Goal: Task Accomplishment & Management: Use online tool/utility

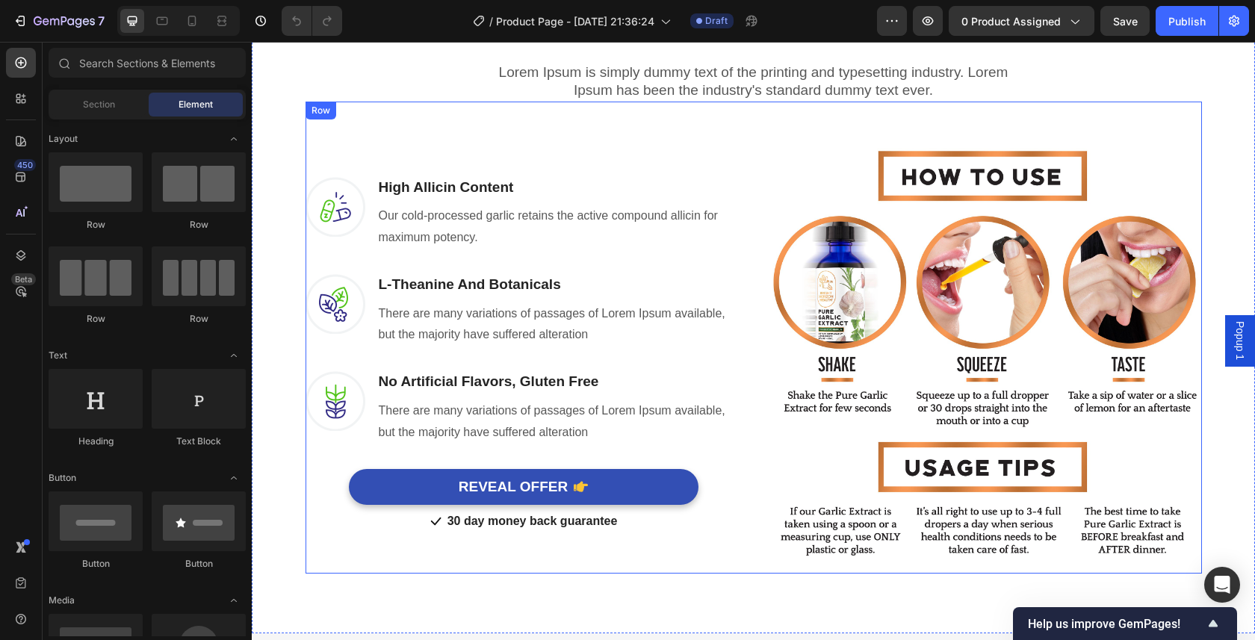
scroll to position [1001, 0]
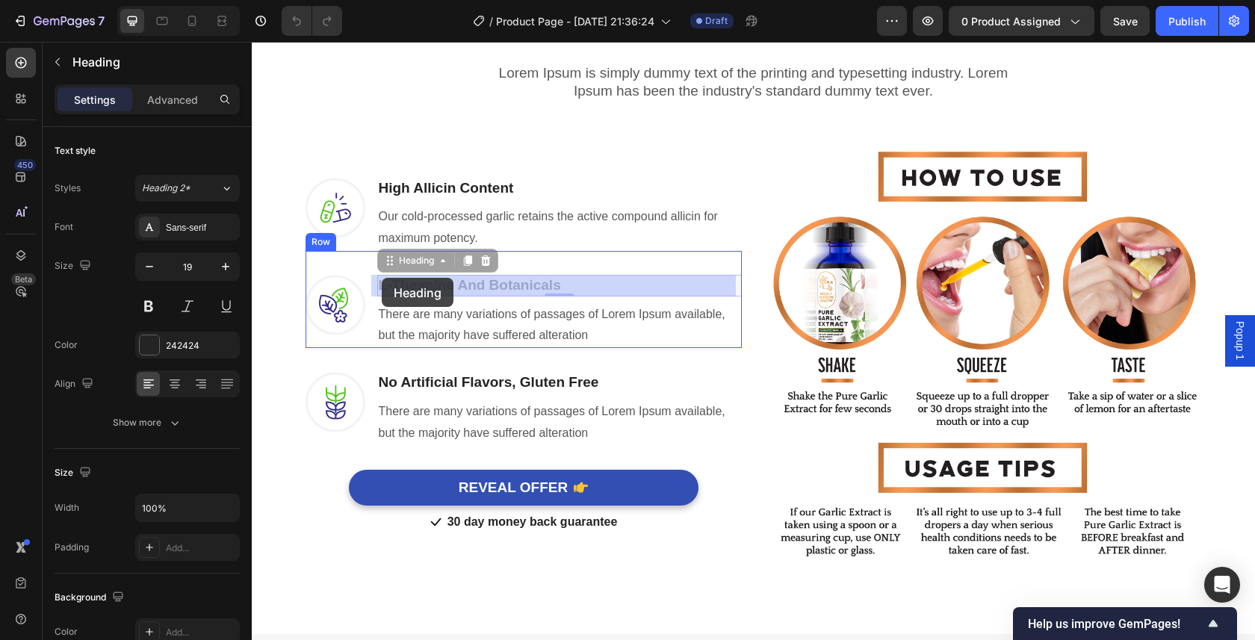
drag, startPoint x: 578, startPoint y: 286, endPoint x: 382, endPoint y: 278, distance: 196.6
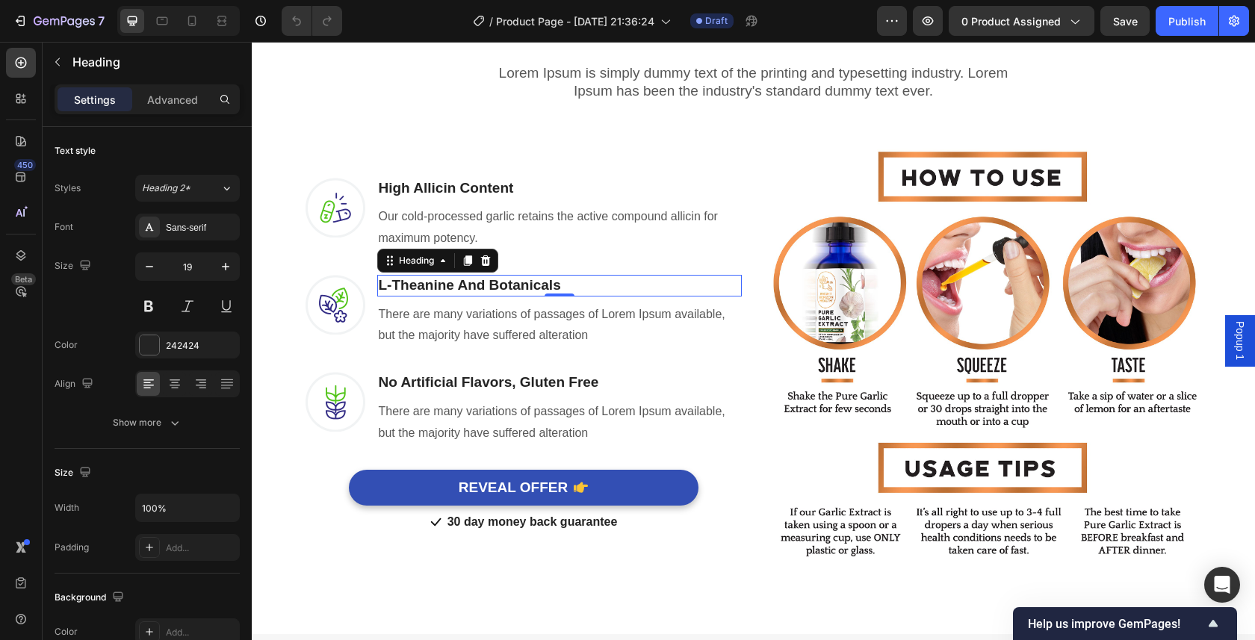
click at [632, 287] on p "L-Theanine And Botanicals" at bounding box center [559, 285] width 361 height 19
drag, startPoint x: 600, startPoint y: 276, endPoint x: 491, endPoint y: 286, distance: 108.7
click at [491, 286] on p "L-Theanine And Botanicals" at bounding box center [559, 285] width 361 height 19
drag, startPoint x: 496, startPoint y: 283, endPoint x: 546, endPoint y: 289, distance: 50.4
click at [546, 289] on p "L-Theanine And Botanicals" at bounding box center [559, 285] width 361 height 19
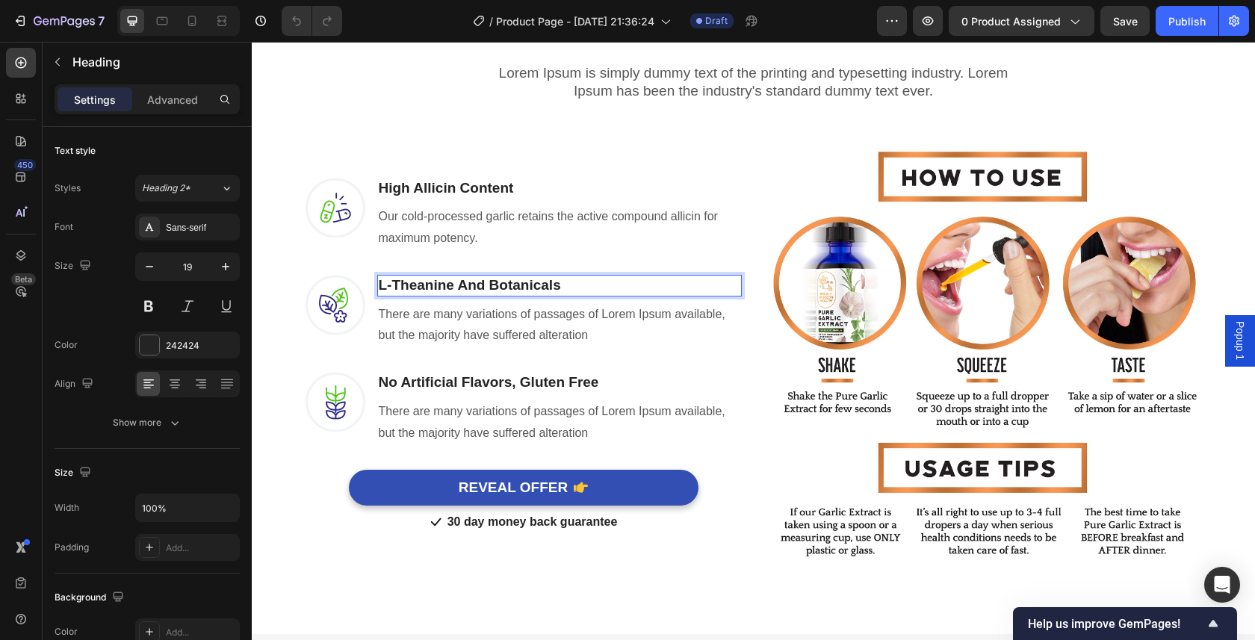
click at [568, 283] on p "L-Theanine And Botanicals" at bounding box center [559, 285] width 361 height 19
click at [566, 284] on p "L-Theanine And Botanicals" at bounding box center [559, 285] width 361 height 19
click at [541, 281] on p "L-Theanine And Botanicals" at bounding box center [559, 285] width 361 height 19
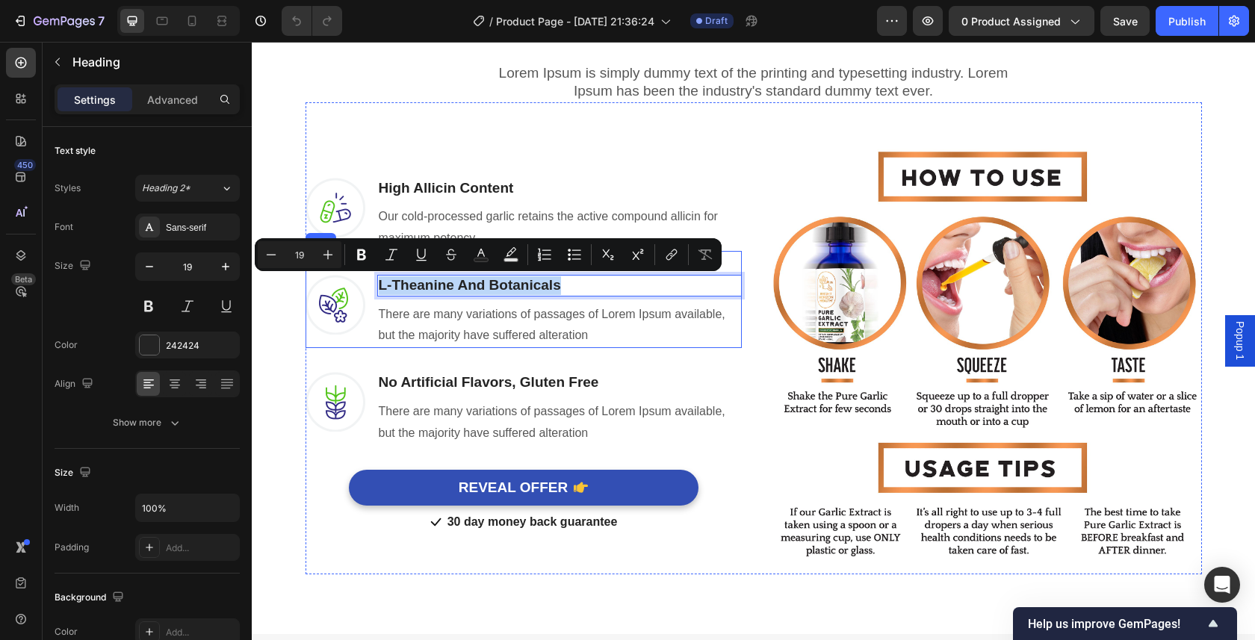
drag, startPoint x: 552, startPoint y: 278, endPoint x: 399, endPoint y: 273, distance: 153.2
click at [399, 273] on div "Image L-Theanine And Botanicals Heading 0 There are many variations of passages…" at bounding box center [523, 299] width 436 height 97
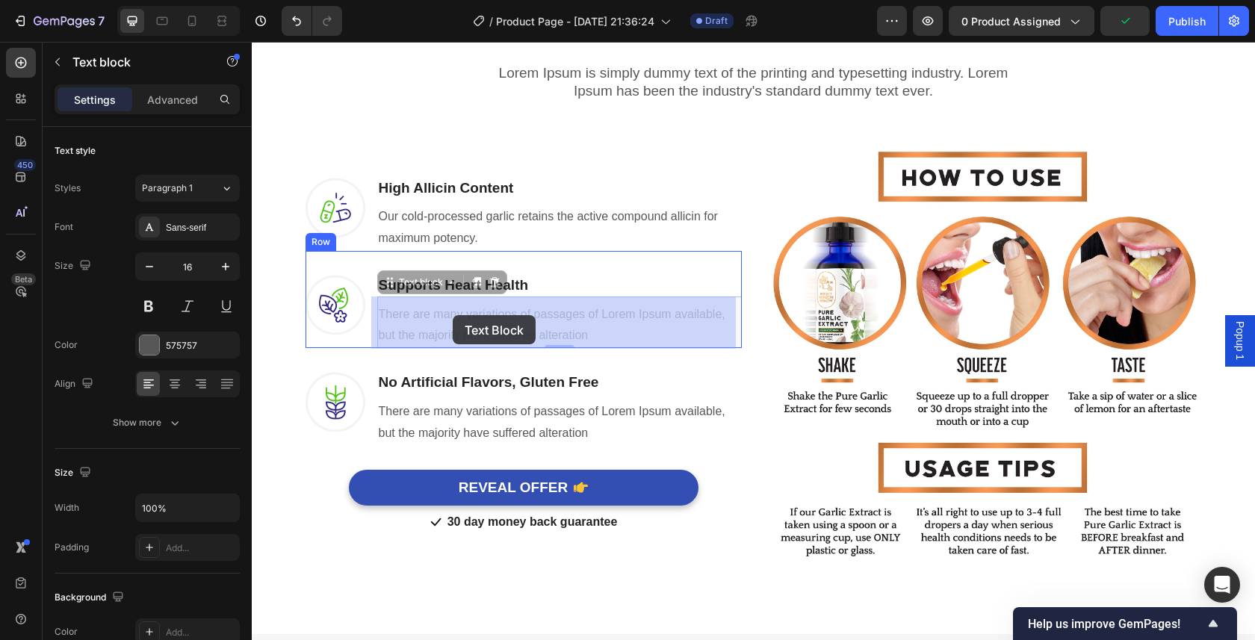
drag, startPoint x: 623, startPoint y: 329, endPoint x: 453, endPoint y: 315, distance: 170.8
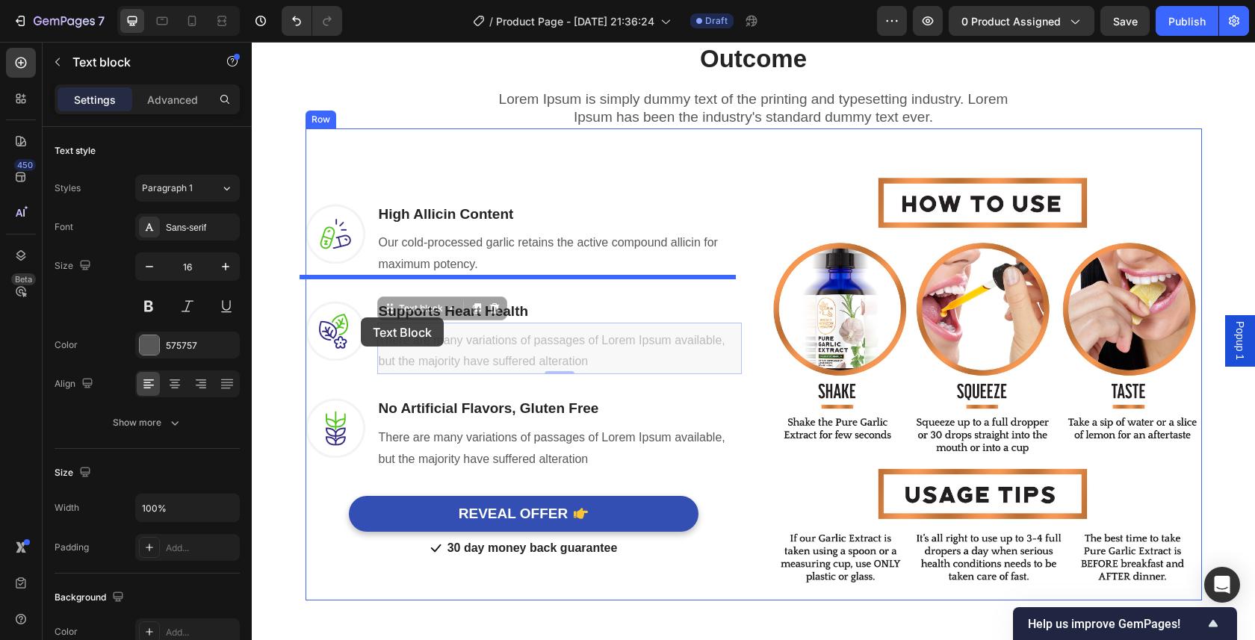
drag, startPoint x: 586, startPoint y: 335, endPoint x: 489, endPoint y: 352, distance: 98.7
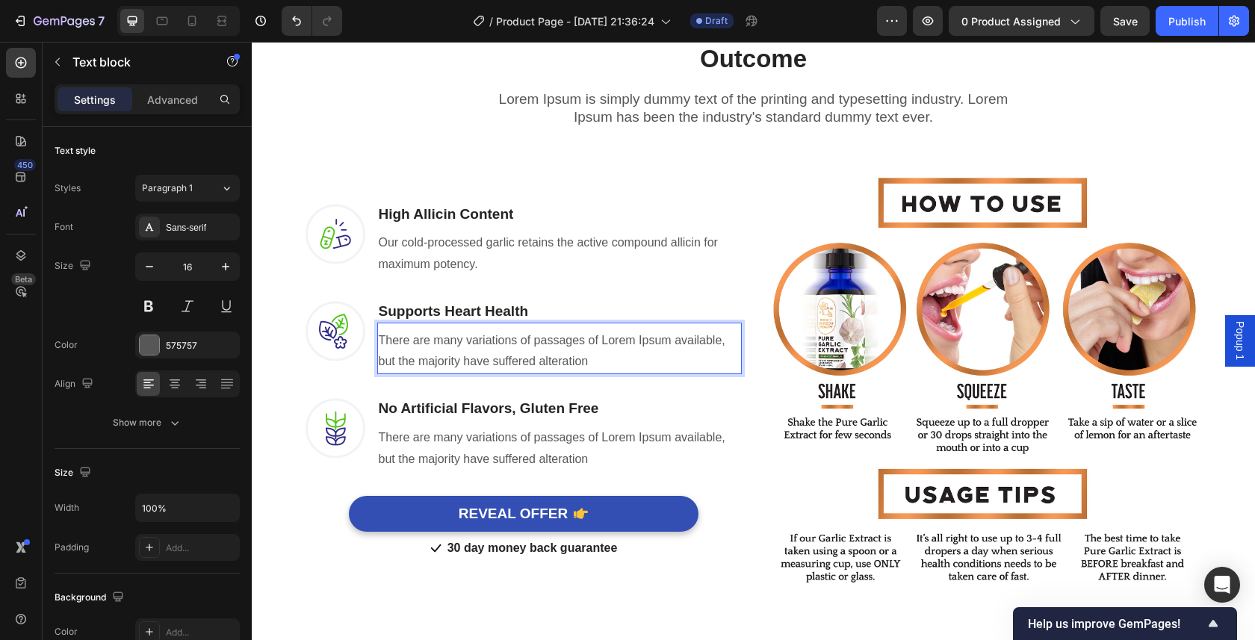
click at [612, 369] on p "There are many variations of passages of Lorem Ipsum available, but the majorit…" at bounding box center [559, 351] width 361 height 43
click at [606, 362] on p "There are many variations of passages of Lorem Ipsum available, but the majorit…" at bounding box center [559, 351] width 361 height 43
click at [605, 361] on p "There are many variations of passages of Lorem Ipsum available, but the majorit…" at bounding box center [559, 351] width 361 height 43
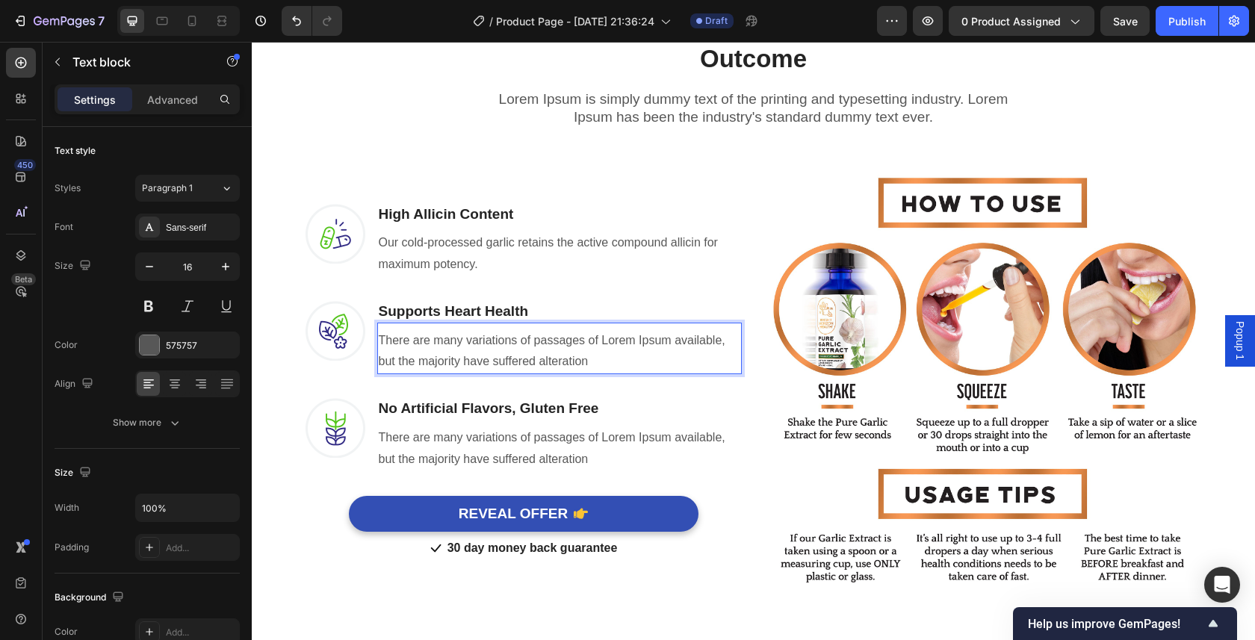
click at [569, 352] on p "There are many variations of passages of Lorem Ipsum available, but the majorit…" at bounding box center [559, 351] width 361 height 43
click at [565, 350] on p "There are many variations of passages of Lorem Ipsum available, but the majorit…" at bounding box center [559, 351] width 361 height 43
click at [562, 349] on p "There are many variations of passages of Lorem Ipsum available, but the majorit…" at bounding box center [559, 351] width 361 height 43
click at [558, 348] on p "There are many variations of passages of Lorem Ipsum available, but the majorit…" at bounding box center [559, 351] width 361 height 43
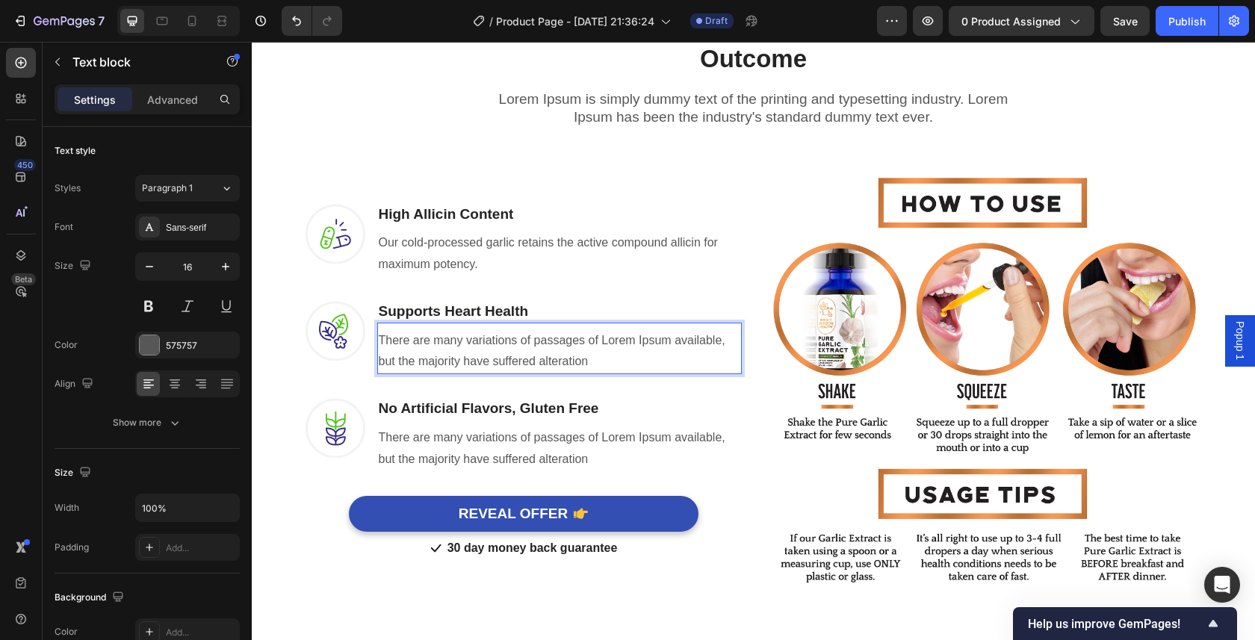
click at [550, 345] on p "There are many variations of passages of Lorem Ipsum available, but the majorit…" at bounding box center [559, 351] width 361 height 43
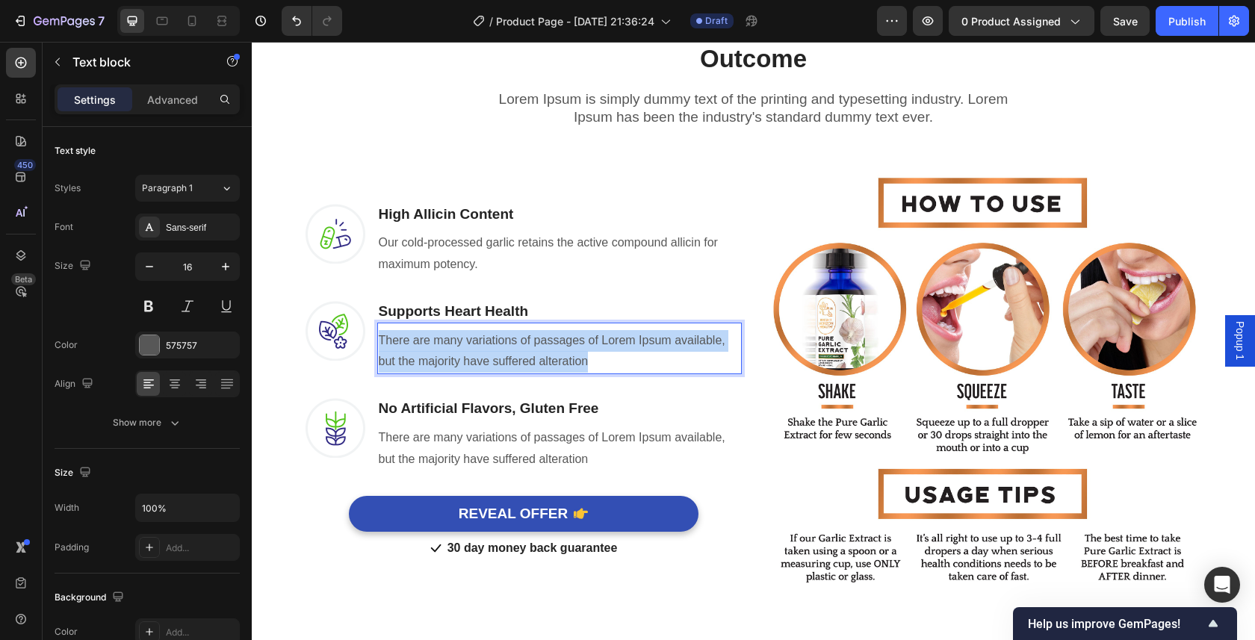
click at [550, 345] on p "There are many variations of passages of Lorem Ipsum available, but the majorit…" at bounding box center [559, 351] width 361 height 43
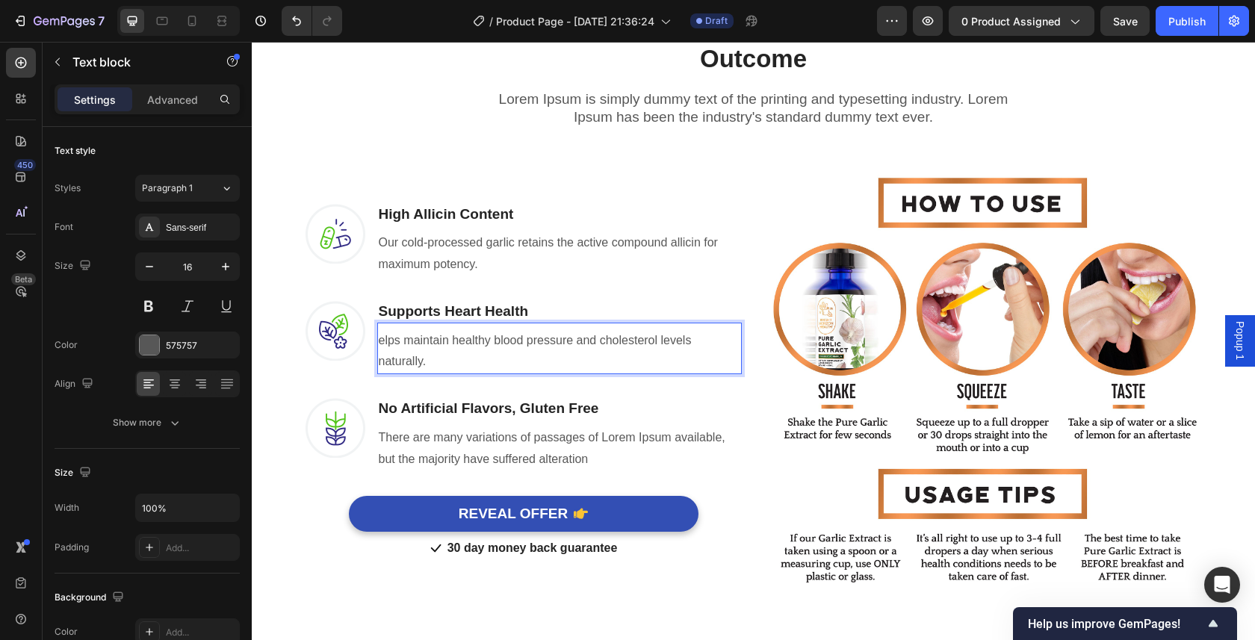
click at [494, 359] on p "elps maintain healthy blood pressure and cholesterol levels naturally." at bounding box center [559, 351] width 361 height 43
click at [653, 468] on p "There are many variations of passages of Lorem Ipsum available, but the majorit…" at bounding box center [559, 448] width 361 height 43
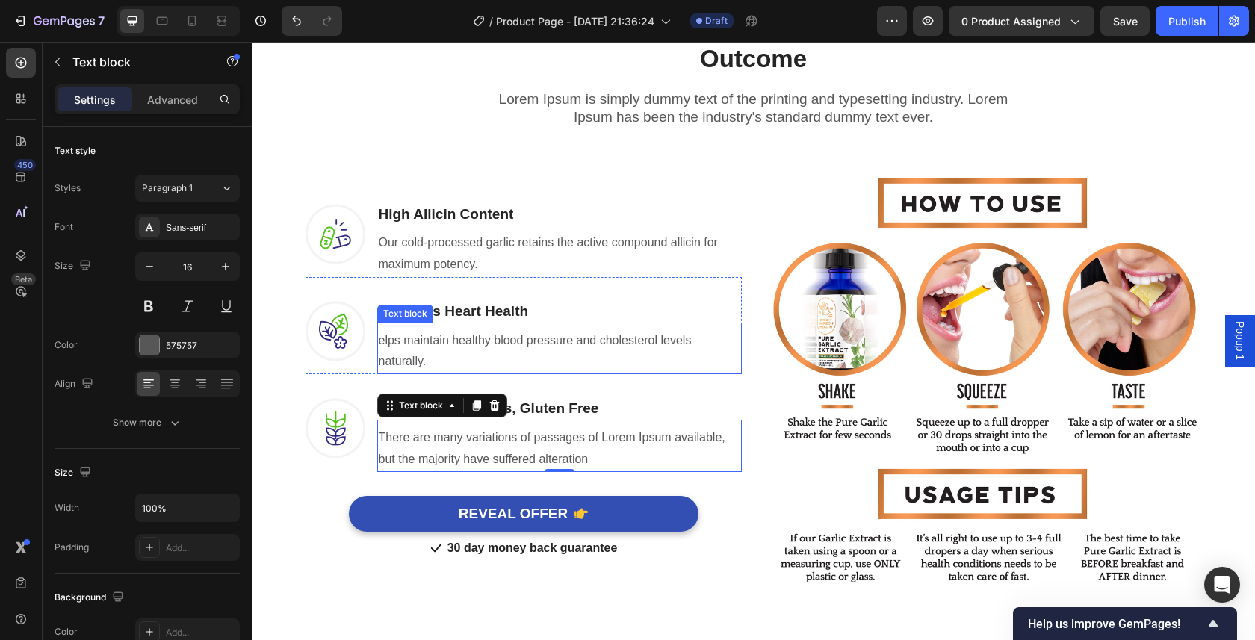
click at [379, 341] on p "elps maintain healthy blood pressure and cholesterol levels naturally." at bounding box center [559, 351] width 361 height 43
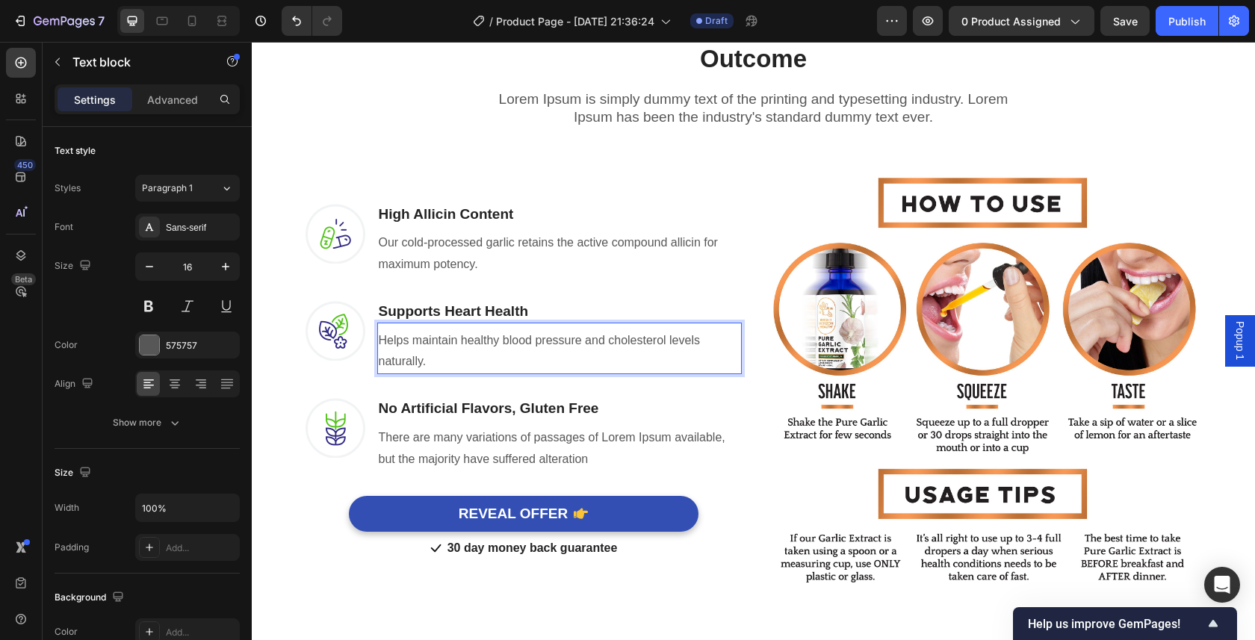
click at [457, 365] on p "Helps maintain healthy blood pressure and cholesterol levels naturally." at bounding box center [559, 351] width 361 height 43
drag, startPoint x: 599, startPoint y: 398, endPoint x: 618, endPoint y: 420, distance: 29.2
click at [599, 400] on h3 "No Artificial Flavors, Gluten Free" at bounding box center [559, 409] width 364 height 22
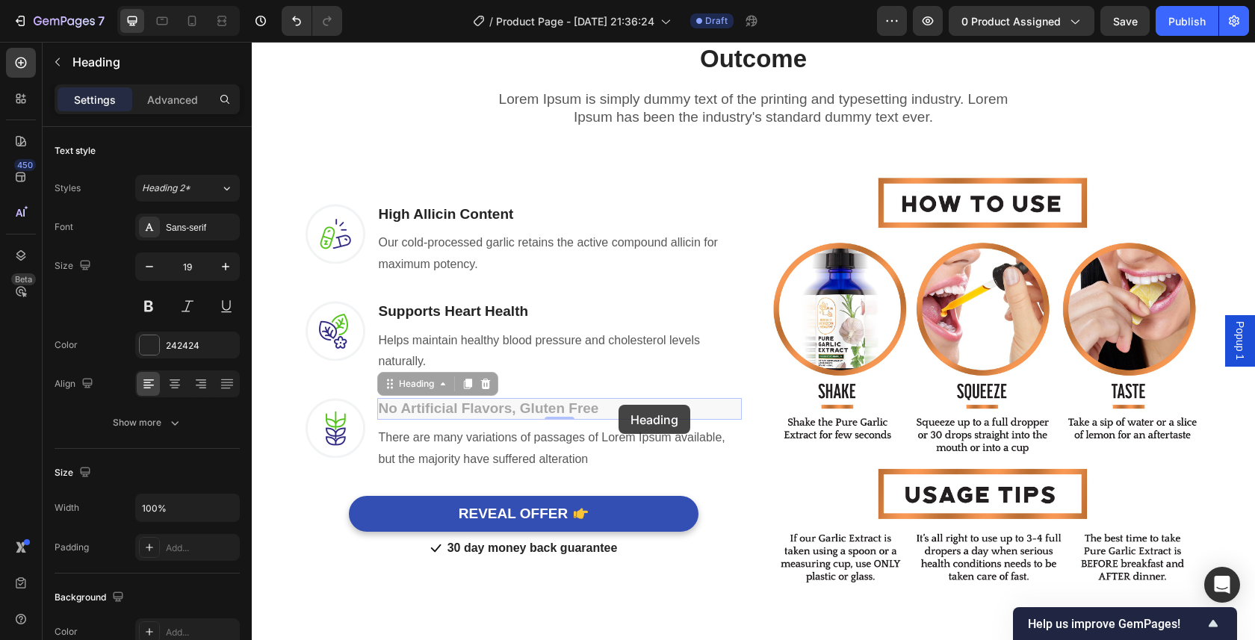
scroll to position [963, 0]
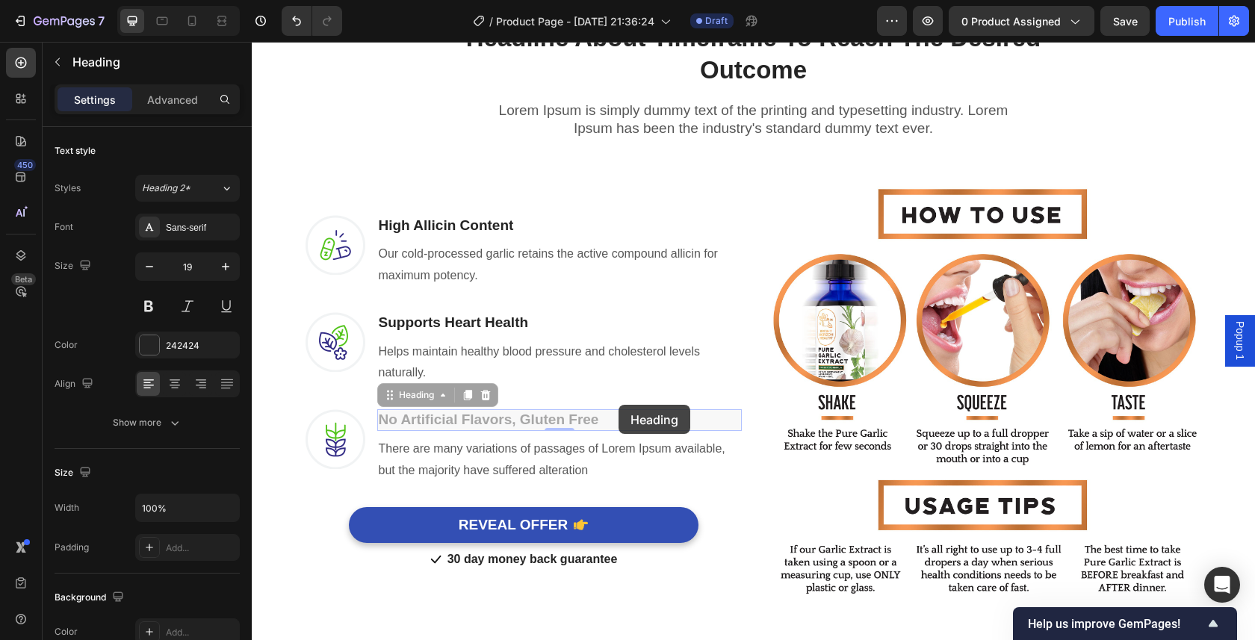
click at [618, 405] on div "Image No Artificial Flavors, Gluten Free Heading 0 No Artificial Flavors, Glute…" at bounding box center [523, 433] width 436 height 97
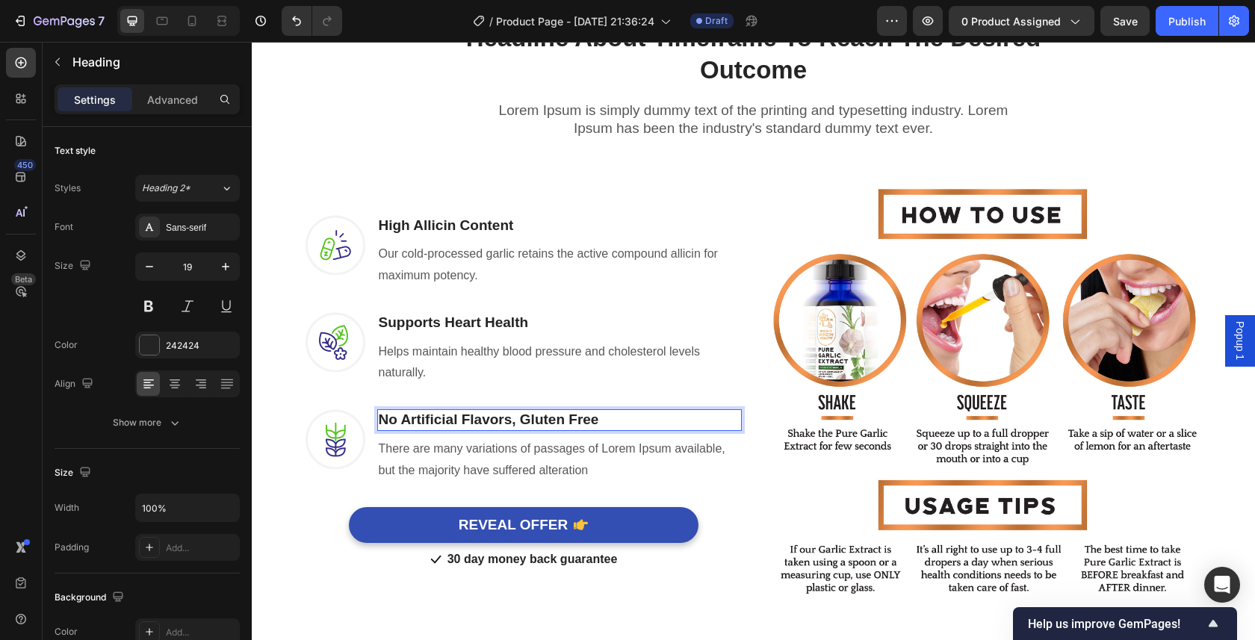
click at [606, 418] on p "No Artificial Flavors, Gluten Free" at bounding box center [559, 420] width 361 height 19
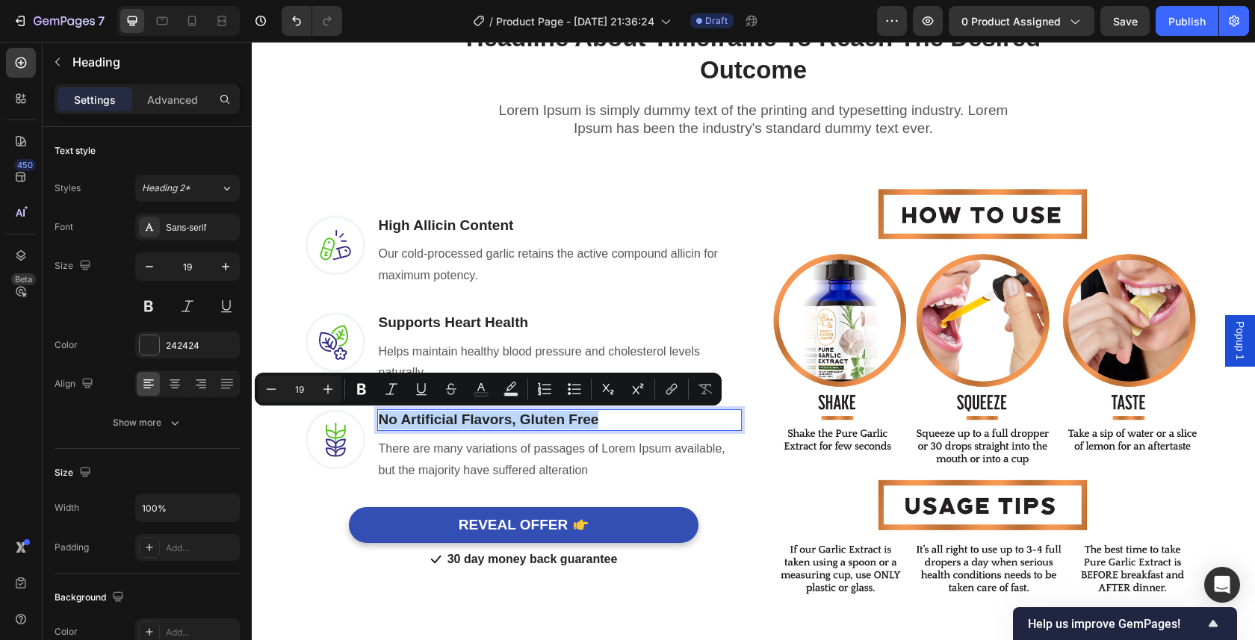
drag, startPoint x: 606, startPoint y: 418, endPoint x: 423, endPoint y: 408, distance: 182.5
click at [423, 408] on div "Image No Artificial Flavors, Gluten Free Heading 0 There are many variations of…" at bounding box center [523, 433] width 436 height 97
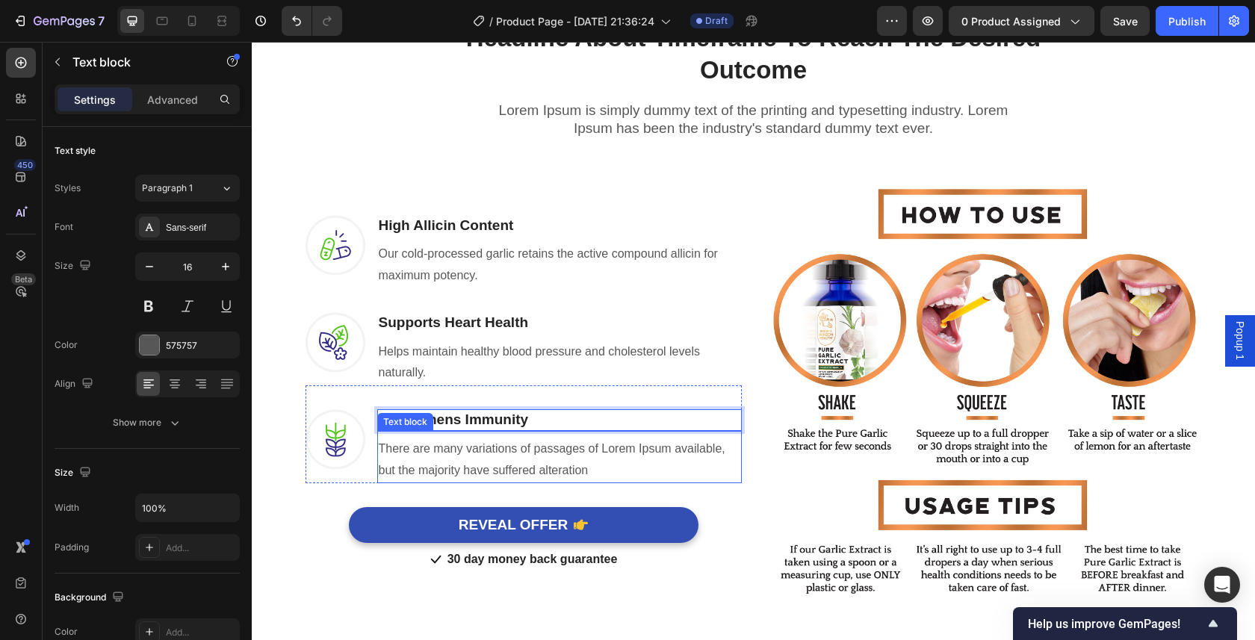
click at [576, 457] on p "There are many variations of passages of Lorem Ipsum available, but the majorit…" at bounding box center [559, 459] width 361 height 43
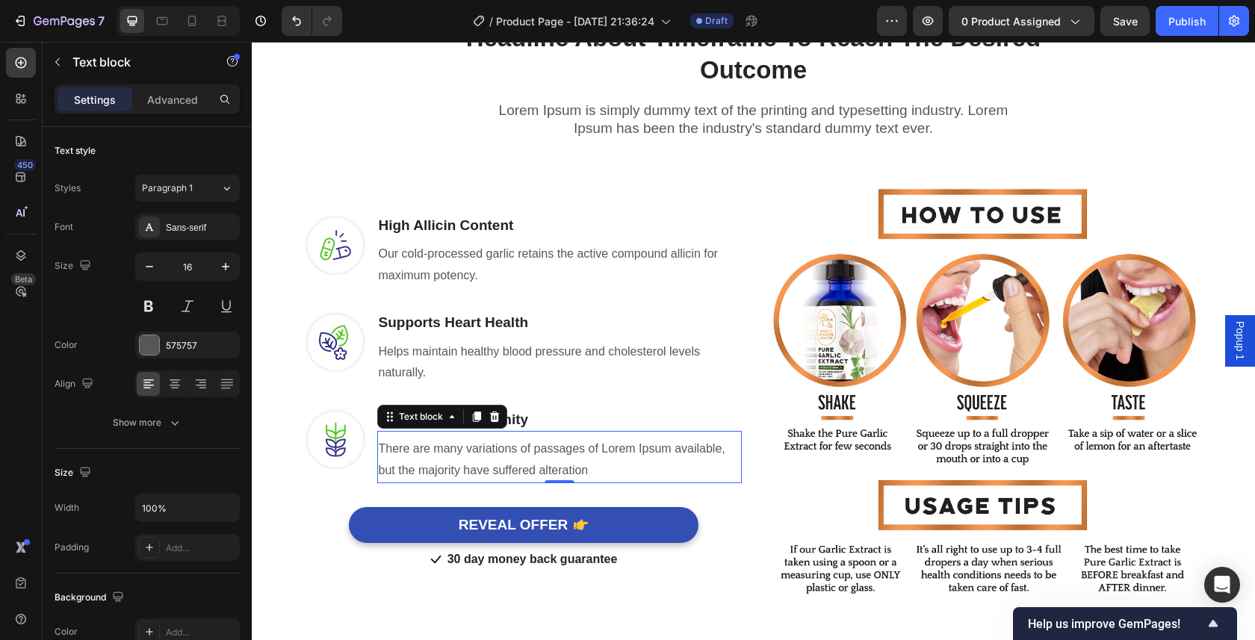
click at [576, 457] on p "There are many variations of passages of Lorem Ipsum available, but the majorit…" at bounding box center [559, 459] width 361 height 43
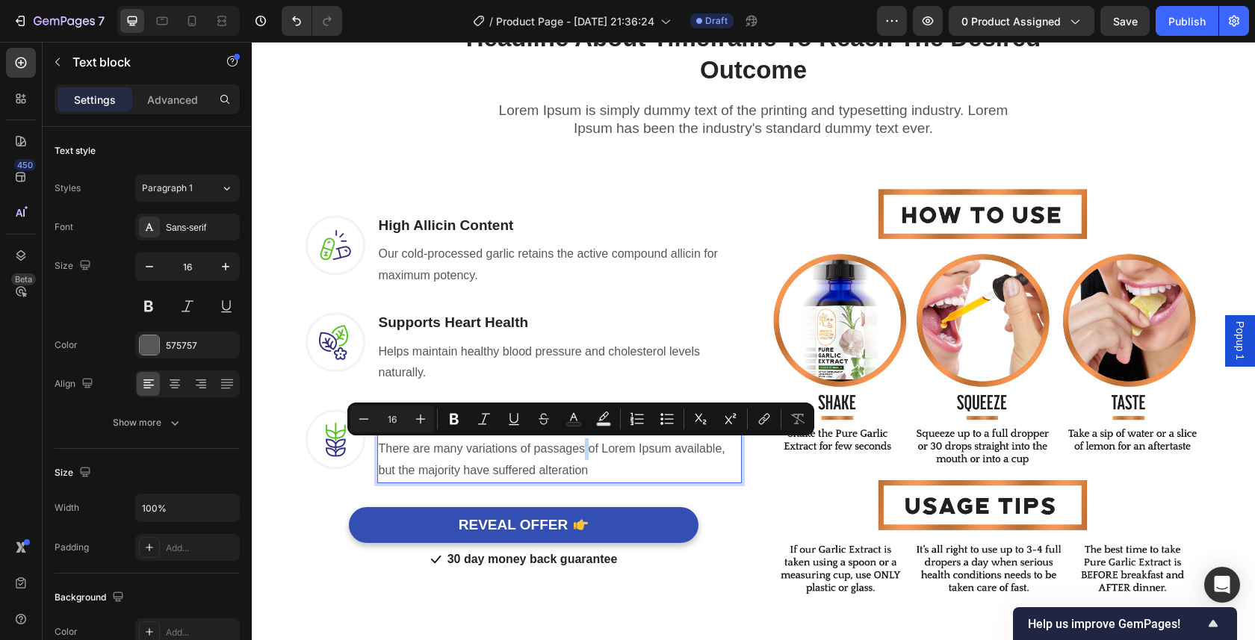
click at [576, 457] on p "There are many variations of passages of Lorem Ipsum available, but the majorit…" at bounding box center [559, 459] width 361 height 43
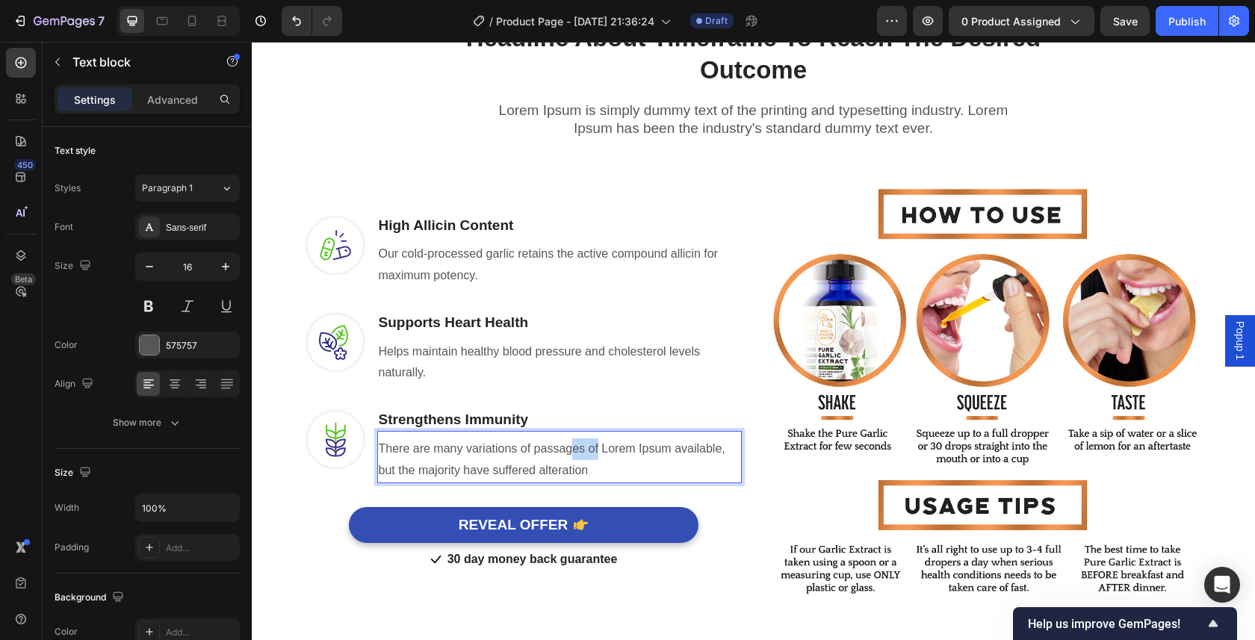
drag, startPoint x: 591, startPoint y: 453, endPoint x: 580, endPoint y: 467, distance: 17.5
click at [571, 460] on p "There are many variations of passages of Lorem Ipsum available, but the majorit…" at bounding box center [559, 459] width 361 height 43
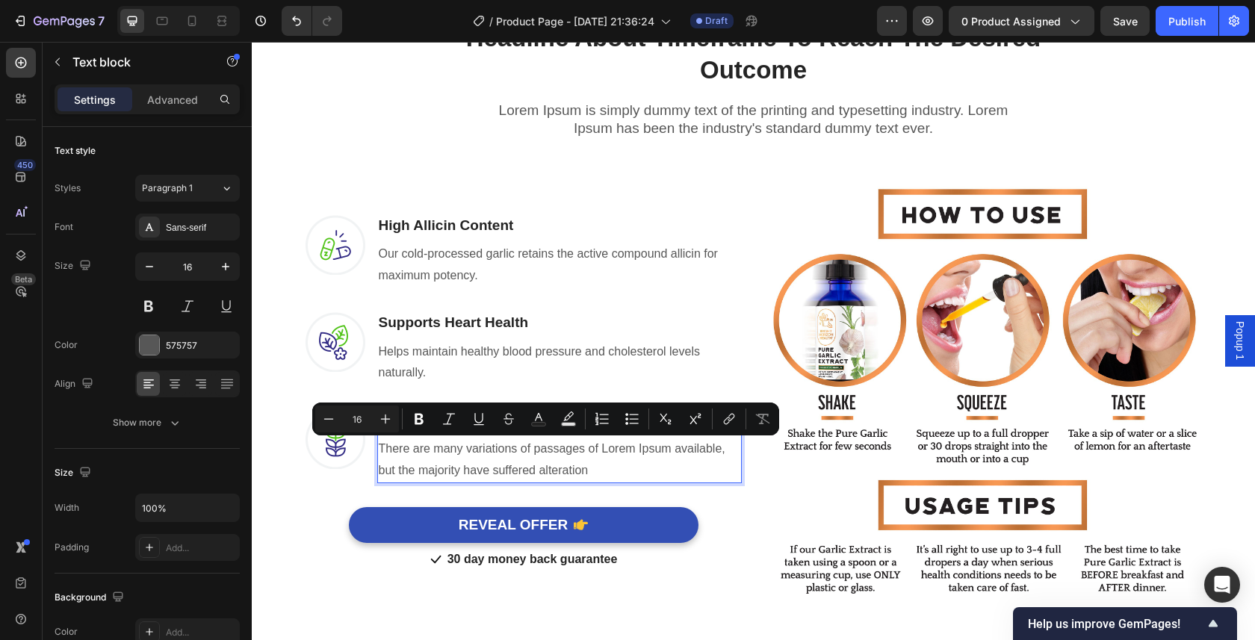
click at [609, 468] on p "There are many variations of passages of Lorem Ipsum available, but the majorit…" at bounding box center [559, 459] width 361 height 43
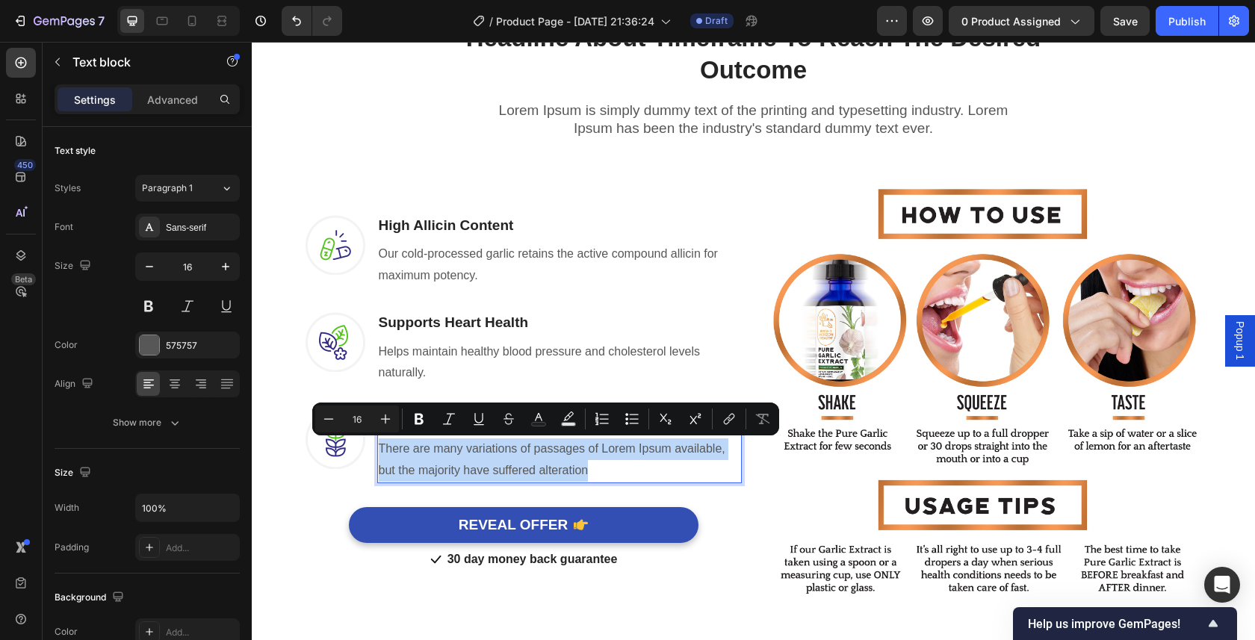
drag, startPoint x: 606, startPoint y: 467, endPoint x: 401, endPoint y: 437, distance: 207.6
click at [401, 437] on div "There are many variations of passages of Lorem Ipsum available, but the majorit…" at bounding box center [559, 460] width 364 height 46
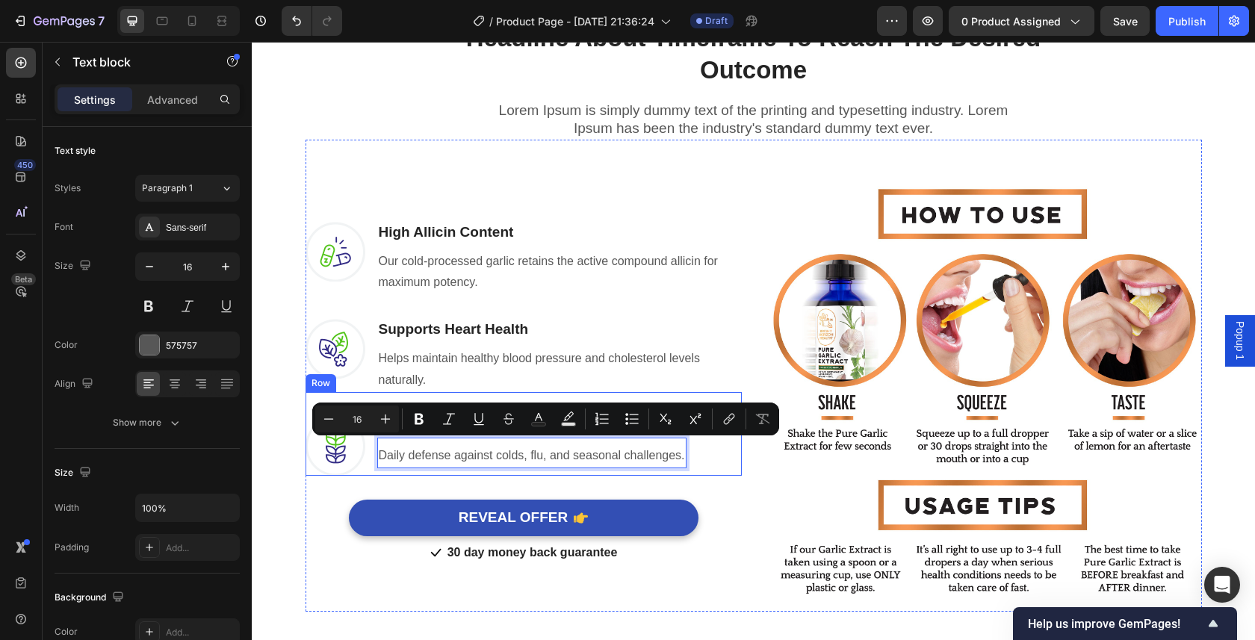
scroll to position [971, 0]
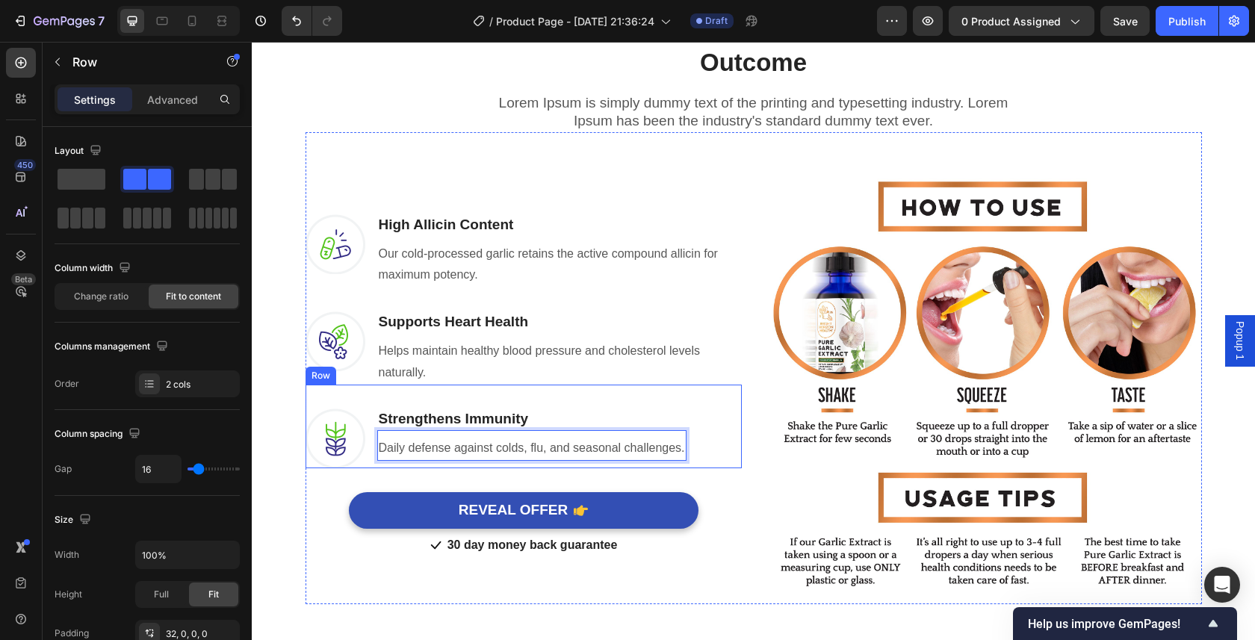
click at [562, 404] on div "Image Strengthens Immunity Heading Daily defense against colds, flu, and season…" at bounding box center [523, 427] width 436 height 84
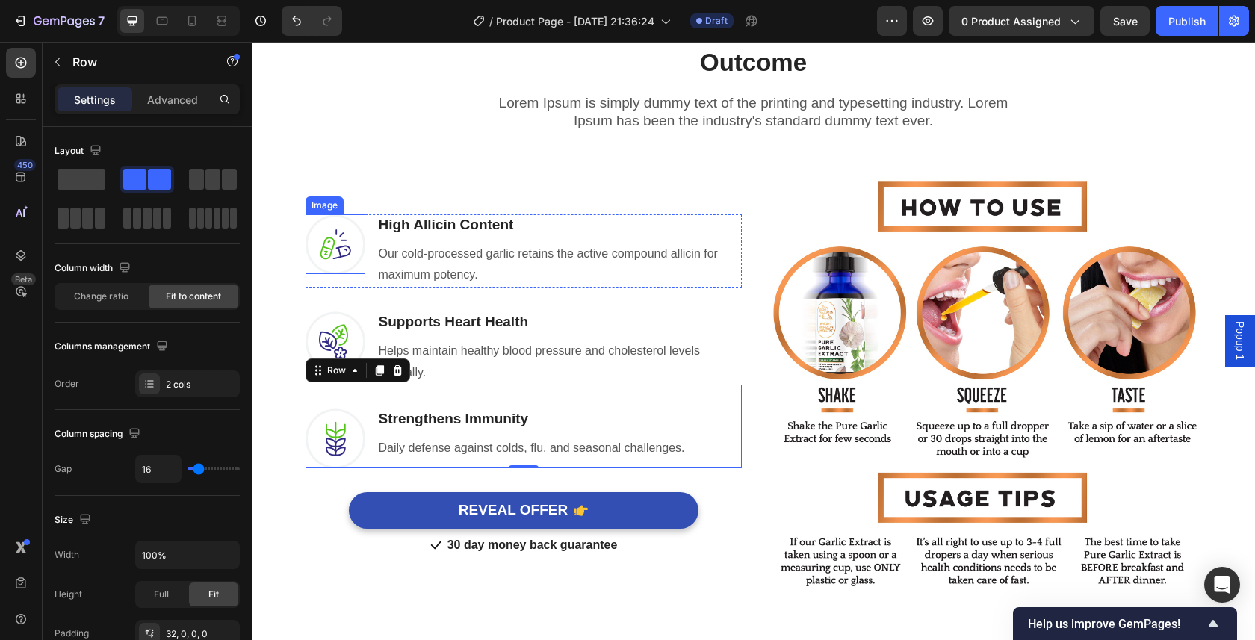
click at [349, 243] on img at bounding box center [335, 244] width 60 height 60
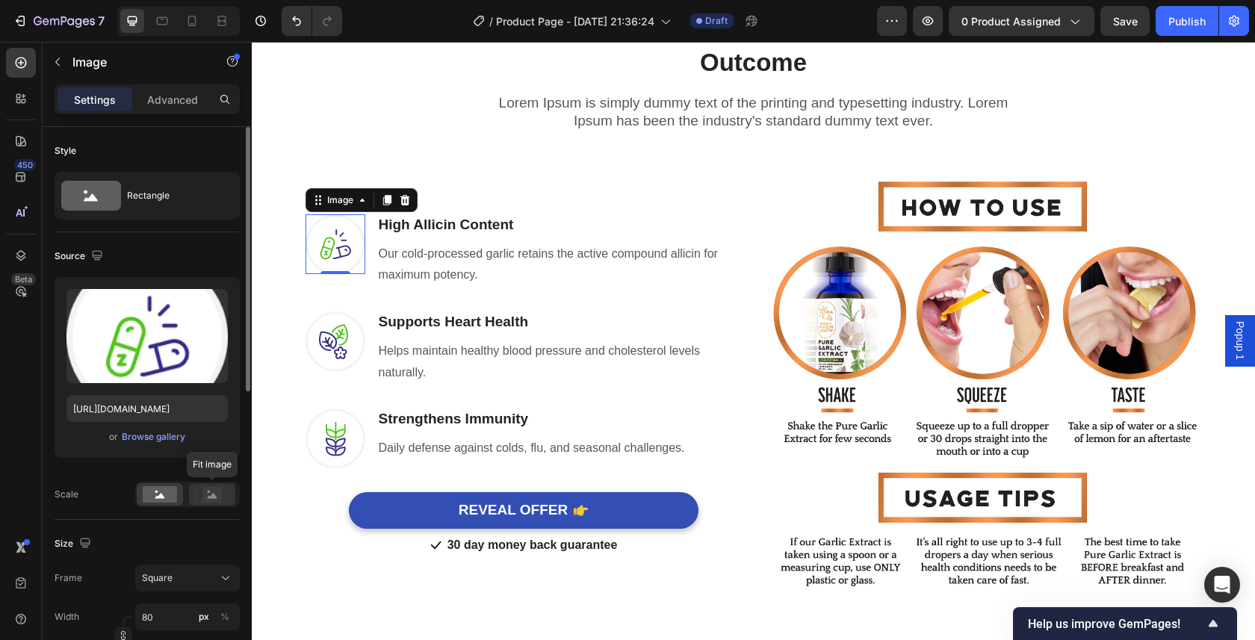
click at [211, 491] on rect at bounding box center [211, 494] width 19 height 15
click at [64, 261] on div "Source" at bounding box center [81, 256] width 52 height 20
click at [100, 250] on icon "button" at bounding box center [97, 255] width 15 height 15
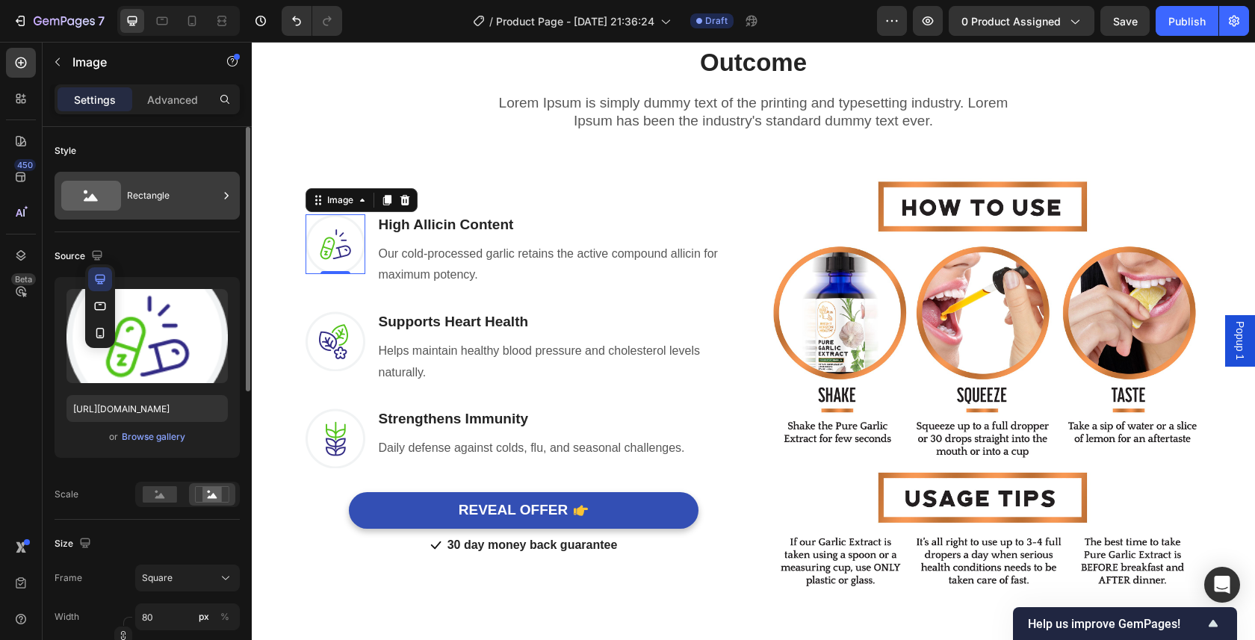
click at [148, 195] on div "Rectangle" at bounding box center [172, 195] width 91 height 34
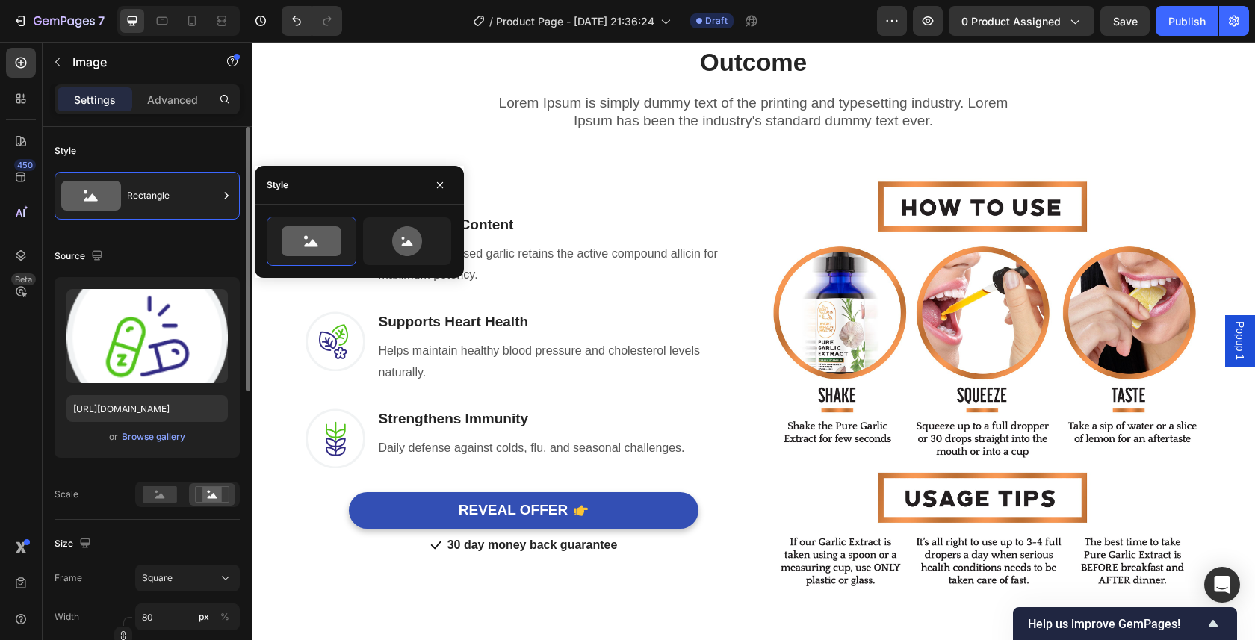
click at [170, 255] on div "Source" at bounding box center [147, 256] width 185 height 24
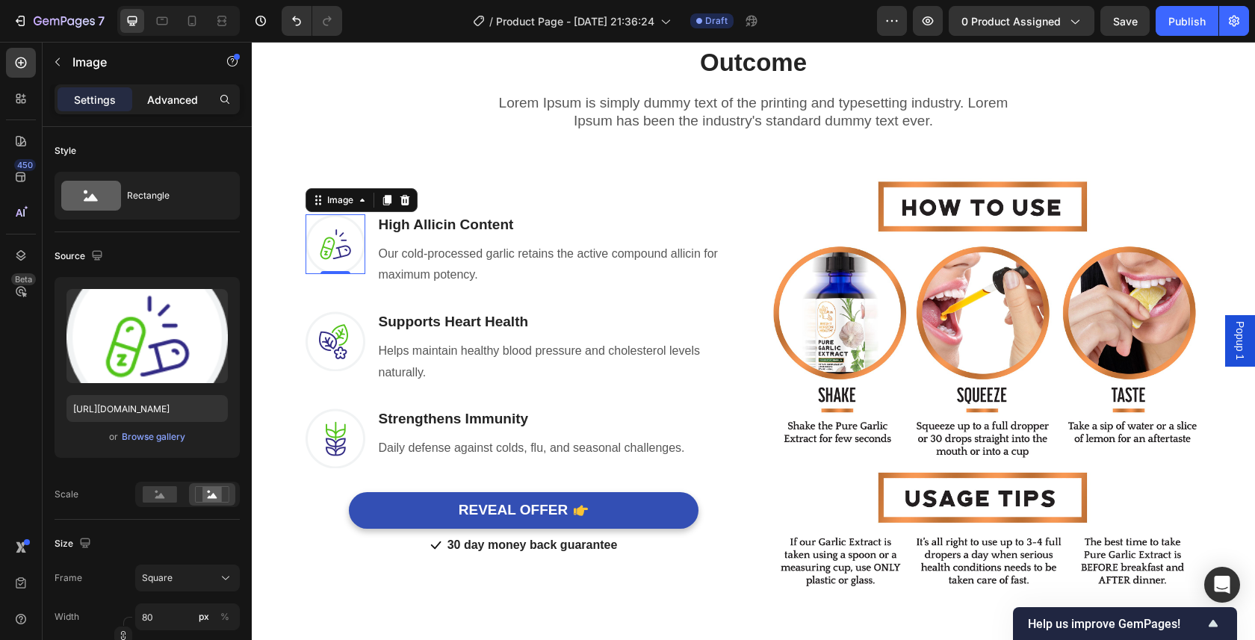
click at [180, 97] on p "Advanced" at bounding box center [172, 100] width 51 height 16
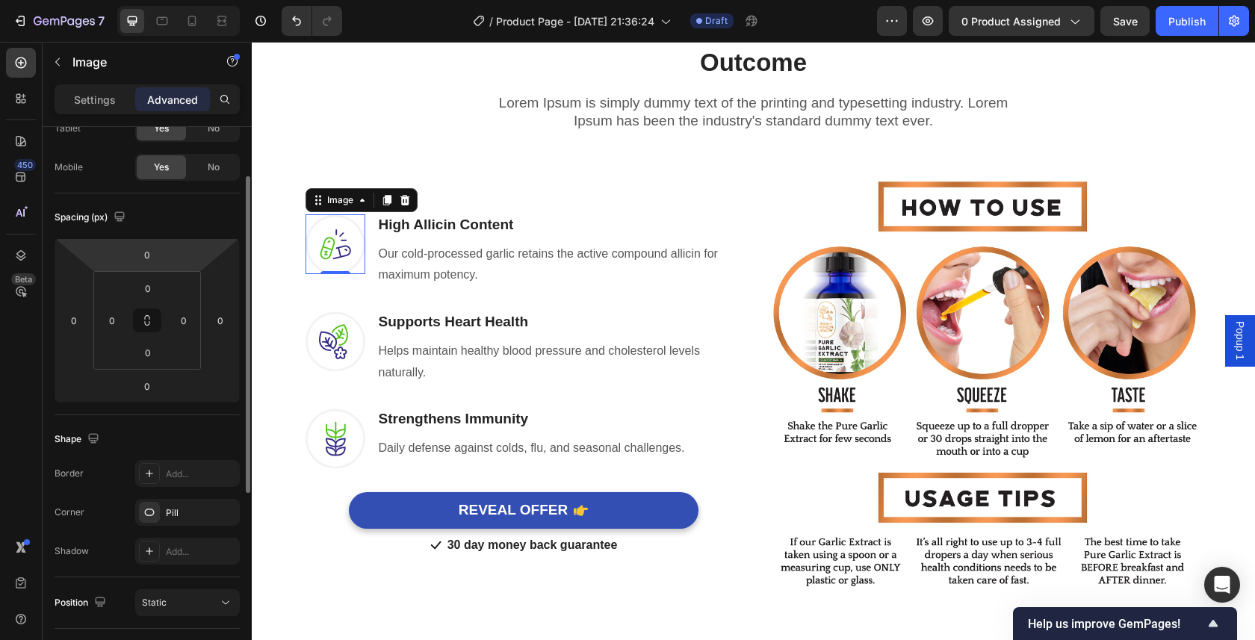
scroll to position [0, 0]
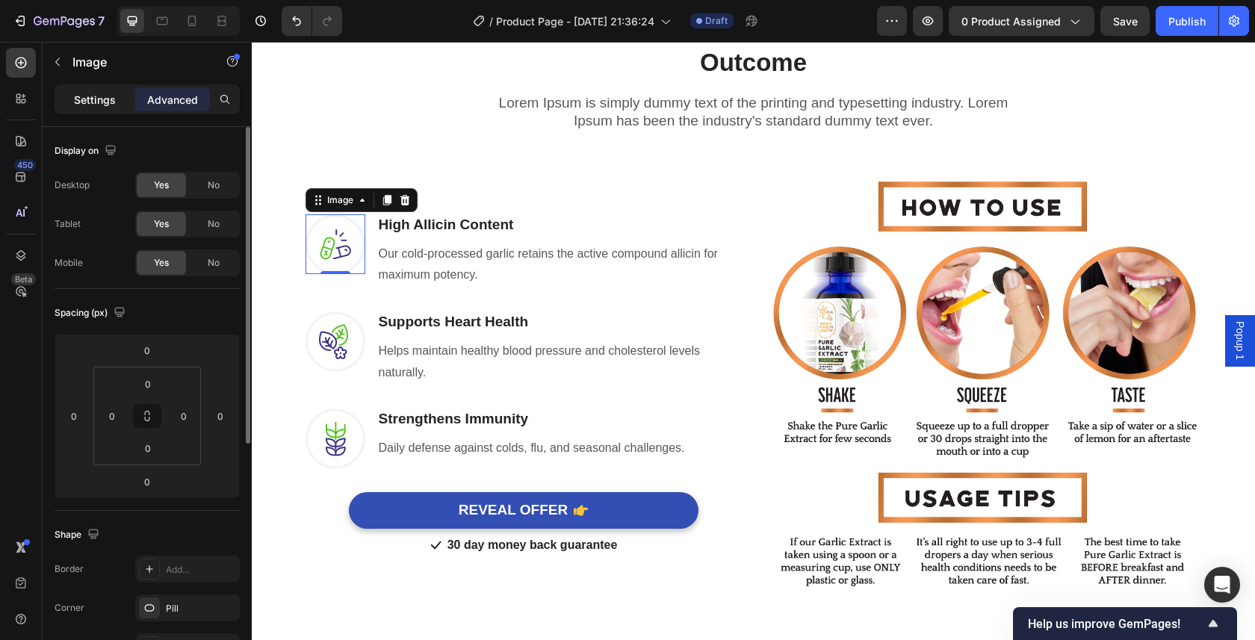
click at [89, 102] on p "Settings" at bounding box center [95, 100] width 42 height 16
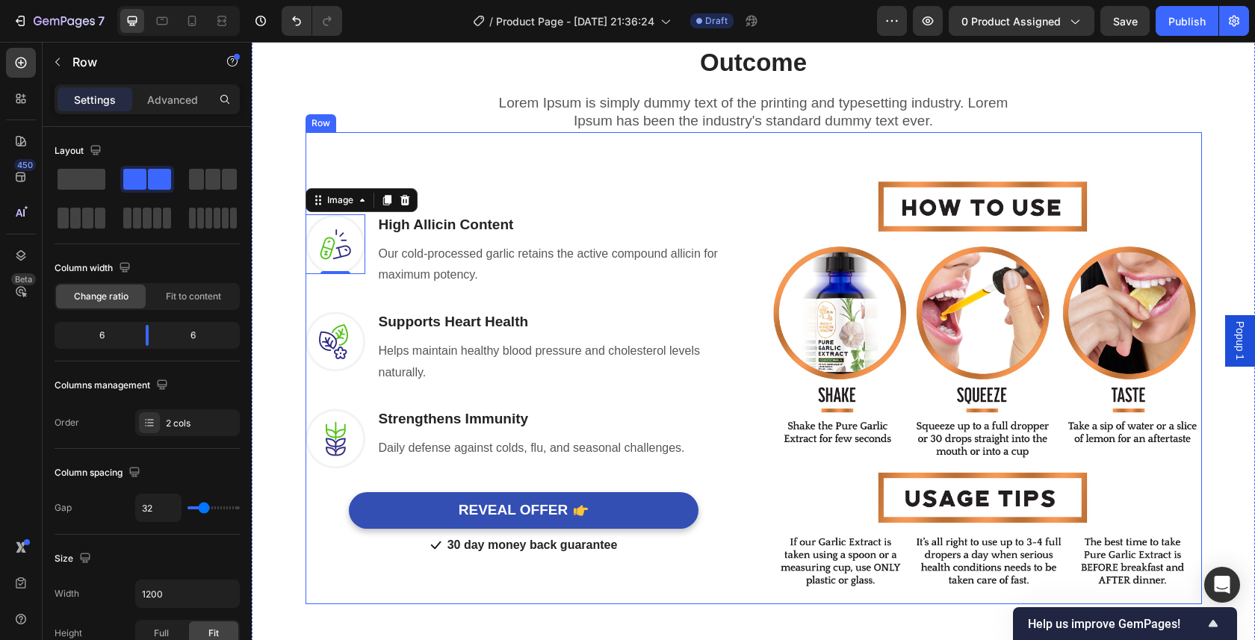
click at [701, 183] on div "Image 0 High Allicin Content Heading Our cold-processed garlic retains the acti…" at bounding box center [523, 386] width 436 height 436
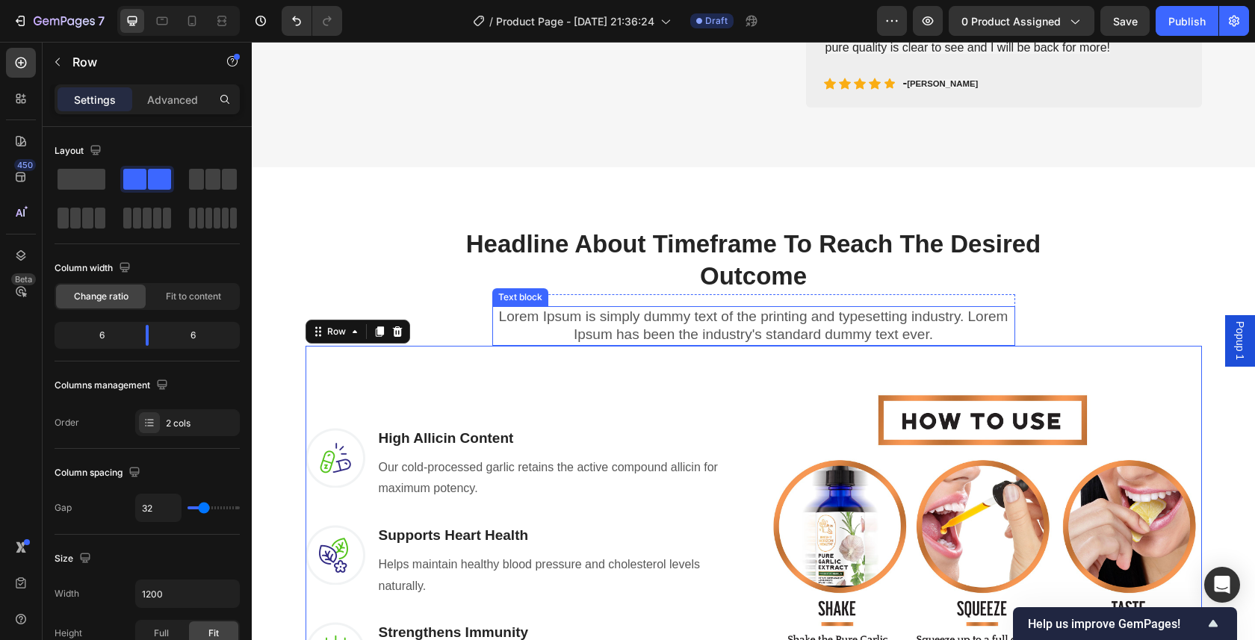
scroll to position [745, 0]
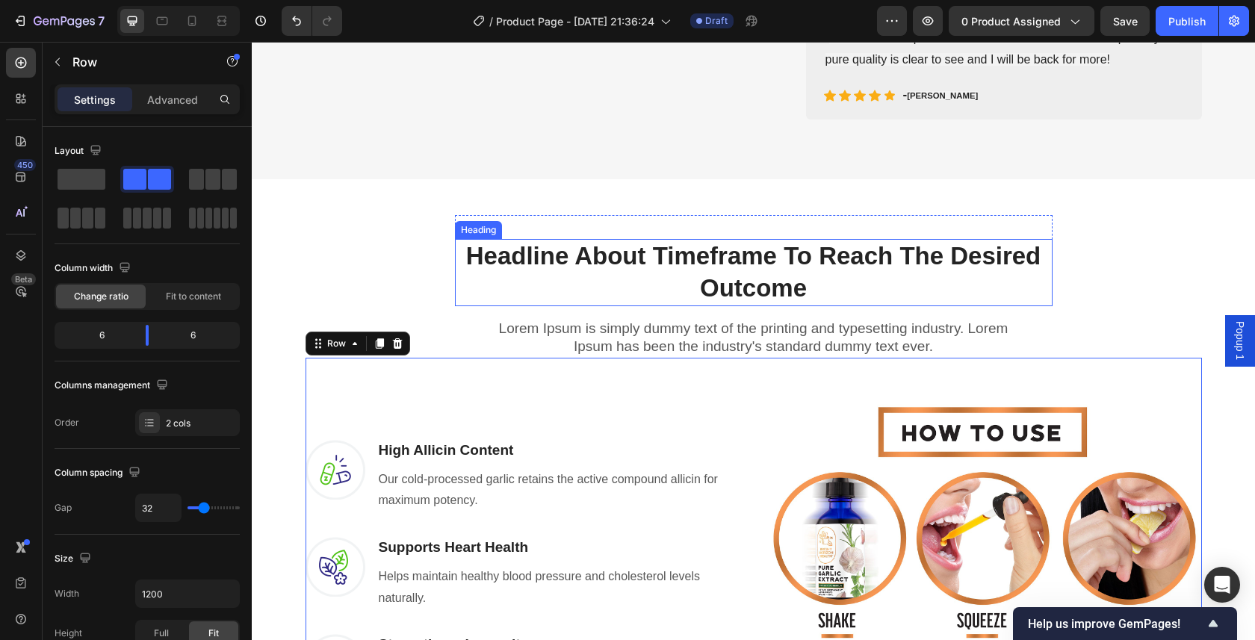
click at [1021, 267] on p "Headline About Timeframe To Reach The Desired Outcome" at bounding box center [753, 272] width 594 height 64
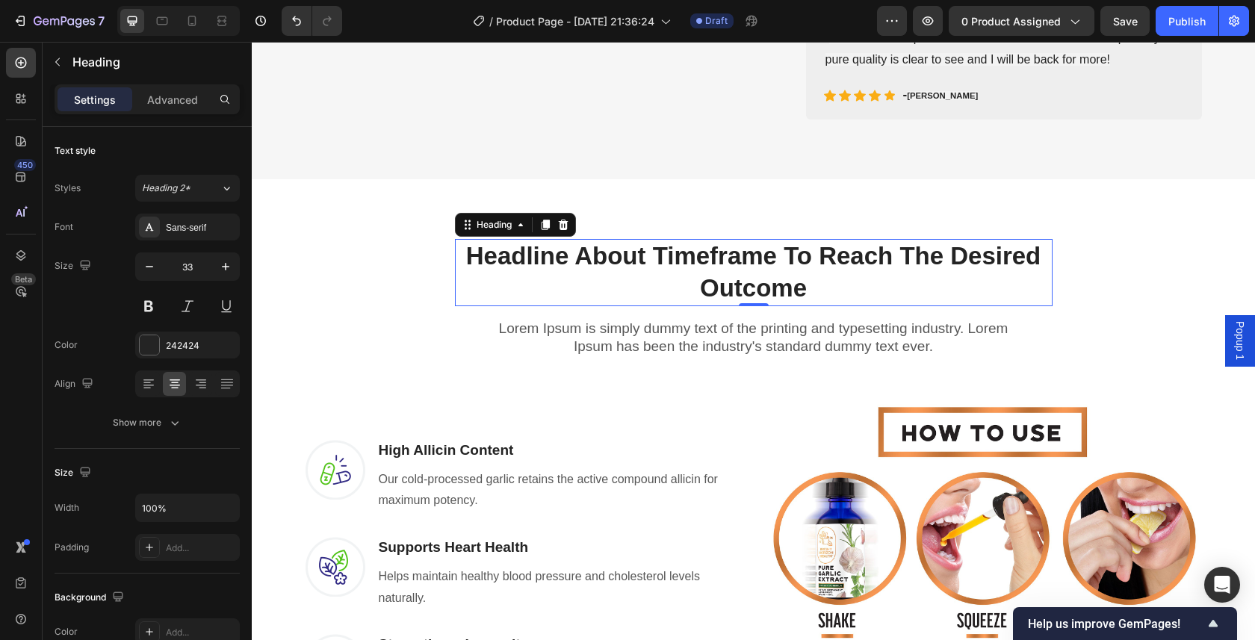
click at [1019, 268] on p "Headline About Timeframe To Reach The Desired Outcome" at bounding box center [753, 272] width 594 height 64
click at [1017, 267] on p "Headline About Timeframe To Reach The Desired Outcome" at bounding box center [753, 272] width 594 height 64
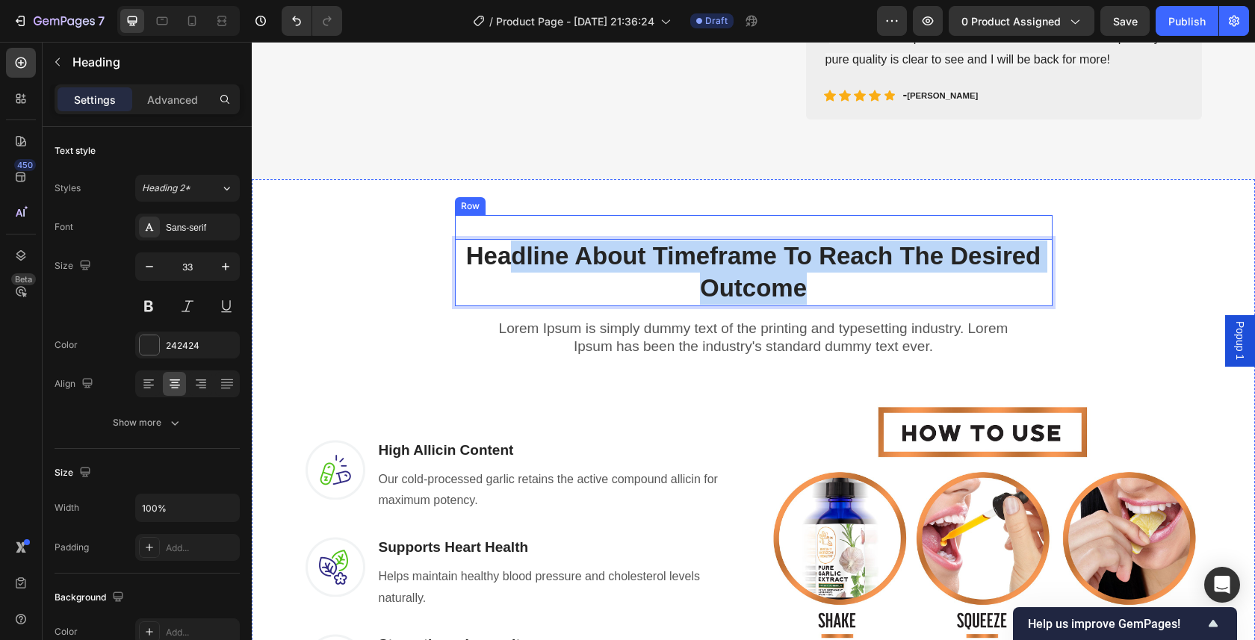
drag, startPoint x: 942, startPoint y: 277, endPoint x: 503, endPoint y: 241, distance: 440.5
click at [502, 241] on p "Headline About Timeframe To Reach The Desired Outcome" at bounding box center [753, 272] width 594 height 64
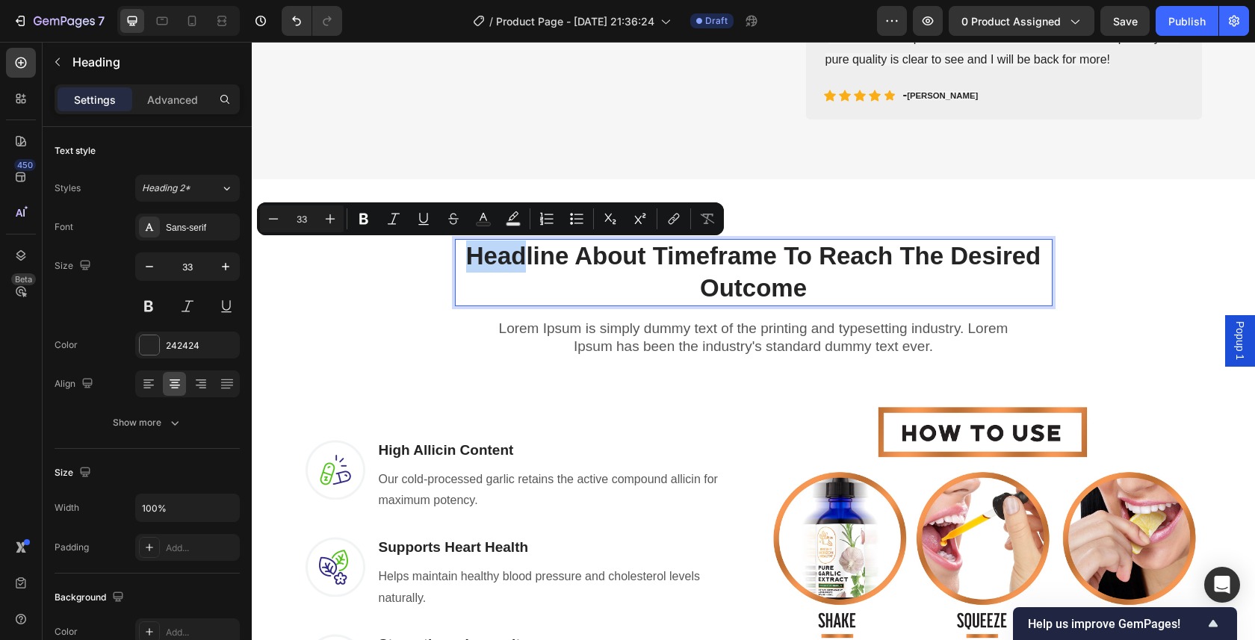
drag, startPoint x: 516, startPoint y: 250, endPoint x: 462, endPoint y: 258, distance: 54.3
click at [462, 258] on p "Headline About Timeframe To Reach The Desired Outcome" at bounding box center [753, 272] width 594 height 64
click at [460, 252] on p "Headline About Timeframe To Reach The Desired Outcome" at bounding box center [753, 272] width 594 height 64
drag, startPoint x: 461, startPoint y: 288, endPoint x: 459, endPoint y: 264, distance: 24.0
click at [461, 288] on p "Headline About Timeframe To Reach The Desired Outcome" at bounding box center [753, 272] width 594 height 64
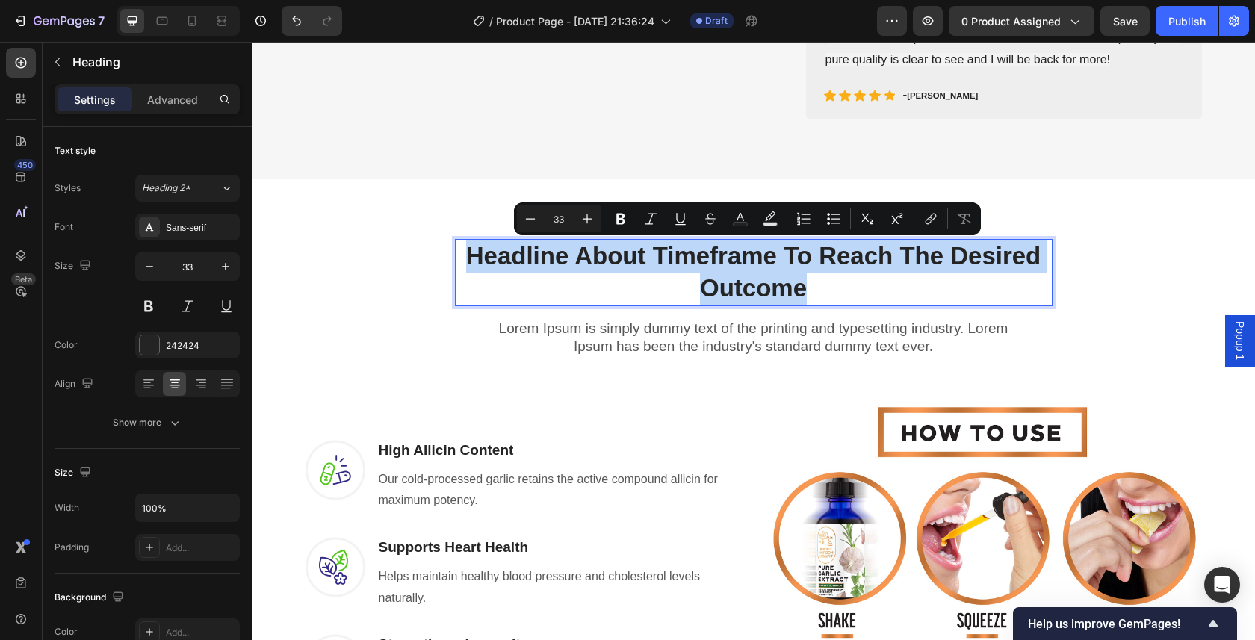
drag, startPoint x: 459, startPoint y: 254, endPoint x: 891, endPoint y: 295, distance: 433.6
click at [891, 295] on p "Headline About Timeframe To Reach The Desired Outcome" at bounding box center [753, 272] width 594 height 64
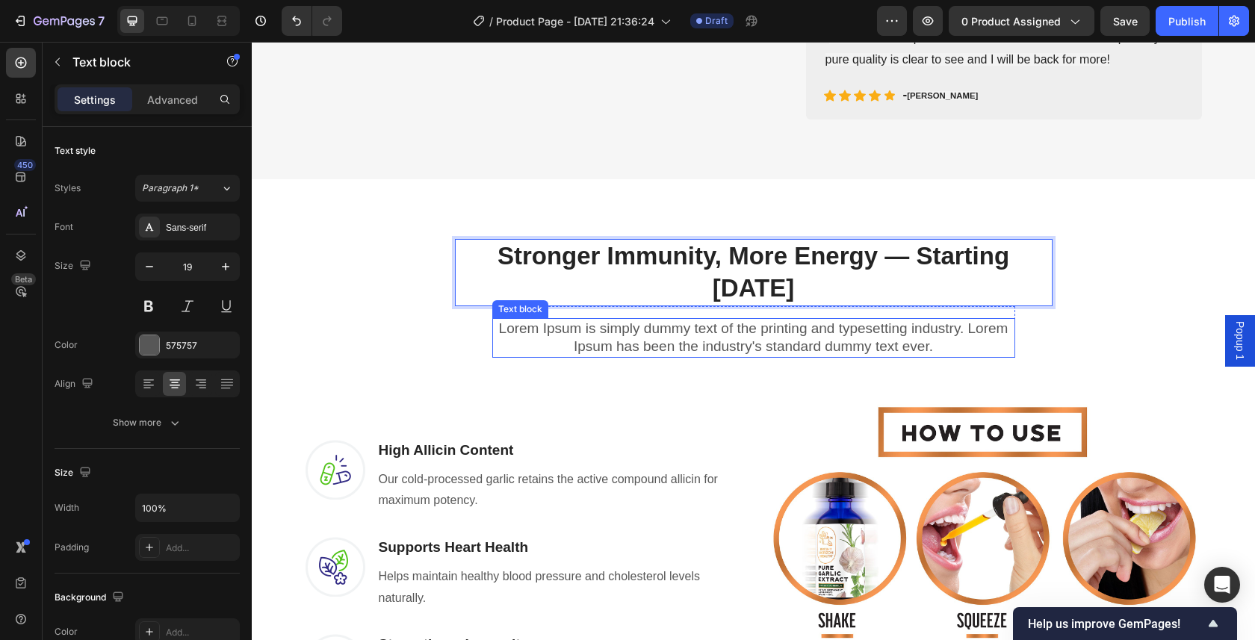
click at [740, 320] on p "Lorem Ipsum is simply dummy text of the printing and typesetting industry. Lore…" at bounding box center [754, 338] width 520 height 37
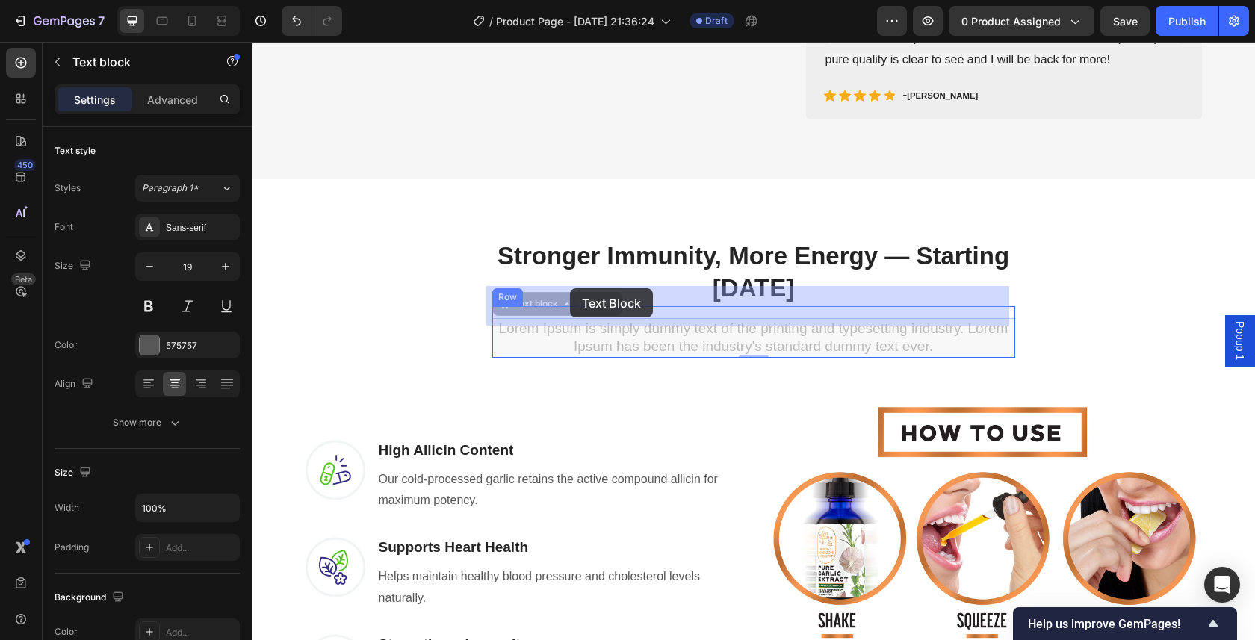
drag, startPoint x: 945, startPoint y: 309, endPoint x: 615, endPoint y: 296, distance: 330.3
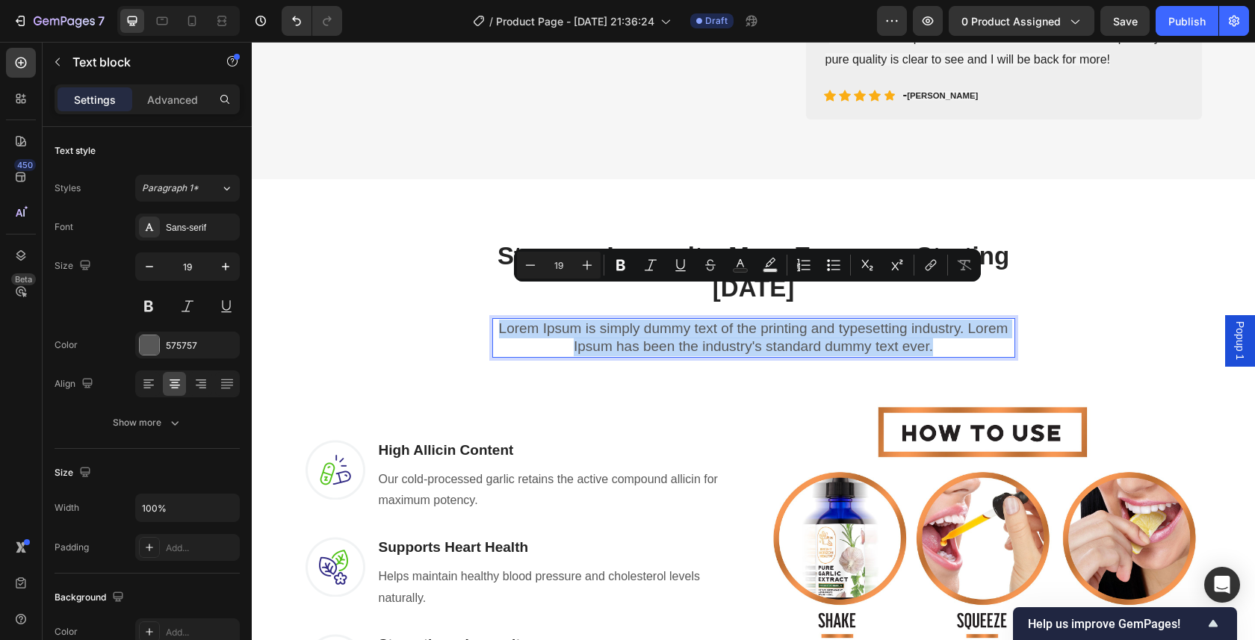
drag, startPoint x: 935, startPoint y: 311, endPoint x: 493, endPoint y: 302, distance: 442.2
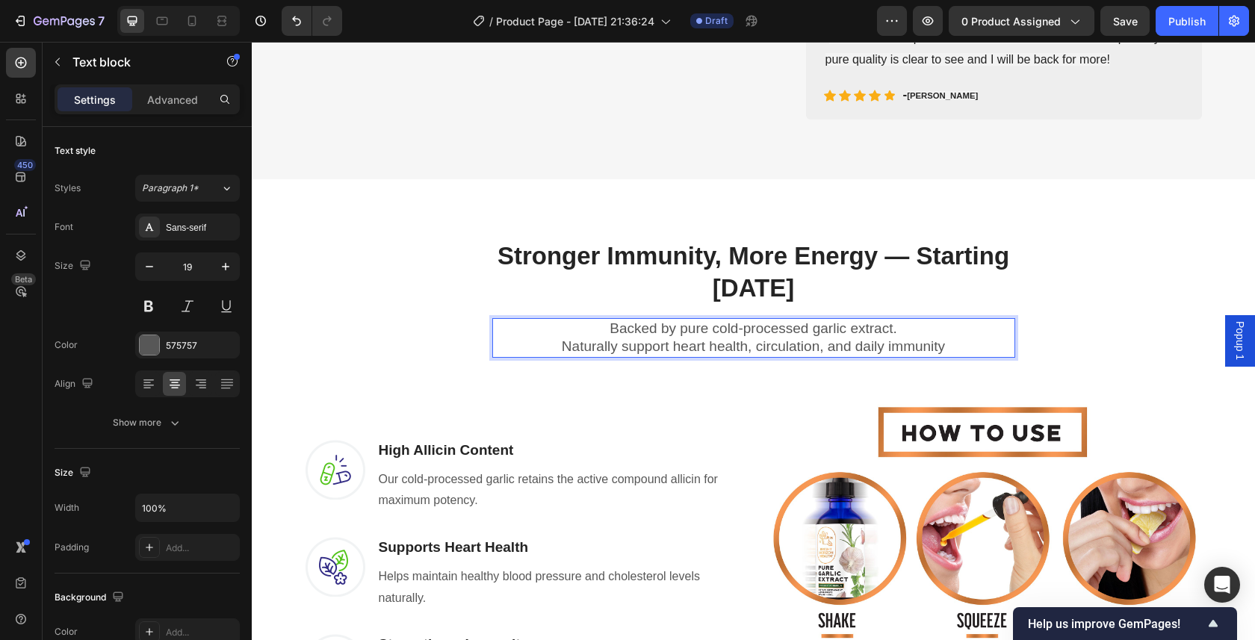
click at [898, 320] on p "Backed by pure cold-processed garlic extract." at bounding box center [754, 329] width 520 height 19
click at [948, 338] on p "Naturally support heart health, circulation, and daily immunity" at bounding box center [754, 347] width 520 height 19
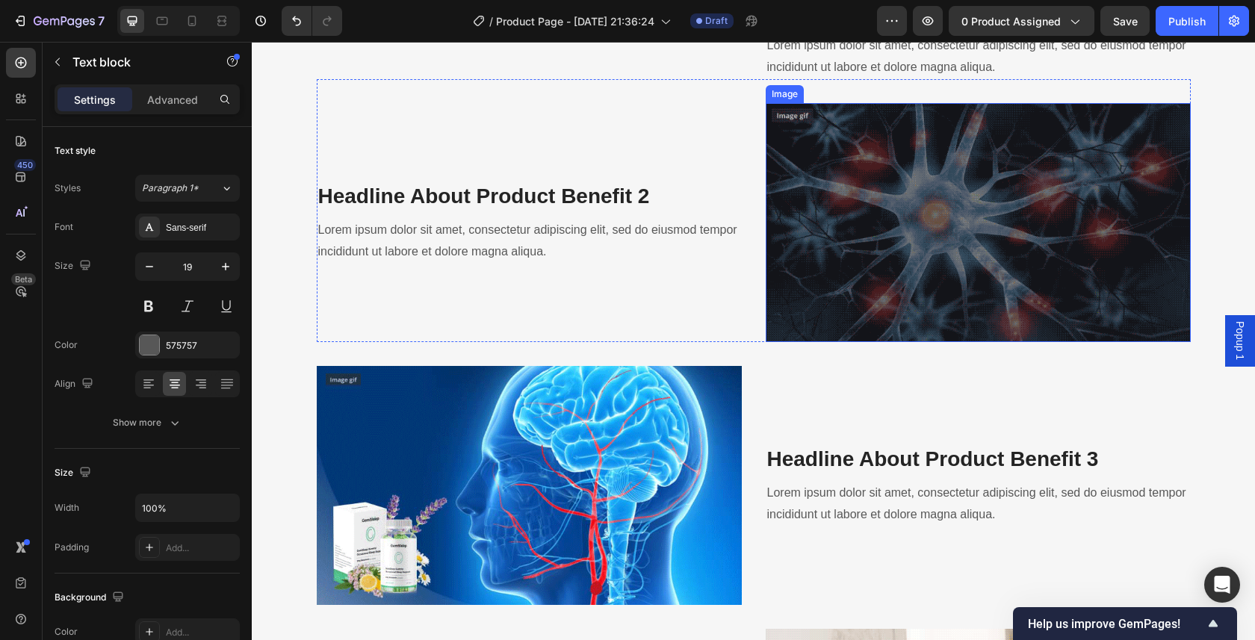
scroll to position [1658, 0]
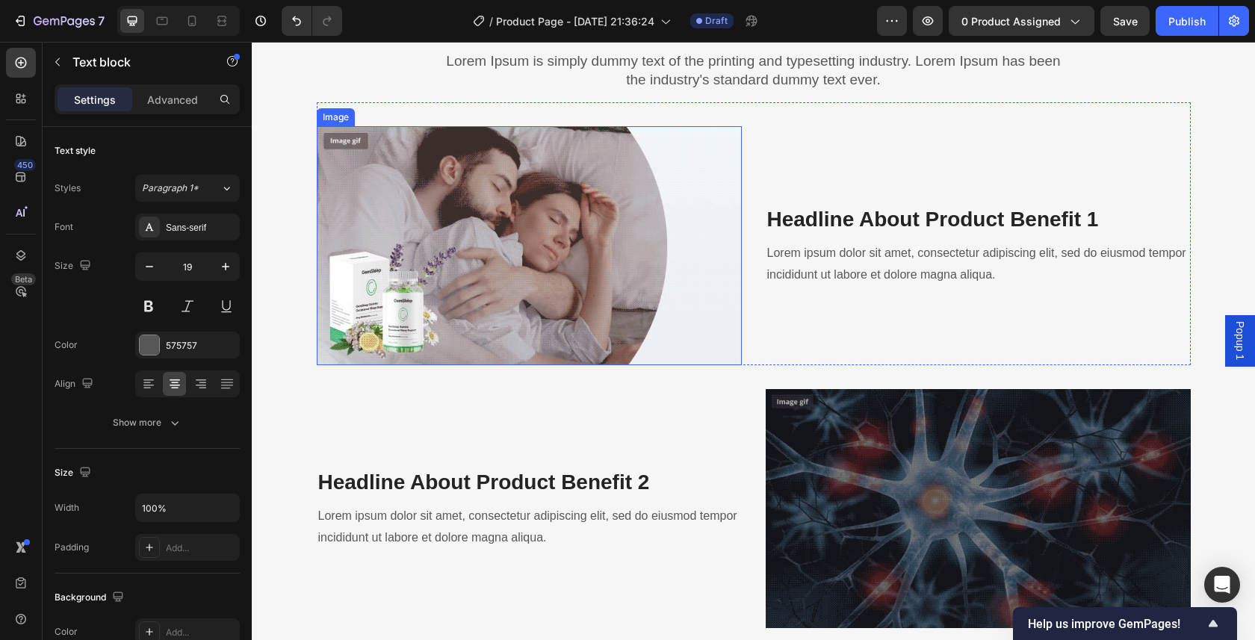
click at [459, 290] on img at bounding box center [529, 245] width 425 height 239
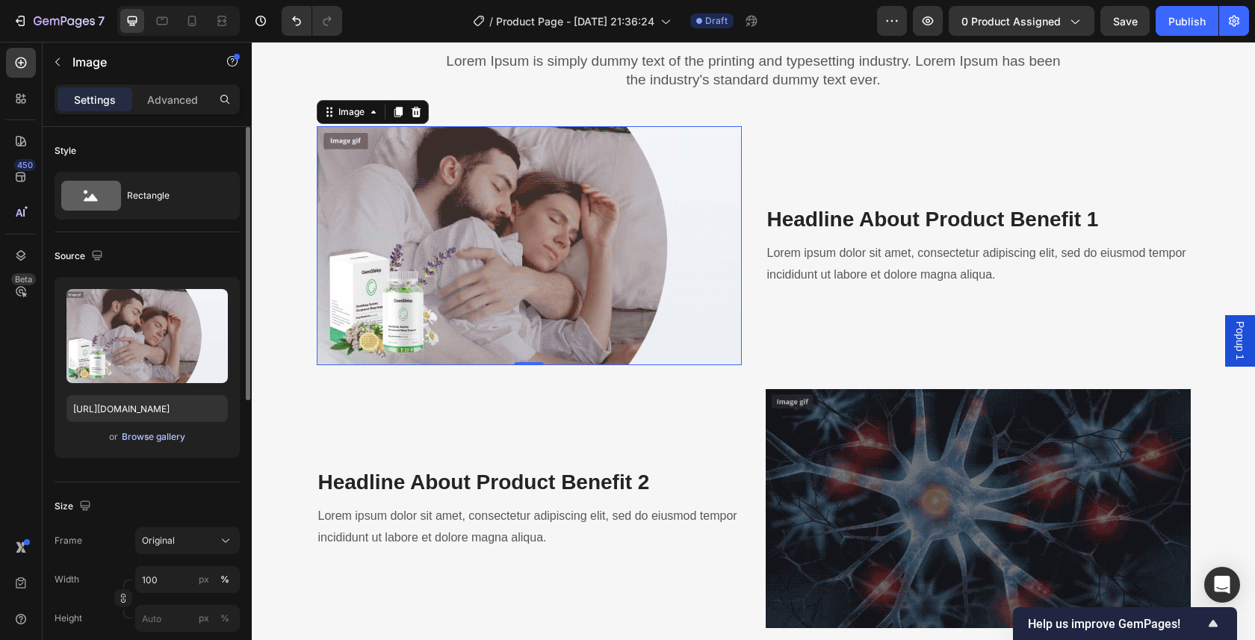
click at [158, 439] on div "Browse gallery" at bounding box center [153, 436] width 63 height 13
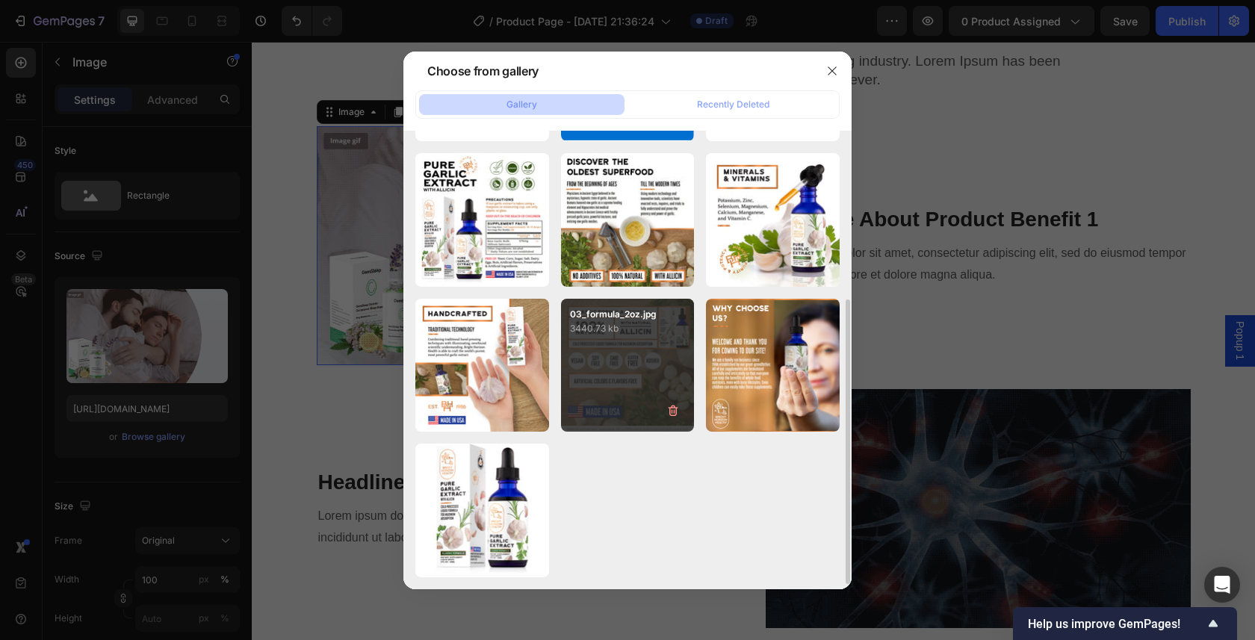
scroll to position [0, 0]
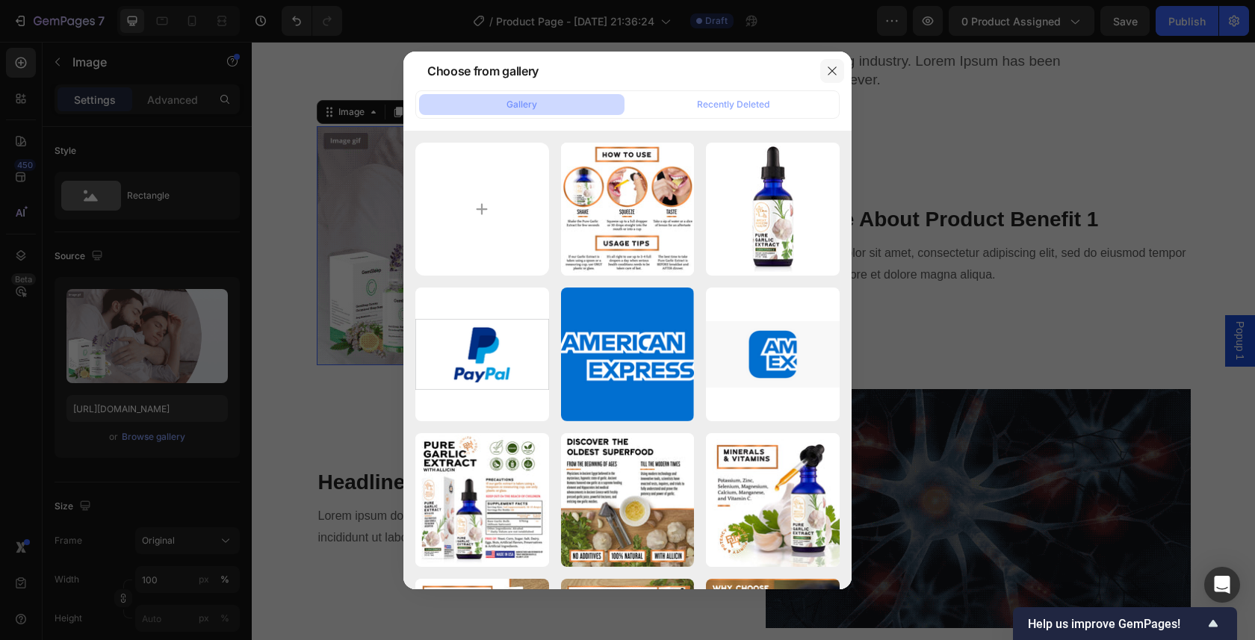
click at [833, 69] on icon "button" at bounding box center [832, 71] width 12 height 12
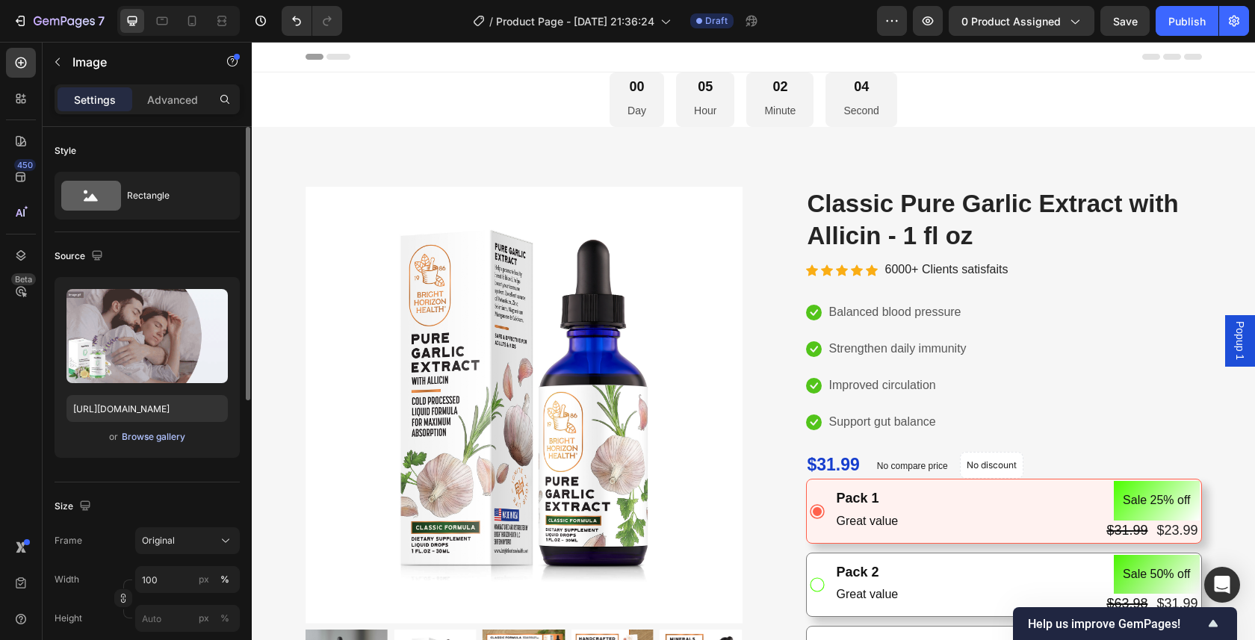
click at [159, 441] on div "Browse gallery" at bounding box center [153, 436] width 63 height 13
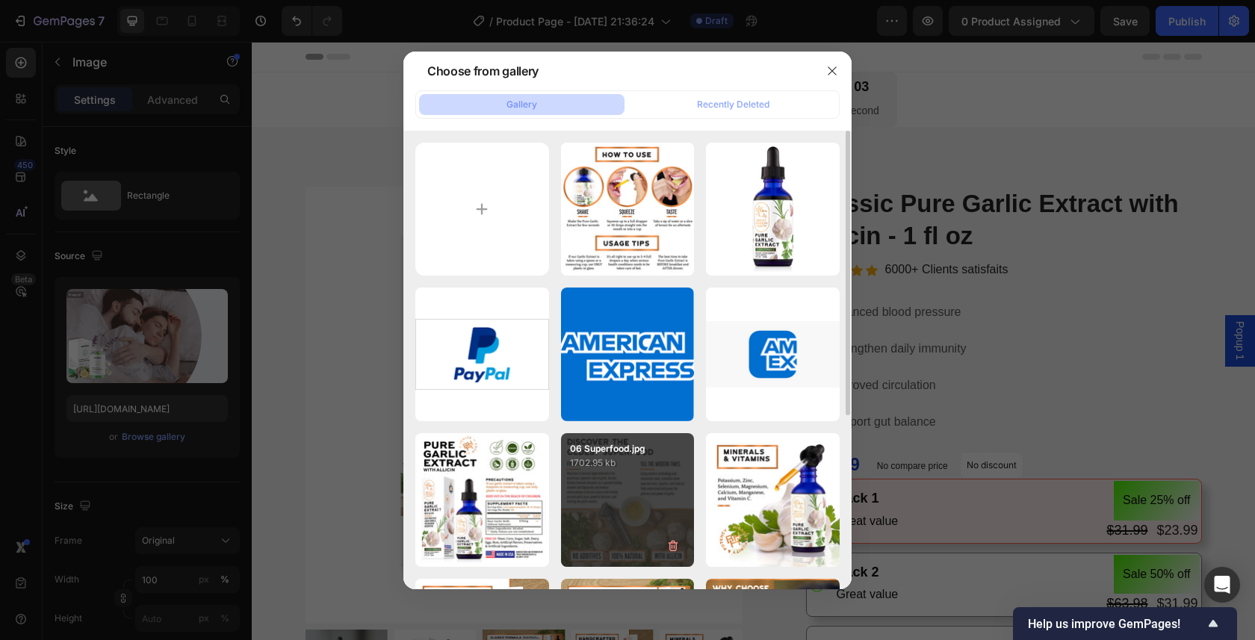
scroll to position [280, 0]
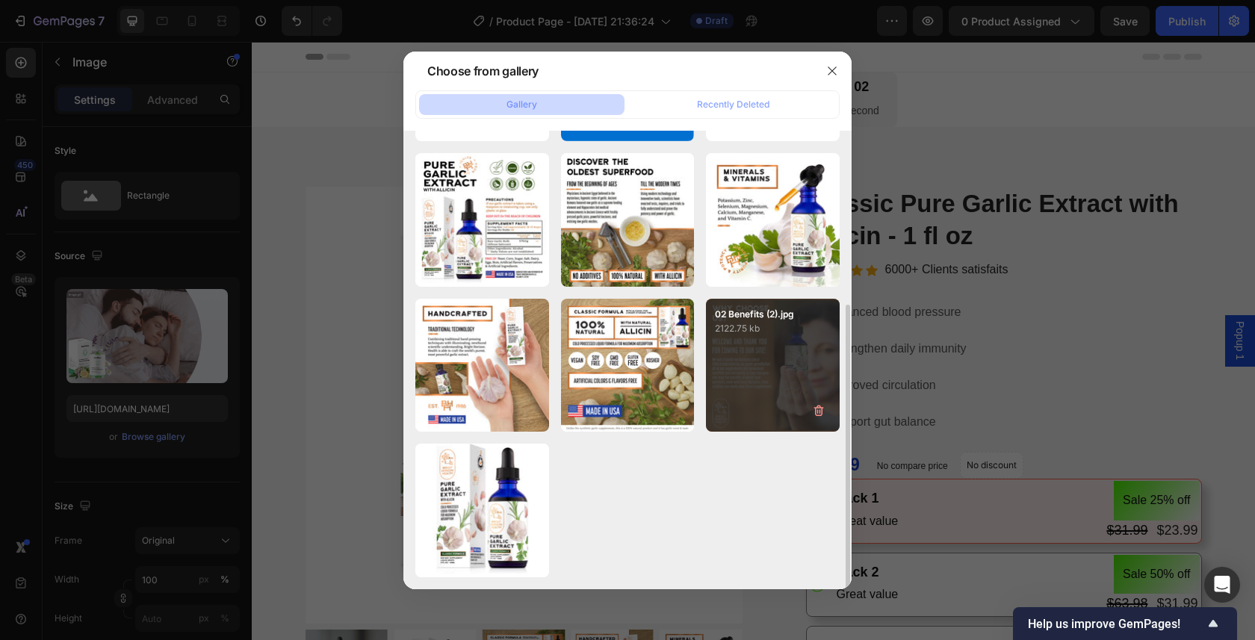
click at [768, 371] on div "02 Benefits (2).jpg 2122.75 kb" at bounding box center [773, 366] width 134 height 134
type input "[URL][DOMAIN_NAME]"
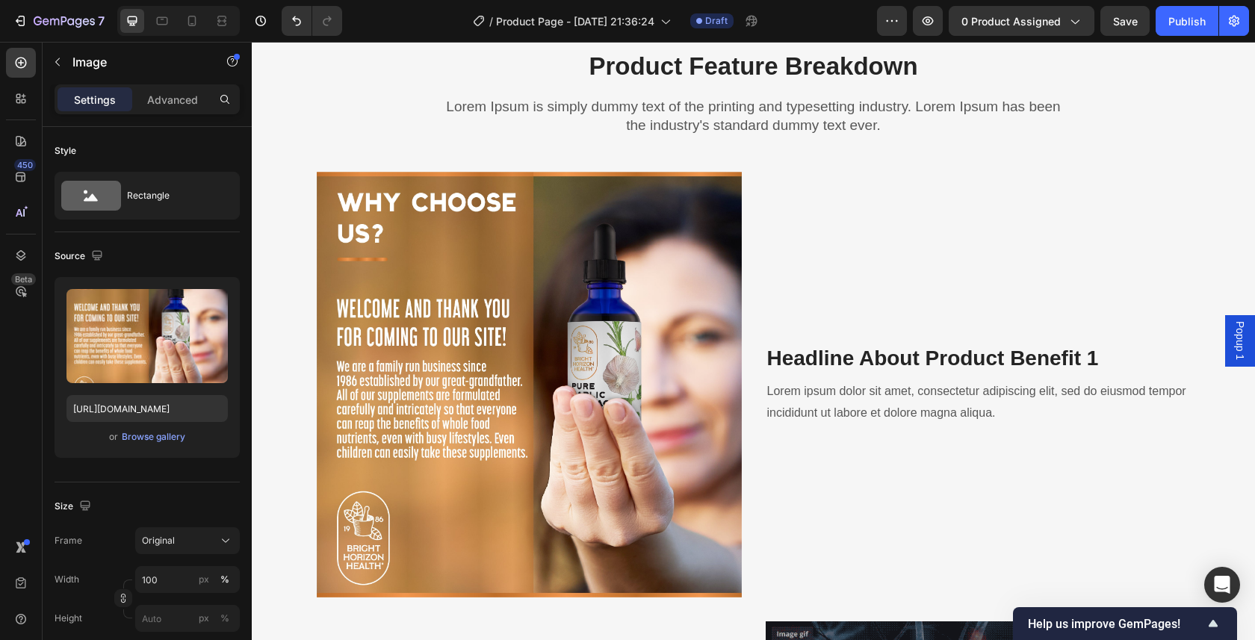
scroll to position [1610, 0]
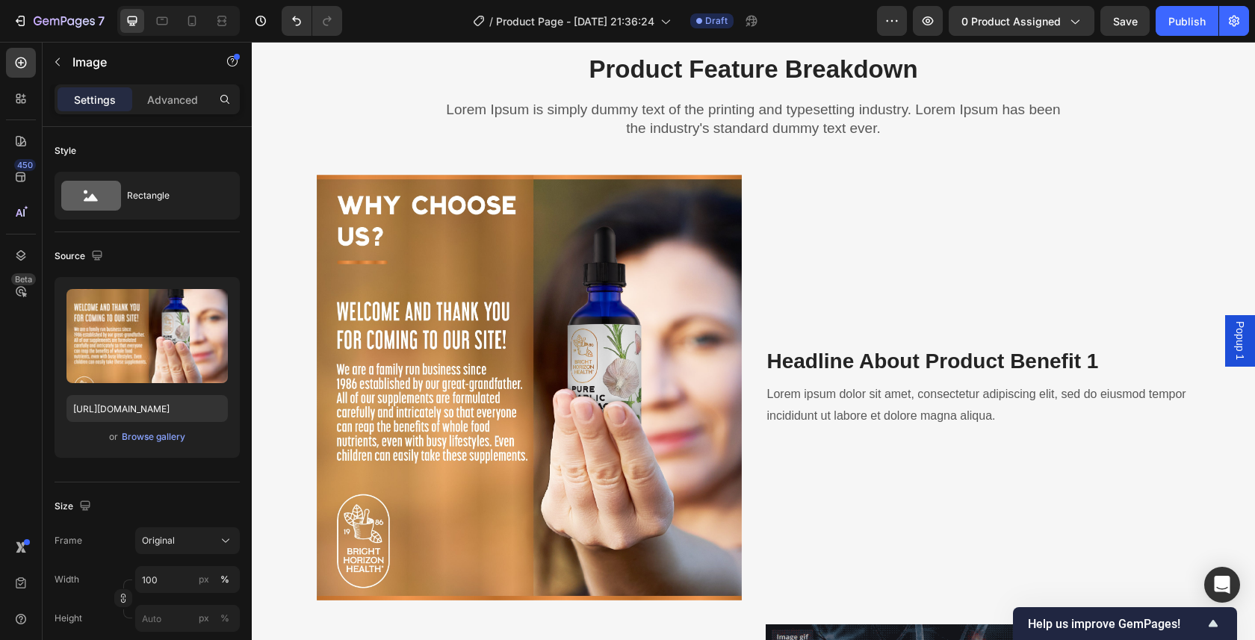
click at [495, 412] on img at bounding box center [529, 387] width 425 height 425
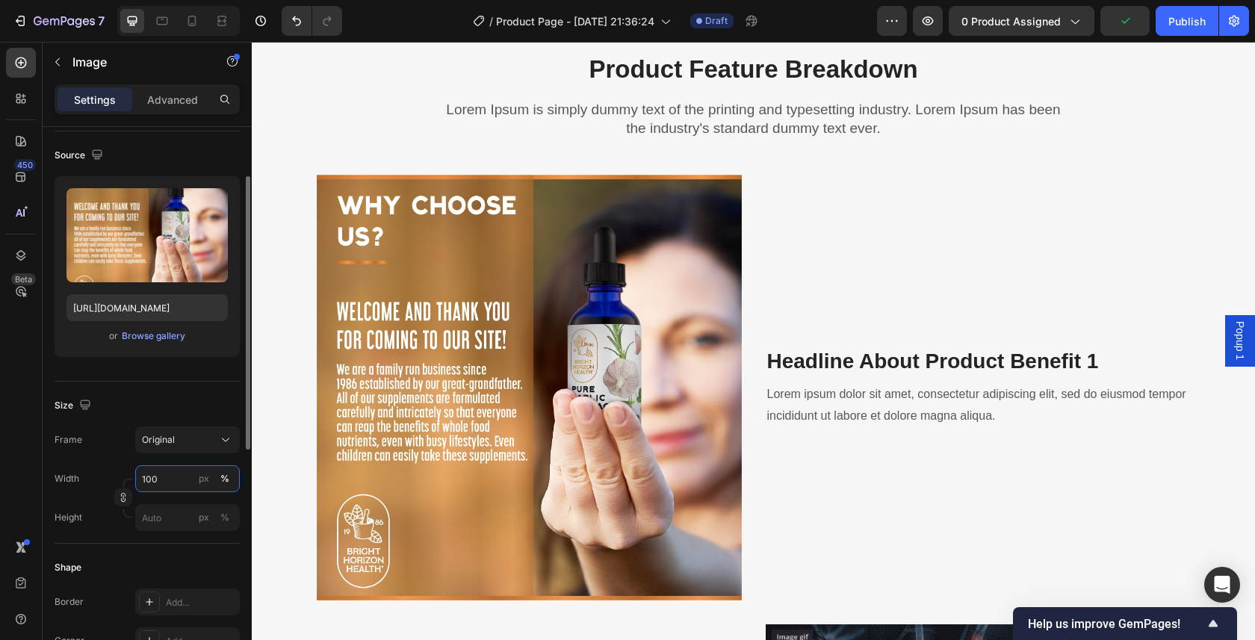
click at [175, 480] on input "100" at bounding box center [187, 478] width 105 height 27
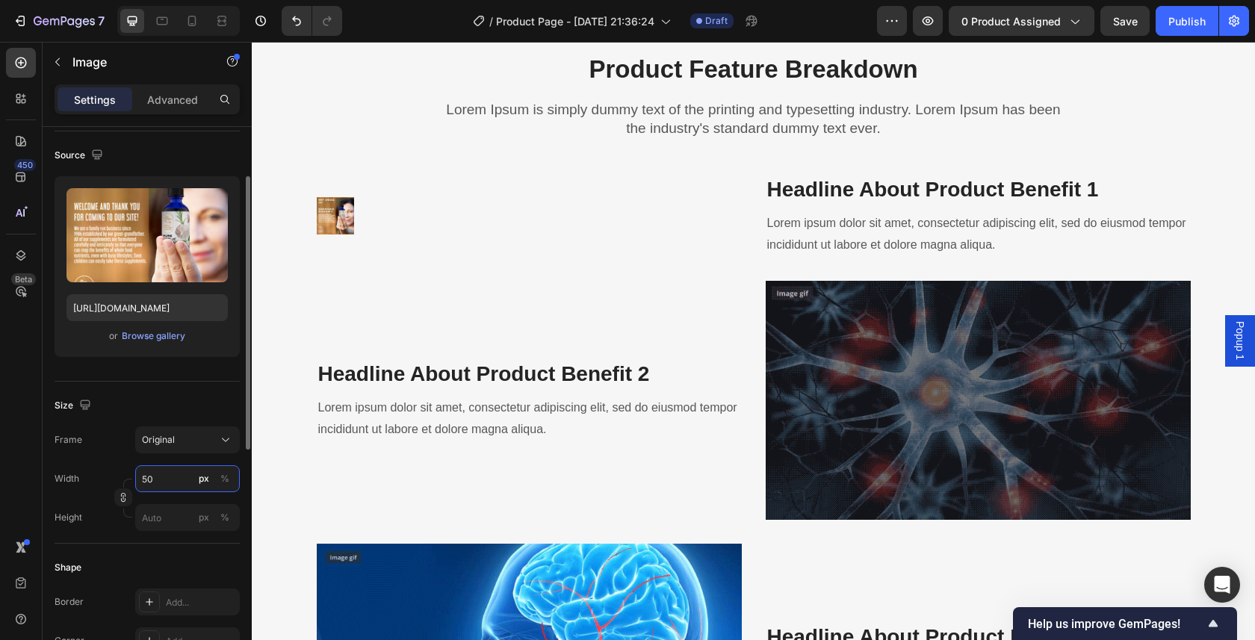
type input "5"
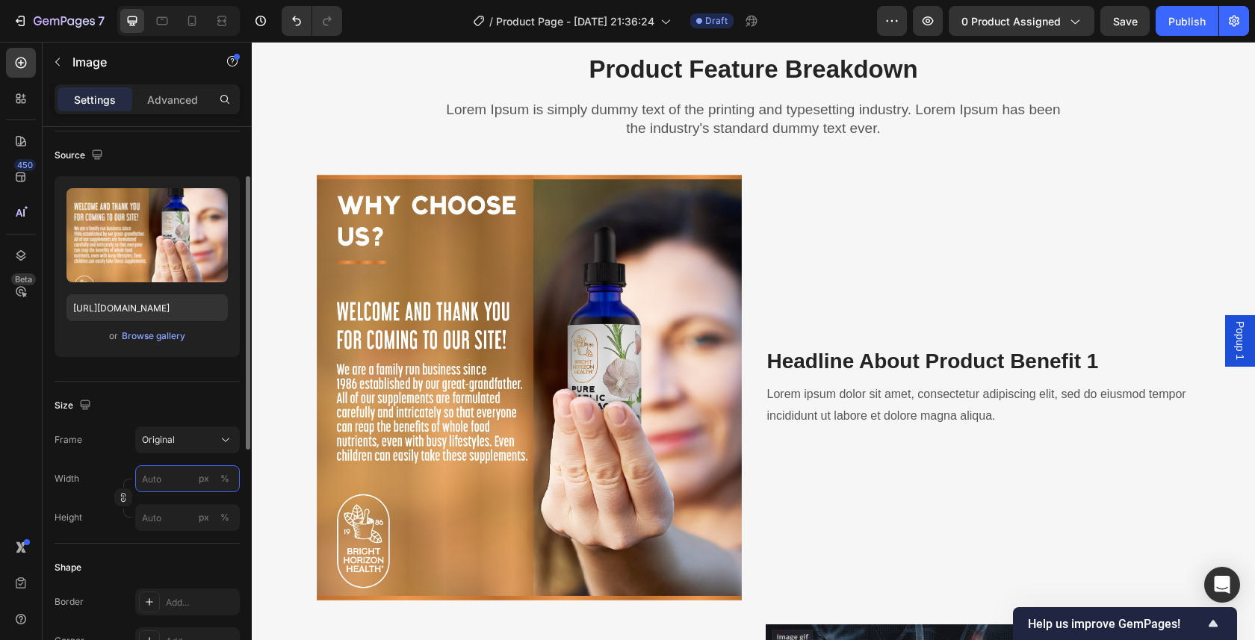
type input "5"
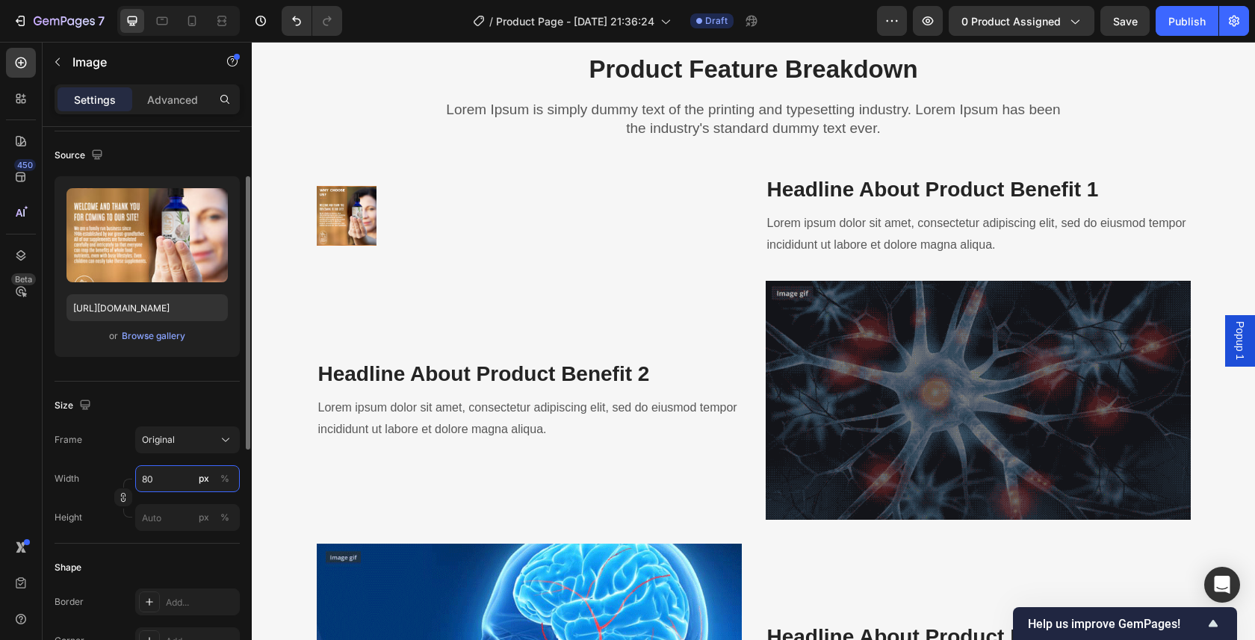
type input "8"
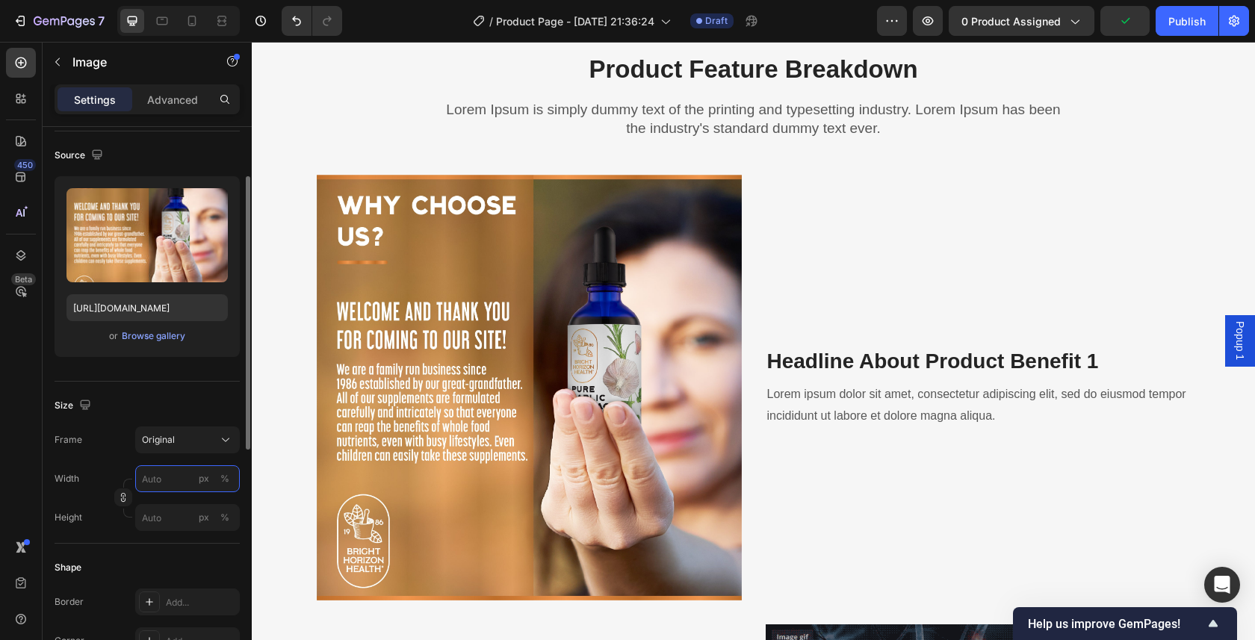
type input "8"
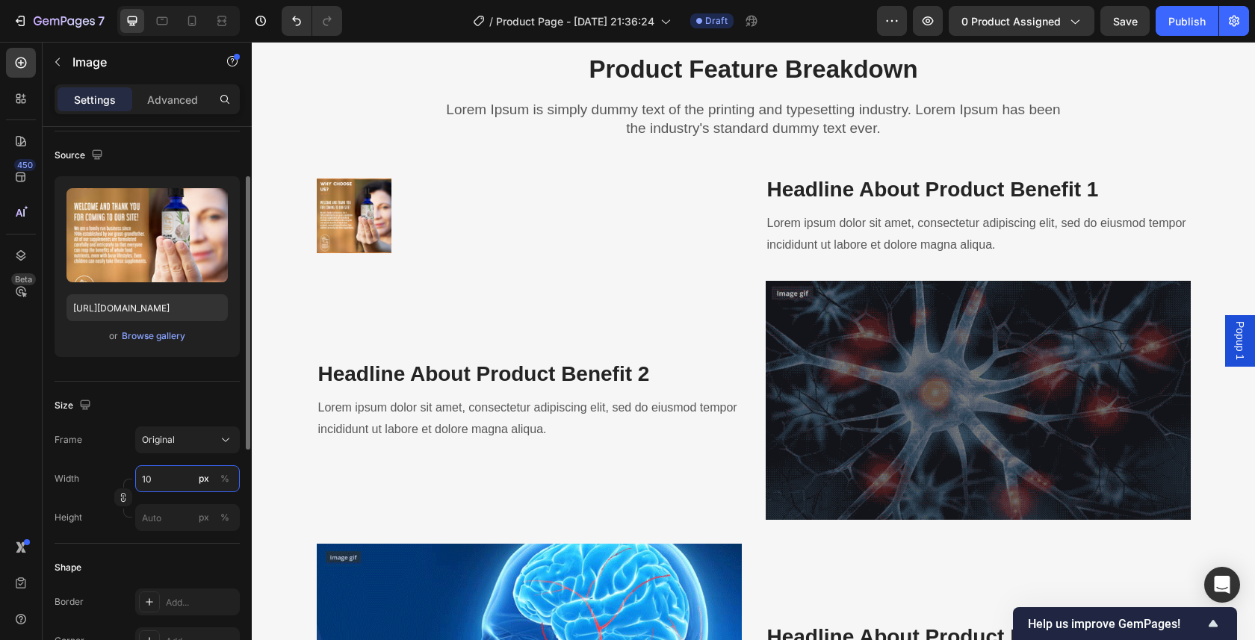
type input "1"
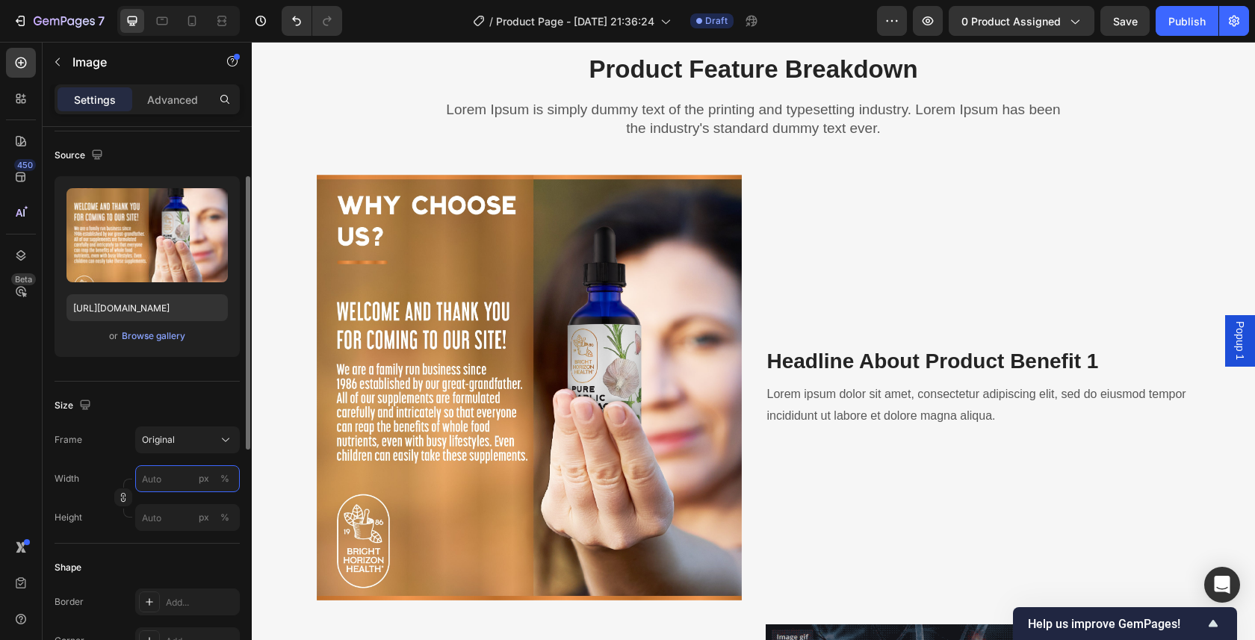
type input "1"
type input "8"
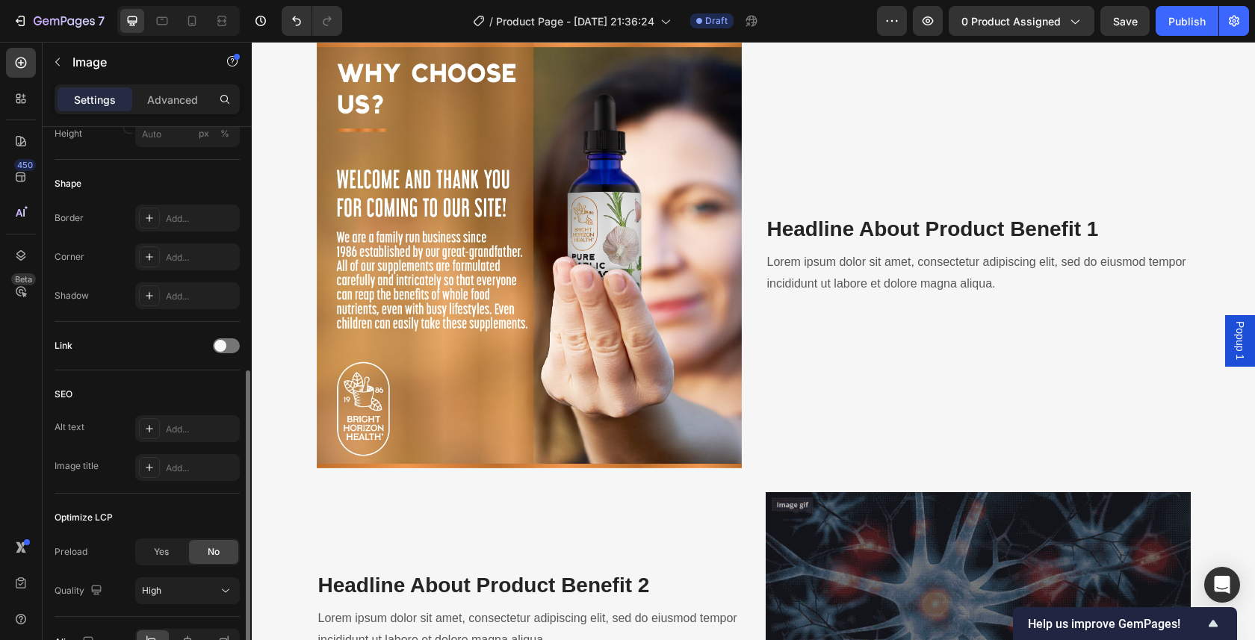
scroll to position [509, 0]
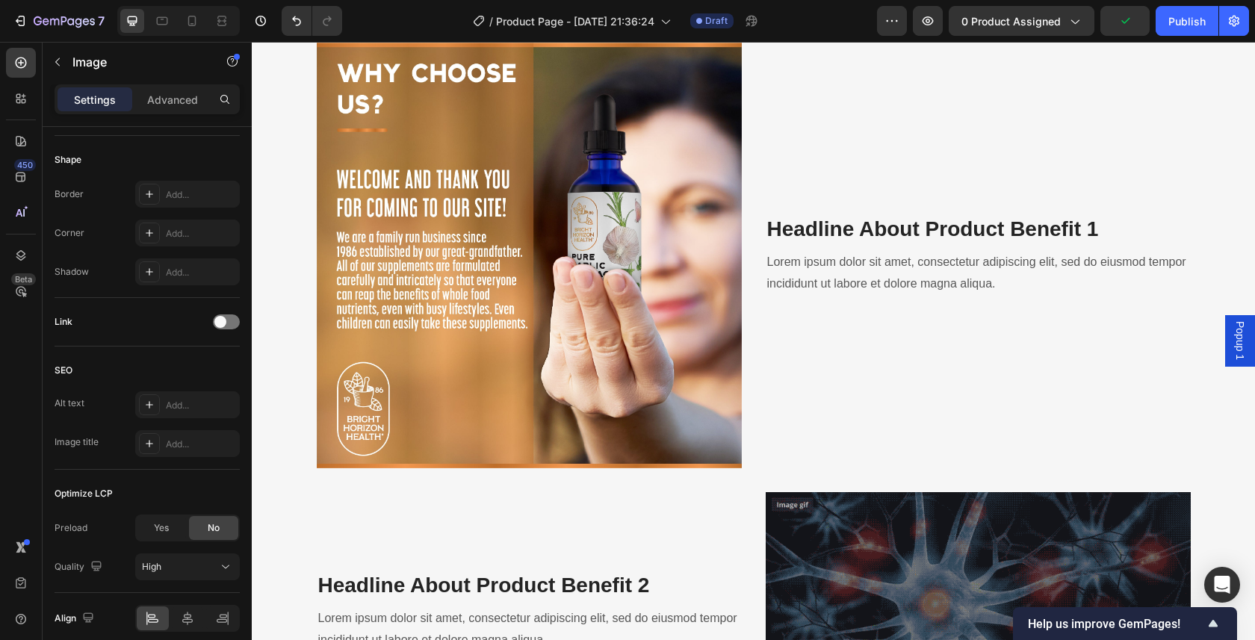
click at [178, 111] on div "Settings Advanced" at bounding box center [147, 99] width 185 height 30
click at [176, 100] on p "Advanced" at bounding box center [172, 100] width 51 height 16
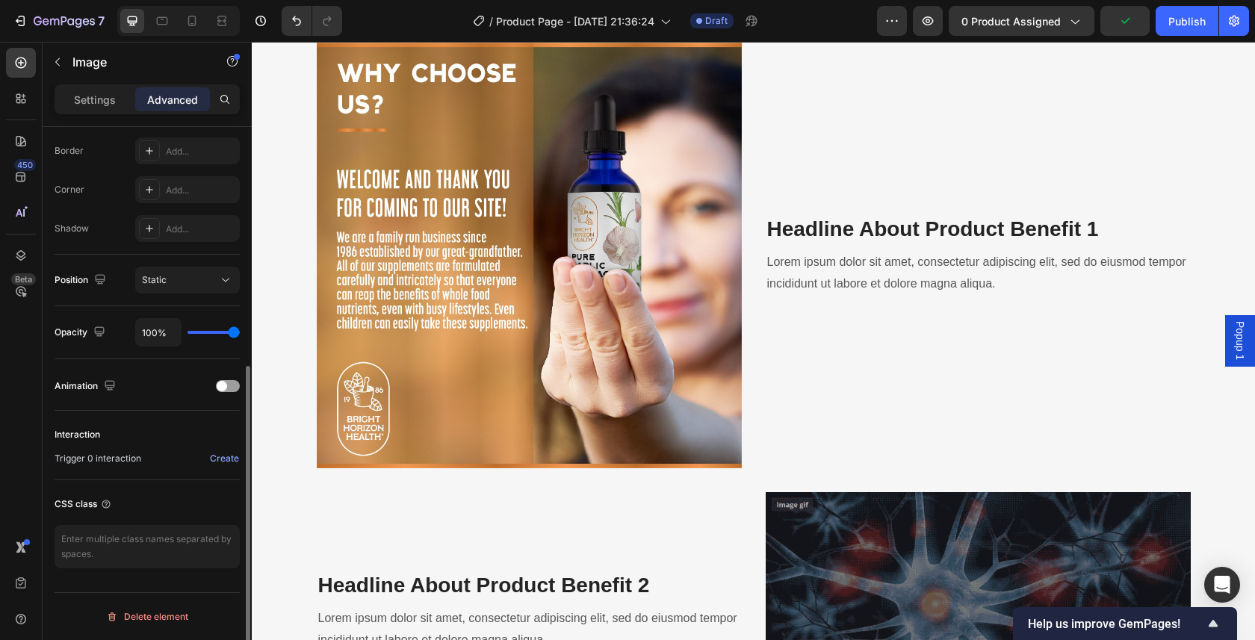
scroll to position [418, 0]
click at [544, 444] on img at bounding box center [529, 255] width 425 height 425
click at [504, 355] on img at bounding box center [529, 255] width 425 height 425
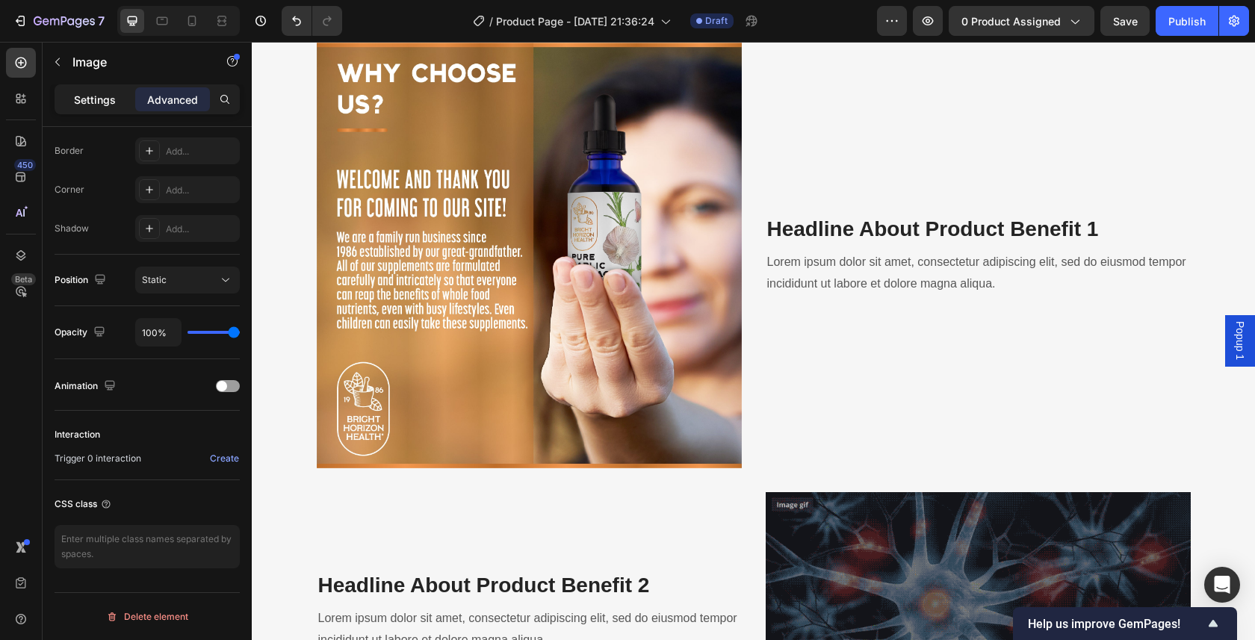
click at [88, 89] on div "Settings" at bounding box center [94, 99] width 75 height 24
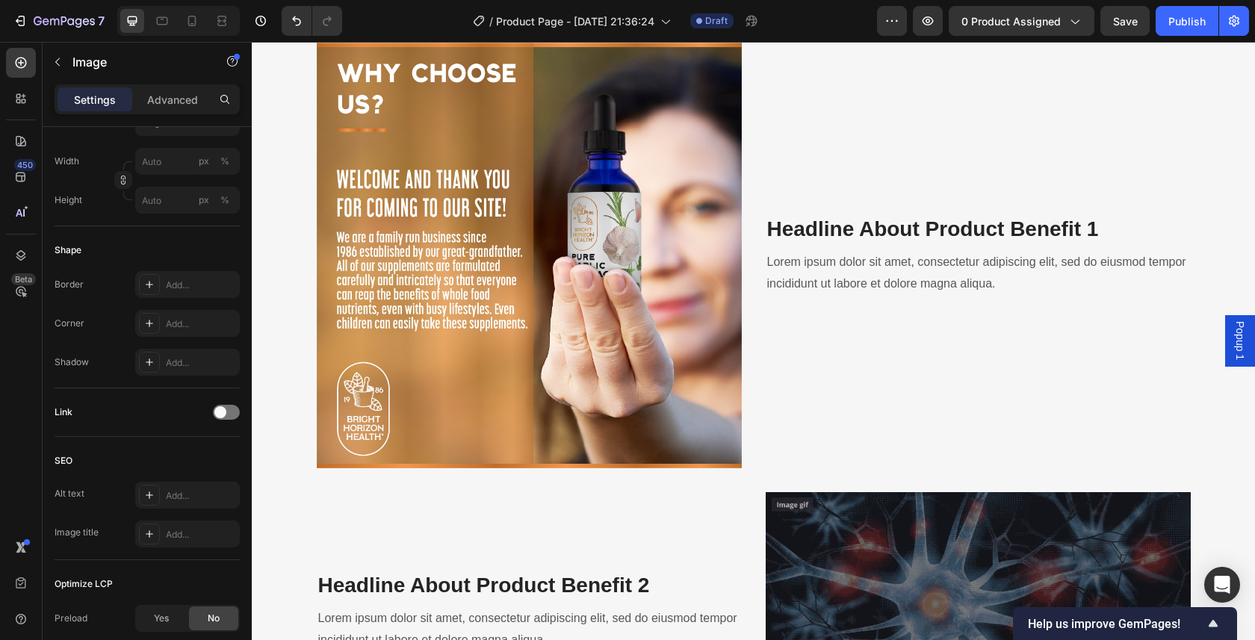
click at [471, 258] on img at bounding box center [529, 255] width 425 height 425
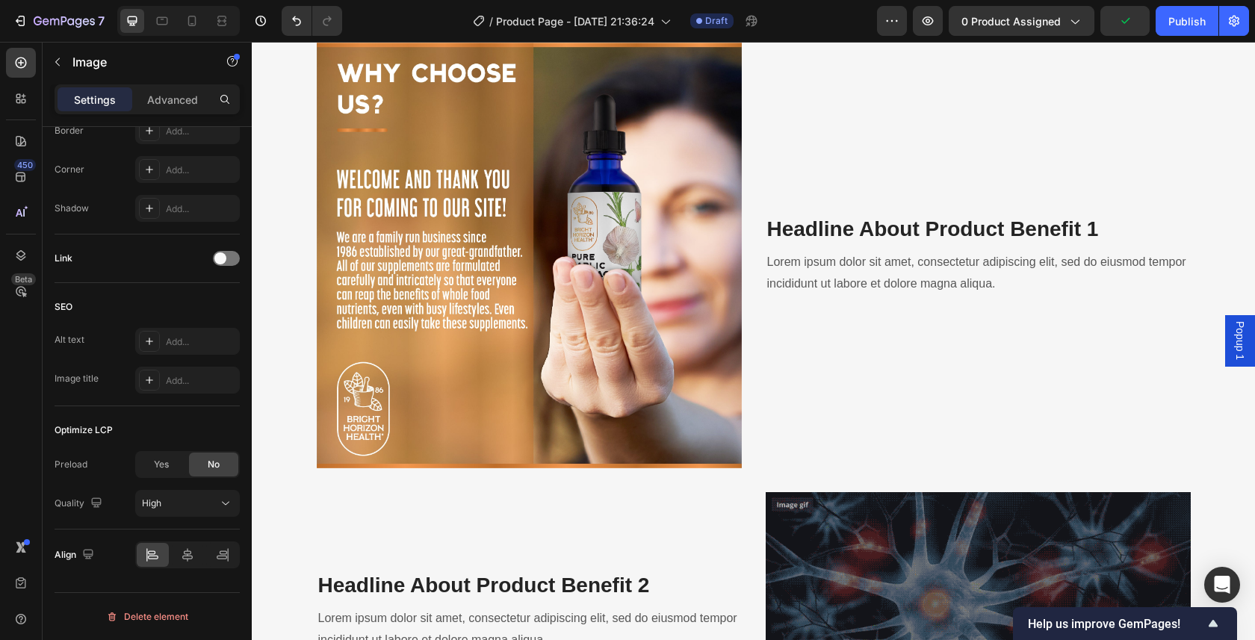
scroll to position [1624, 0]
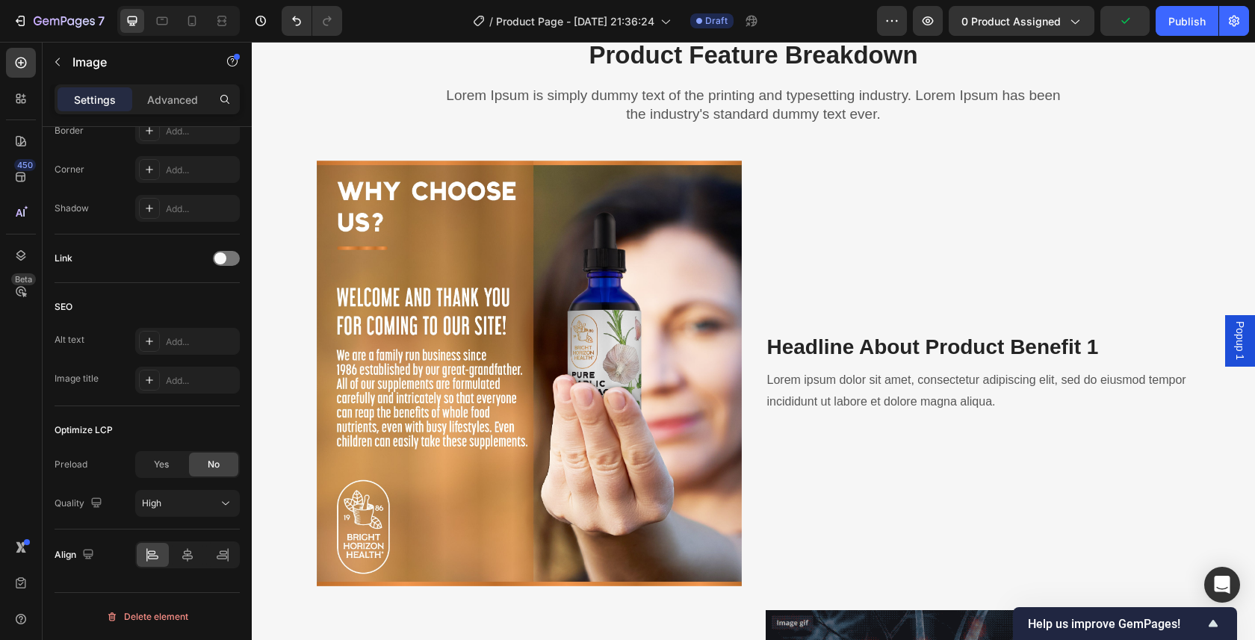
click at [611, 329] on img at bounding box center [529, 373] width 425 height 425
click at [844, 350] on p "Headline About Product Benefit 1" at bounding box center [978, 347] width 422 height 27
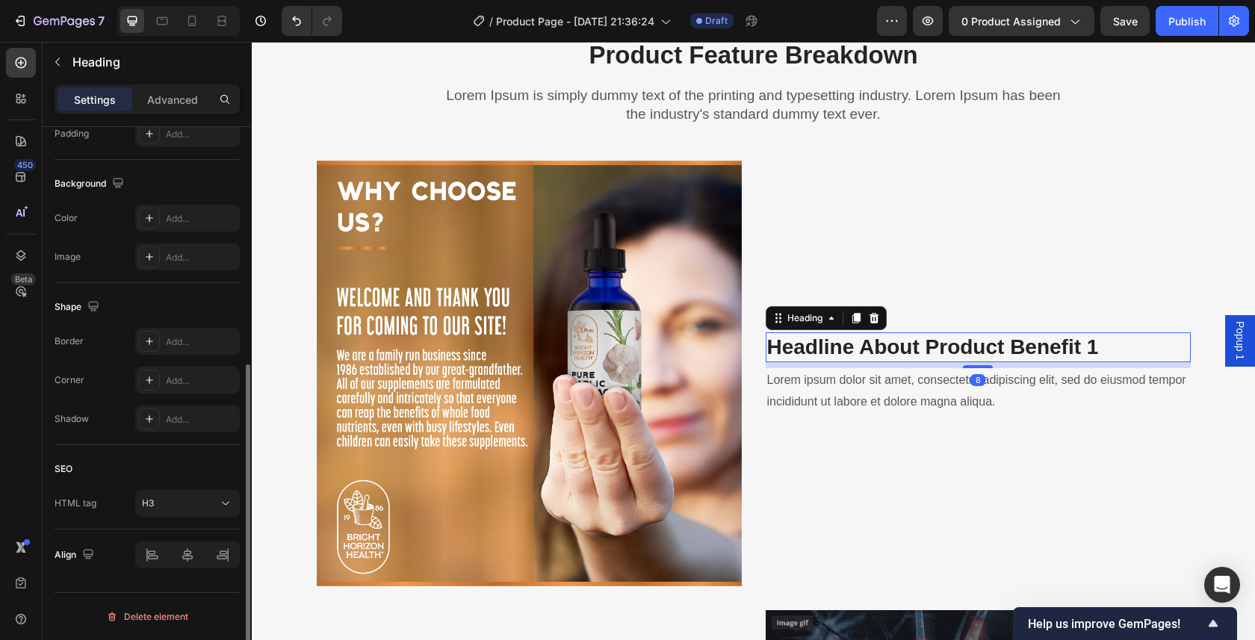
scroll to position [0, 0]
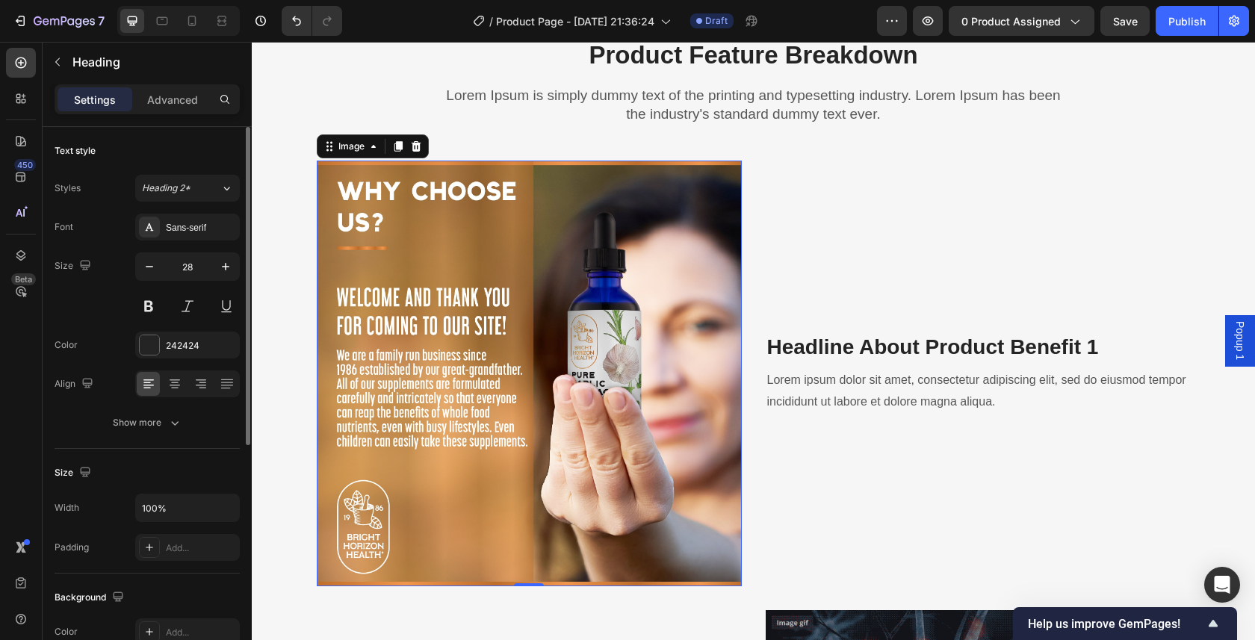
click at [574, 241] on img at bounding box center [529, 373] width 425 height 425
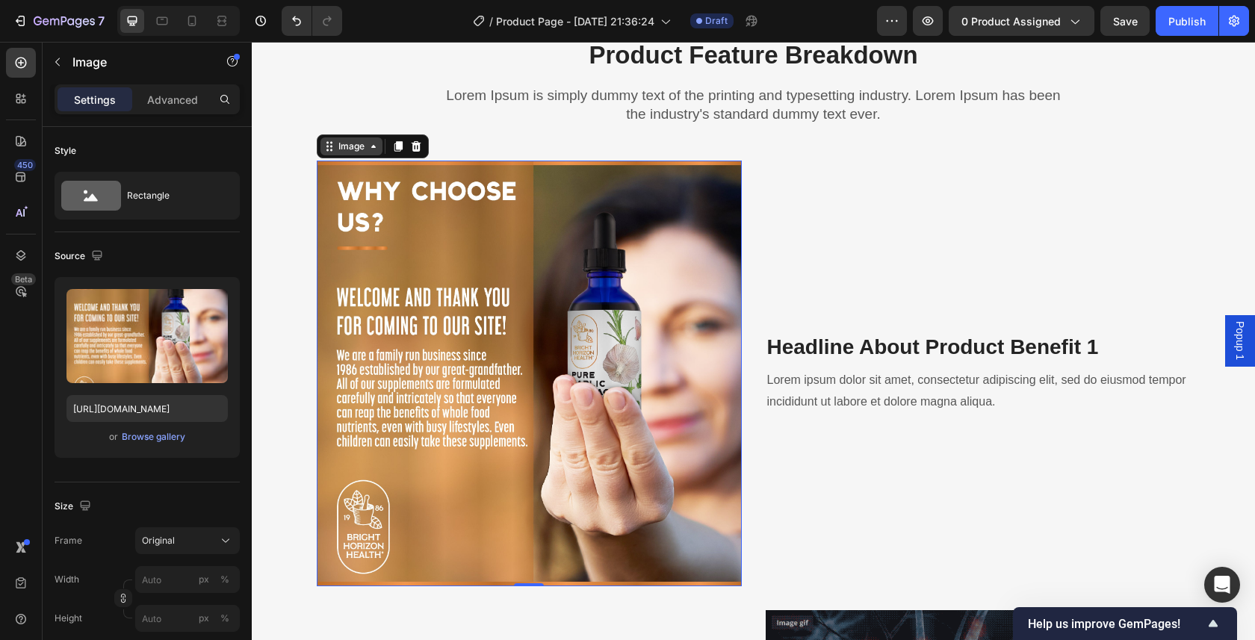
click at [339, 146] on div "Image" at bounding box center [351, 146] width 32 height 13
click at [400, 228] on img at bounding box center [529, 373] width 425 height 425
drag, startPoint x: 528, startPoint y: 585, endPoint x: 526, endPoint y: 562, distance: 23.9
click at [526, 562] on div "Image Row 2 cols Section 0" at bounding box center [529, 373] width 425 height 425
click at [519, 578] on div "Image Row 2 cols Section 0" at bounding box center [529, 373] width 425 height 425
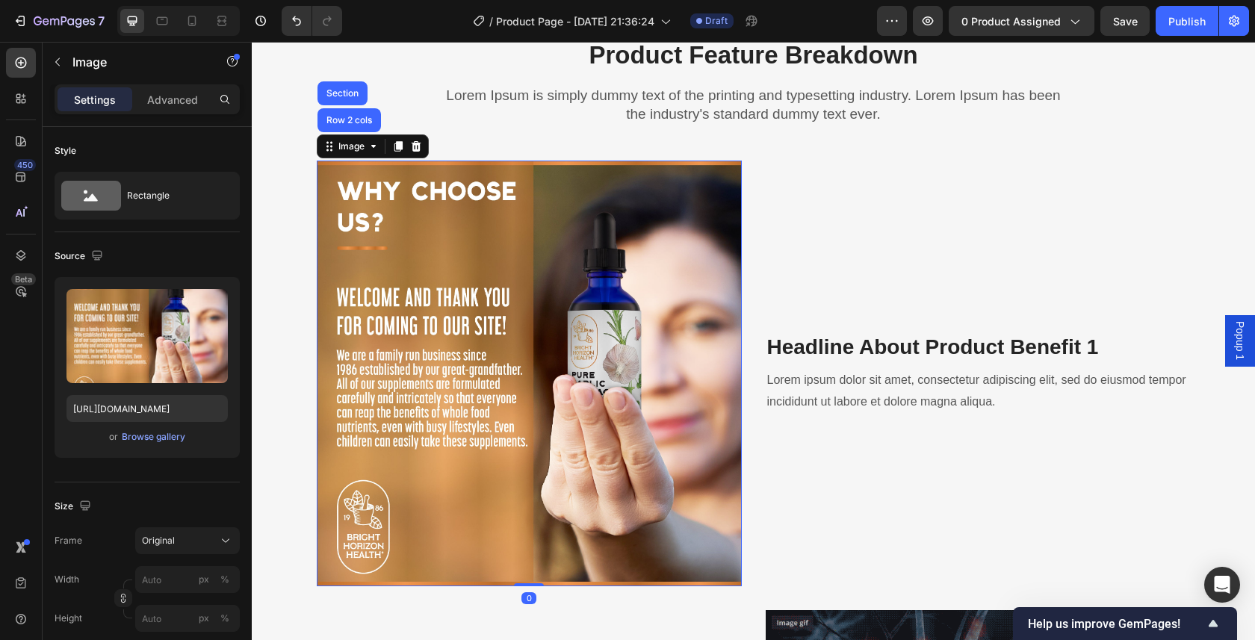
drag, startPoint x: 520, startPoint y: 583, endPoint x: 319, endPoint y: 432, distance: 252.2
click at [517, 569] on div "Image Row 2 cols Section 0" at bounding box center [529, 373] width 425 height 425
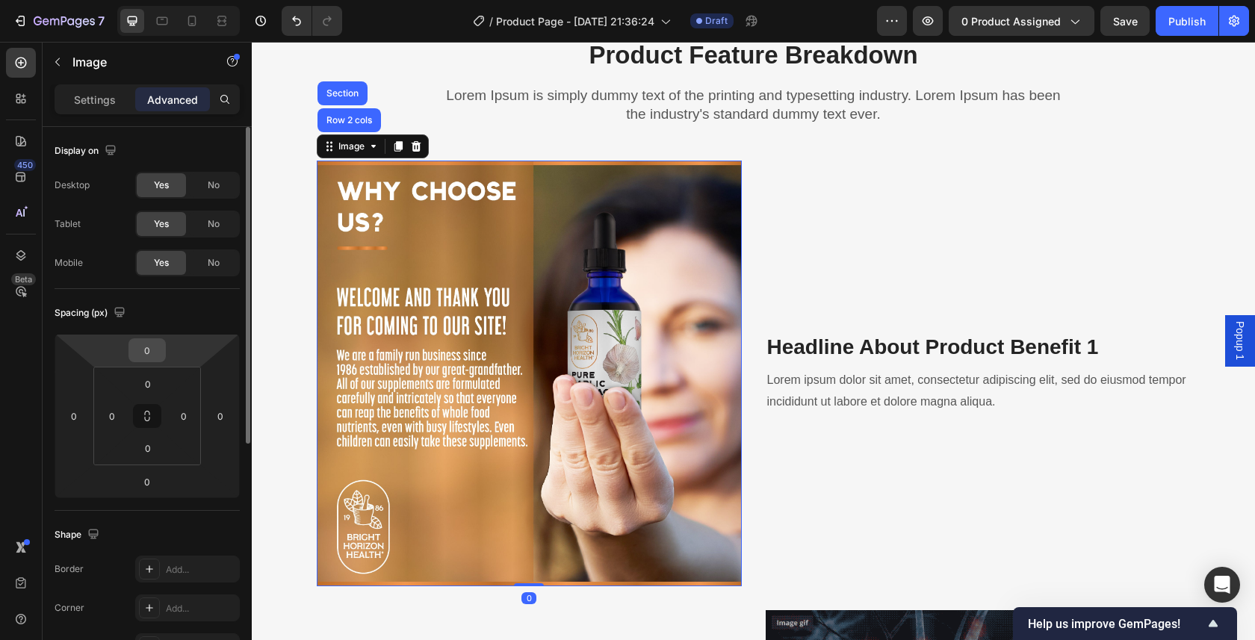
click at [157, 355] on input "0" at bounding box center [147, 350] width 30 height 22
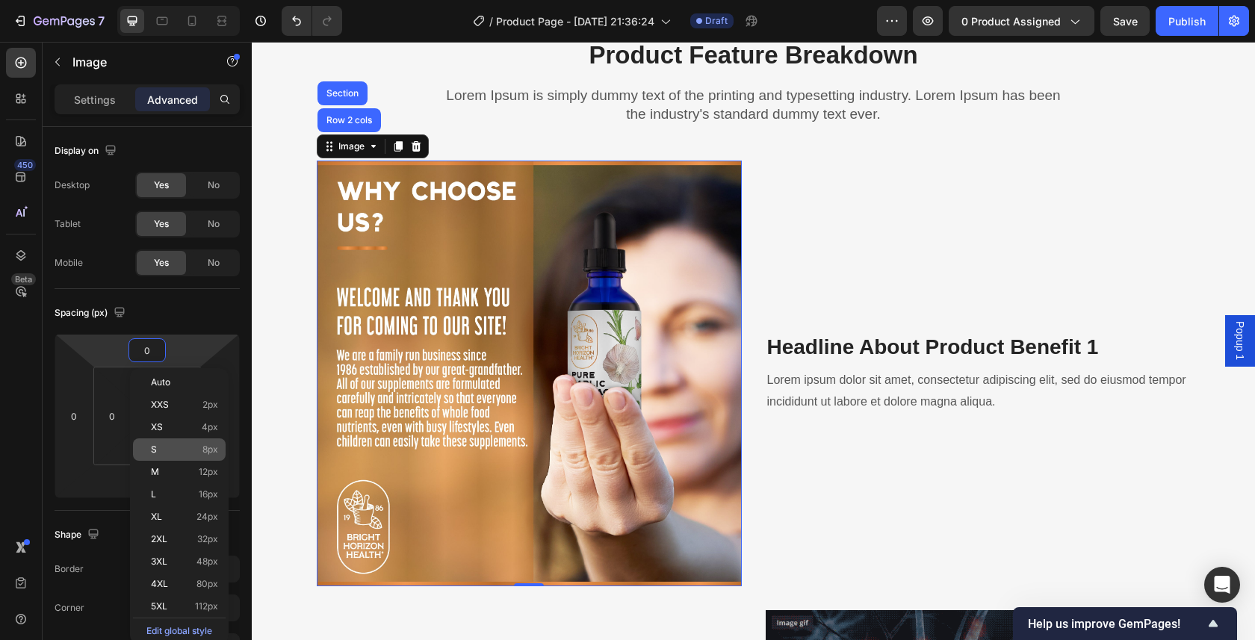
click at [165, 451] on p "S 8px" at bounding box center [184, 449] width 67 height 10
type input "8"
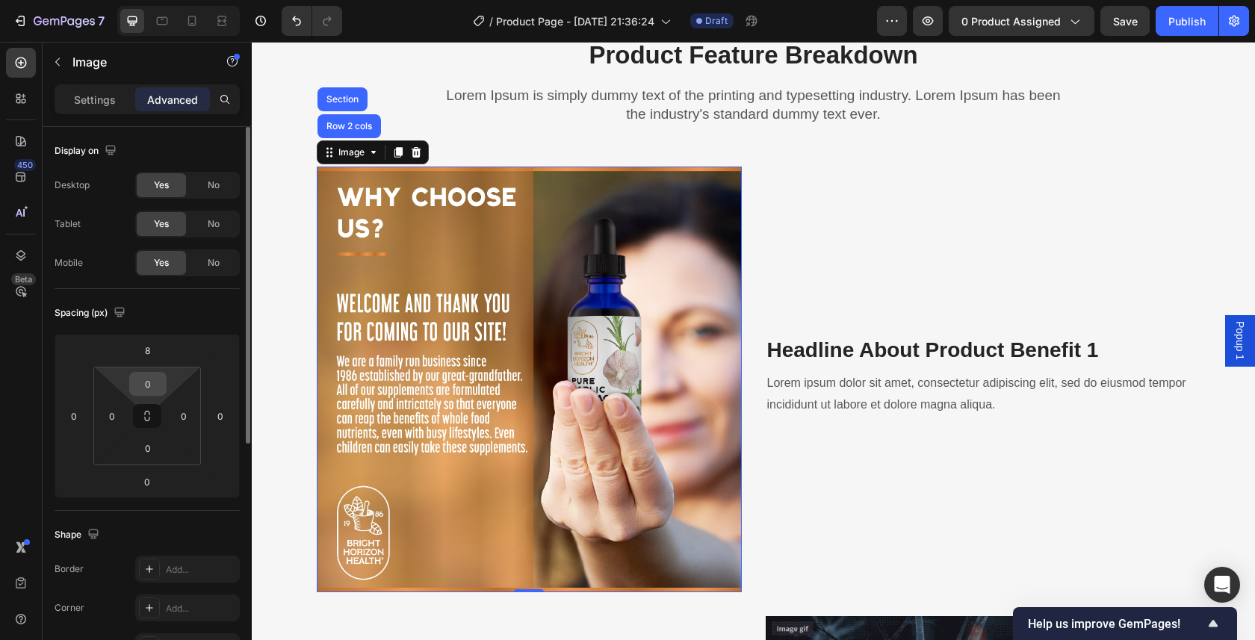
click at [149, 388] on input "0" at bounding box center [148, 384] width 30 height 22
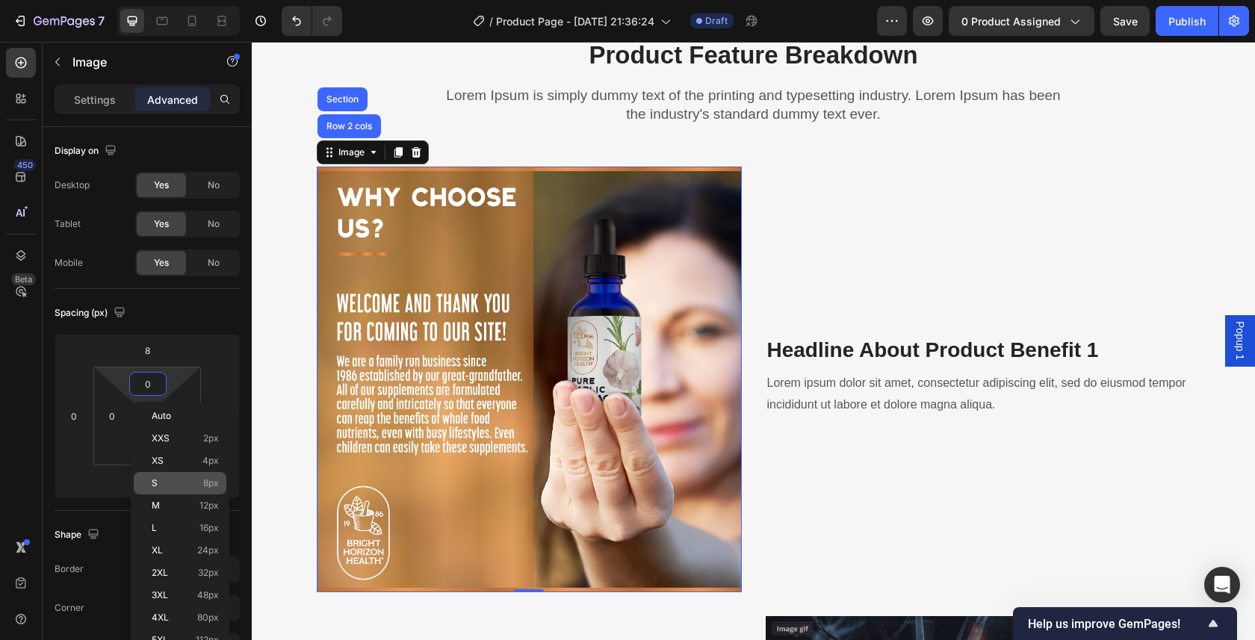
click at [176, 482] on p "S 8px" at bounding box center [185, 483] width 67 height 10
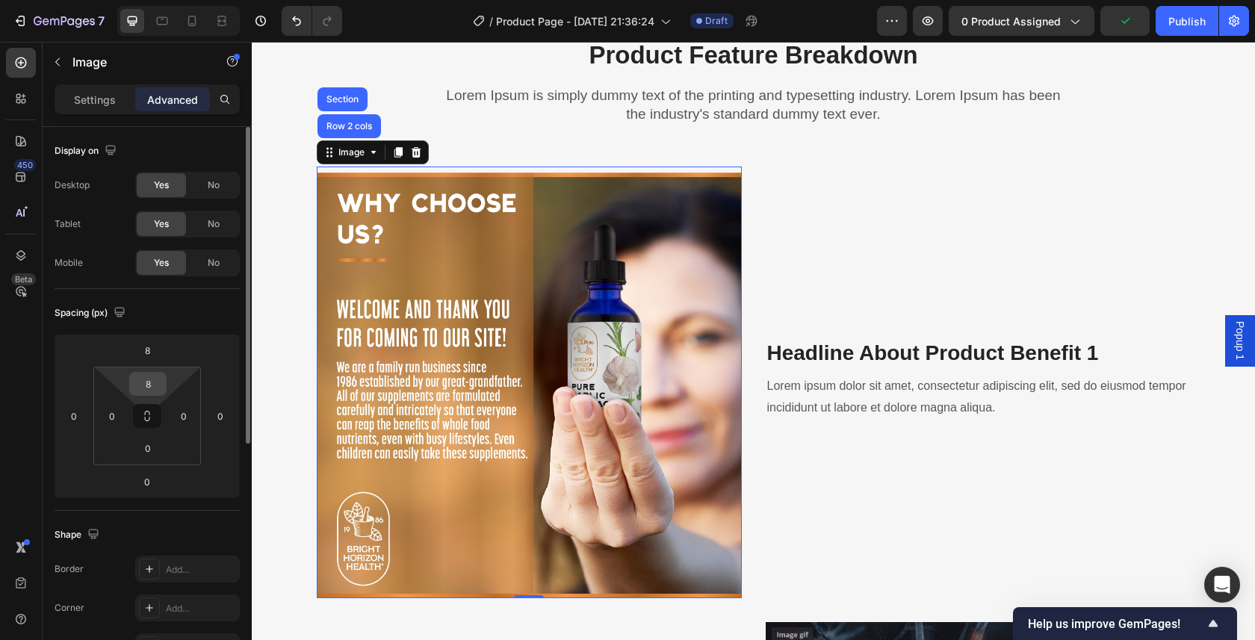
click at [153, 388] on input "8" at bounding box center [148, 384] width 30 height 22
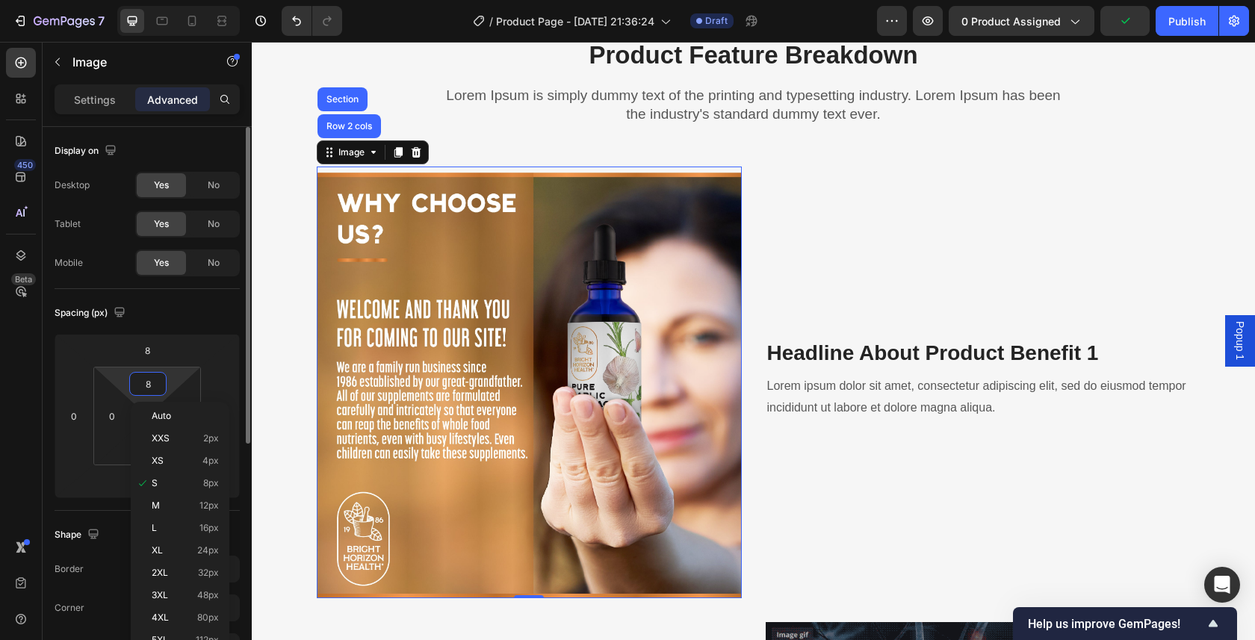
click at [164, 414] on span "Auto" at bounding box center [161, 416] width 19 height 10
type input "Auto"
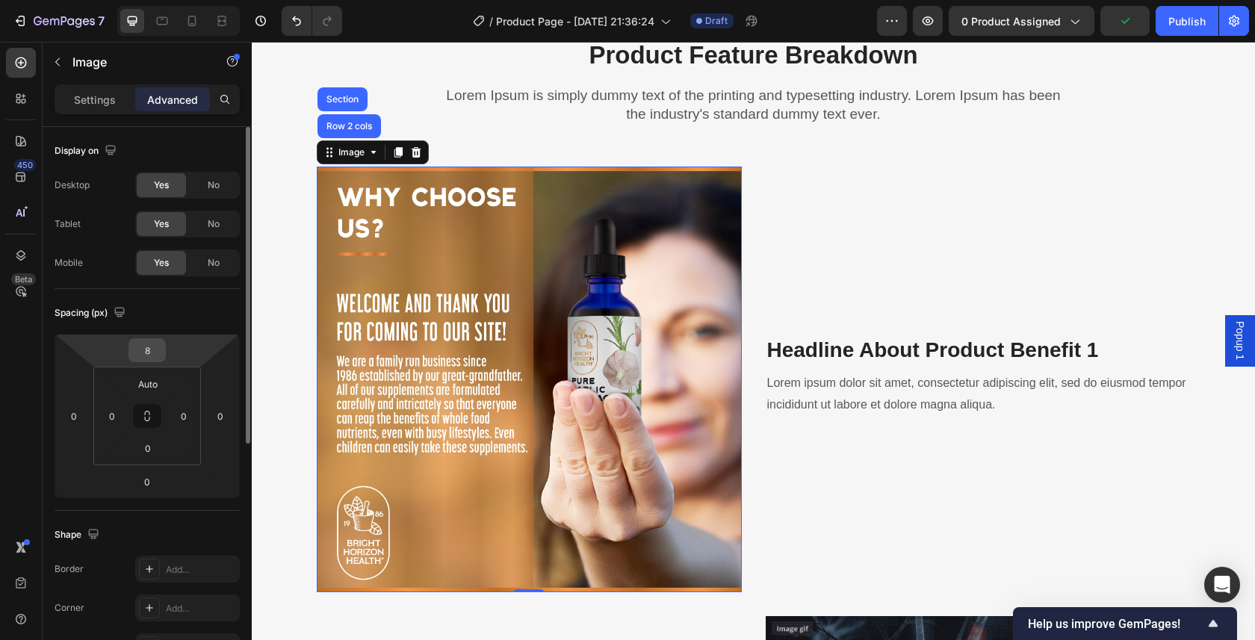
click at [147, 357] on input "8" at bounding box center [147, 350] width 30 height 22
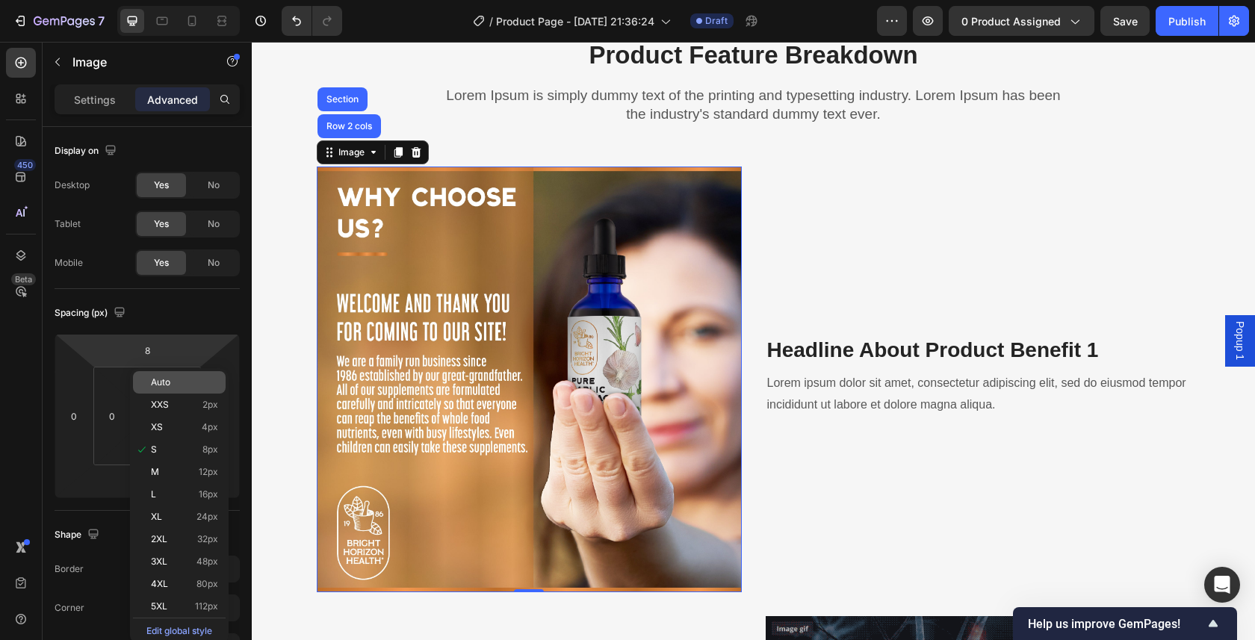
click at [152, 375] on div "Auto" at bounding box center [179, 382] width 93 height 22
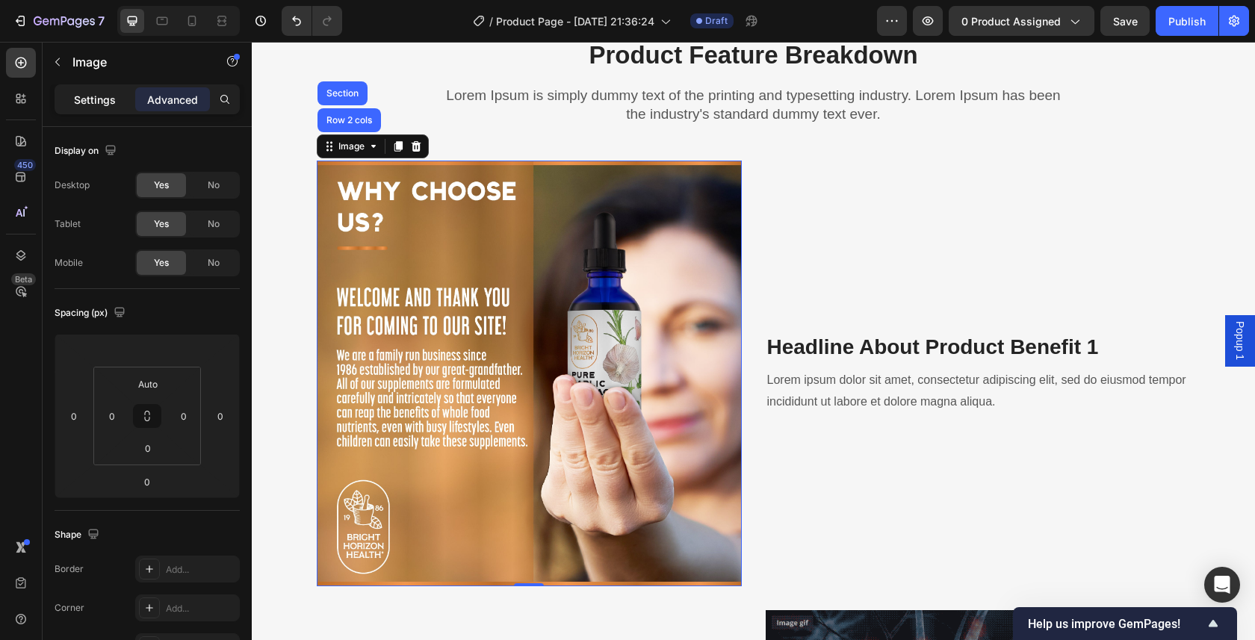
click at [87, 96] on p "Settings" at bounding box center [95, 100] width 42 height 16
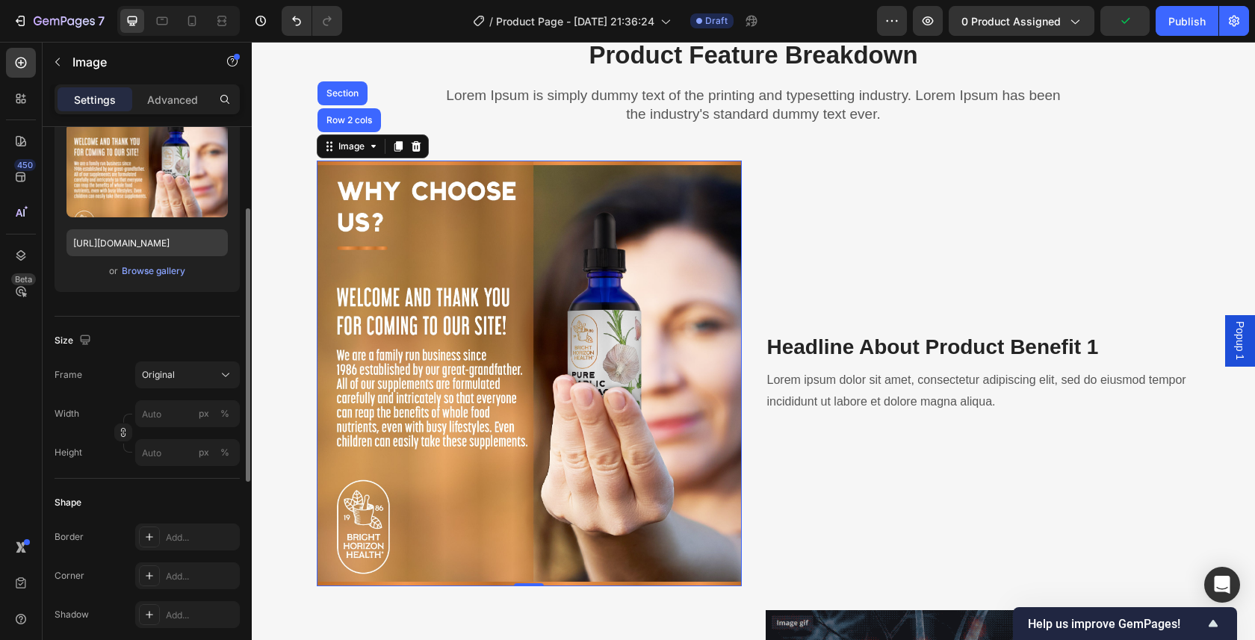
scroll to position [192, 0]
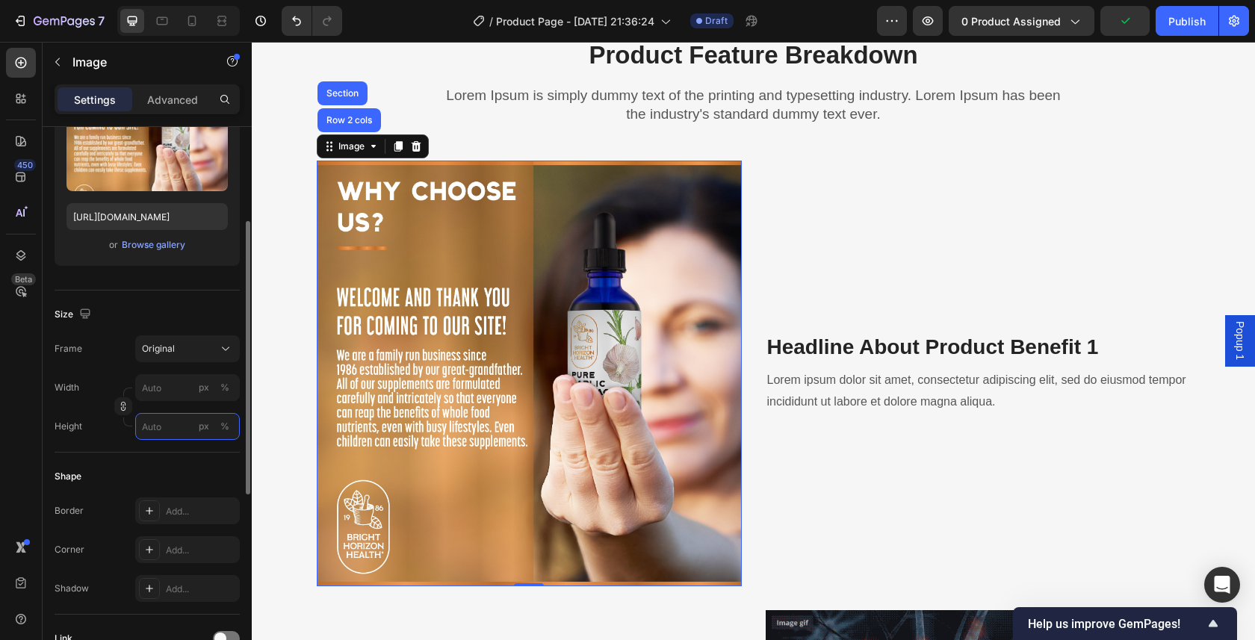
click at [161, 420] on input "px %" at bounding box center [187, 426] width 105 height 27
click at [208, 426] on div "px" at bounding box center [204, 426] width 10 height 13
click at [229, 427] on button "%" at bounding box center [225, 426] width 18 height 18
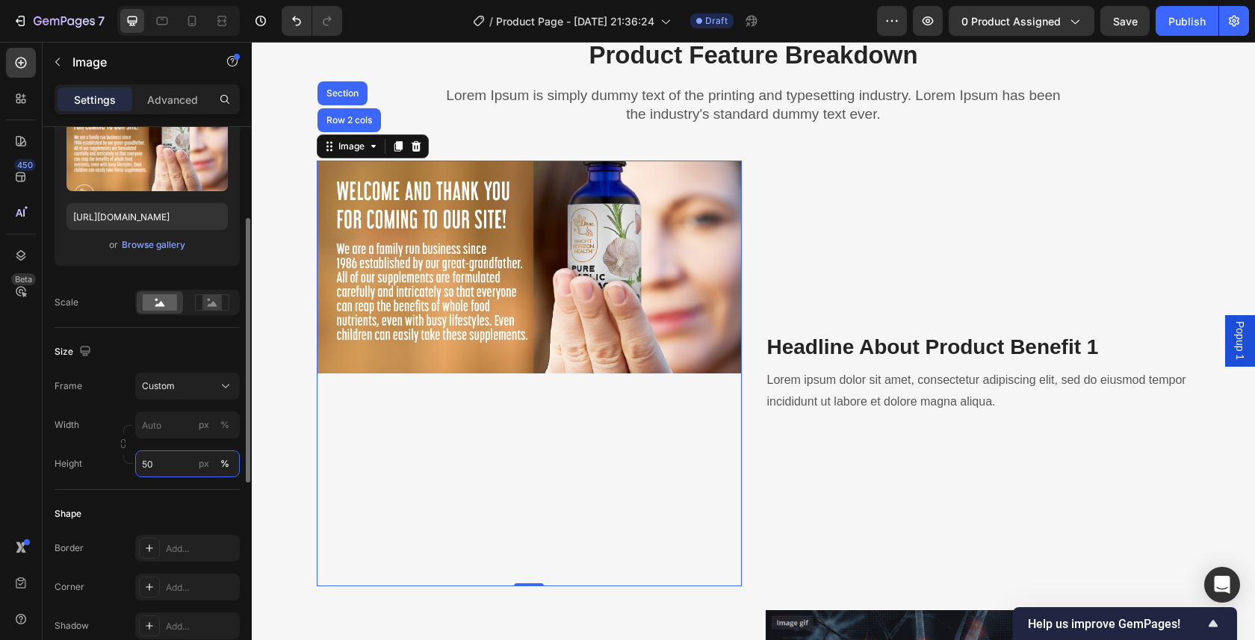
type input "5"
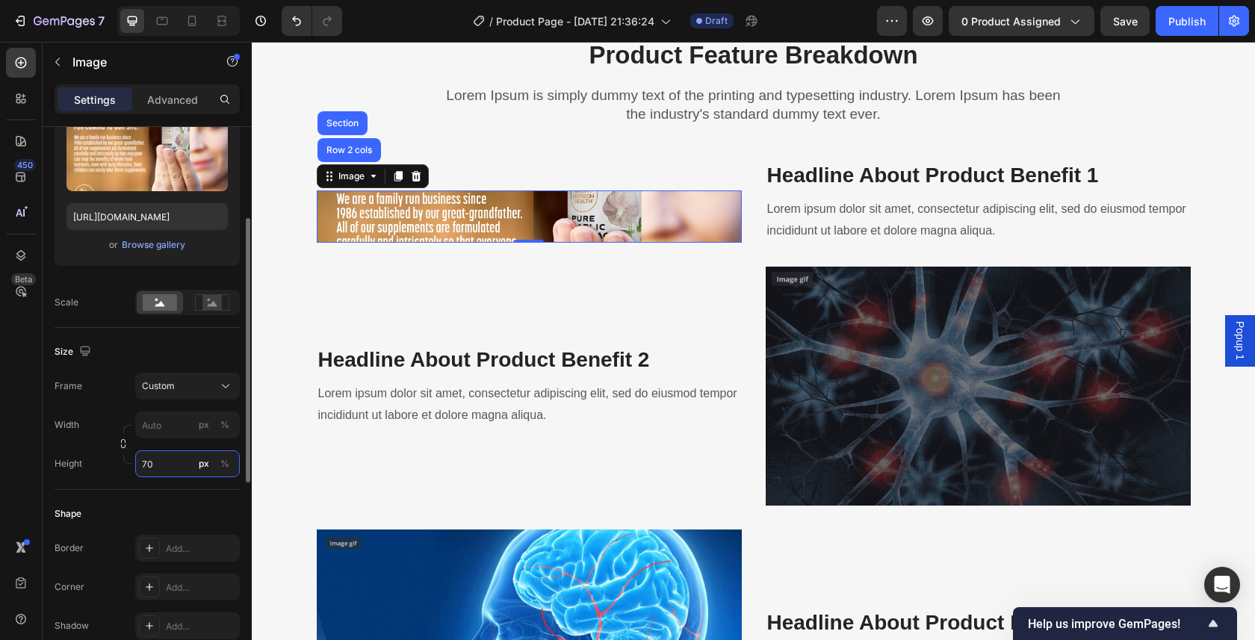
type input "7"
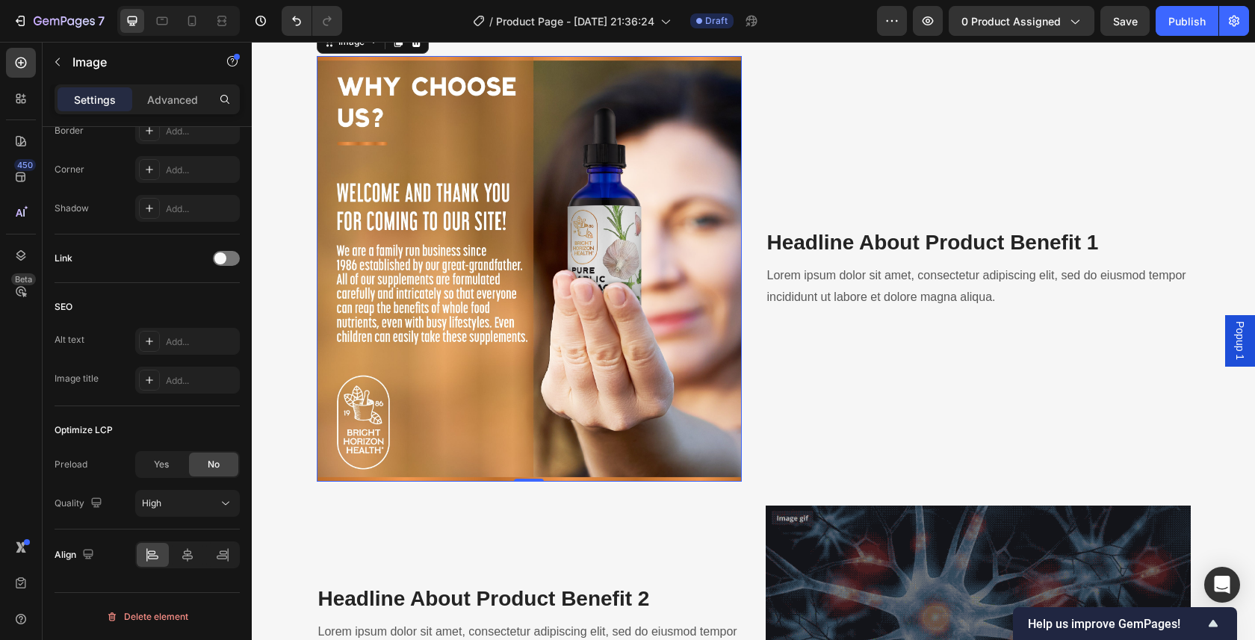
scroll to position [1517, 0]
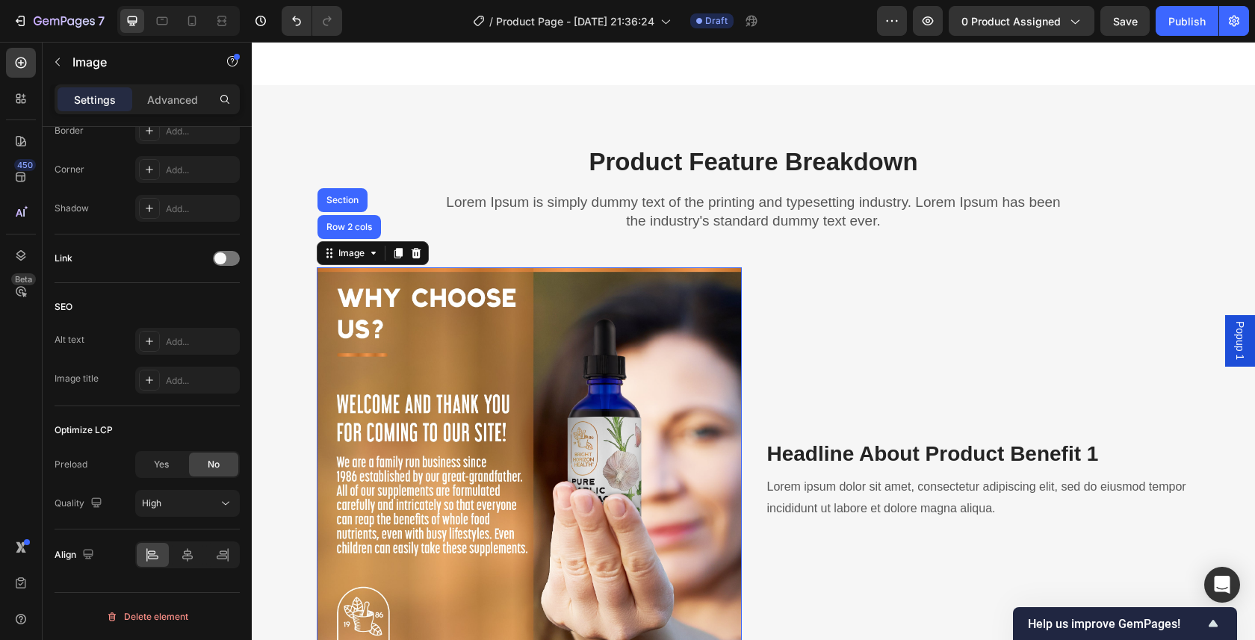
click at [506, 368] on img at bounding box center [529, 479] width 425 height 425
click at [382, 372] on img at bounding box center [529, 479] width 425 height 425
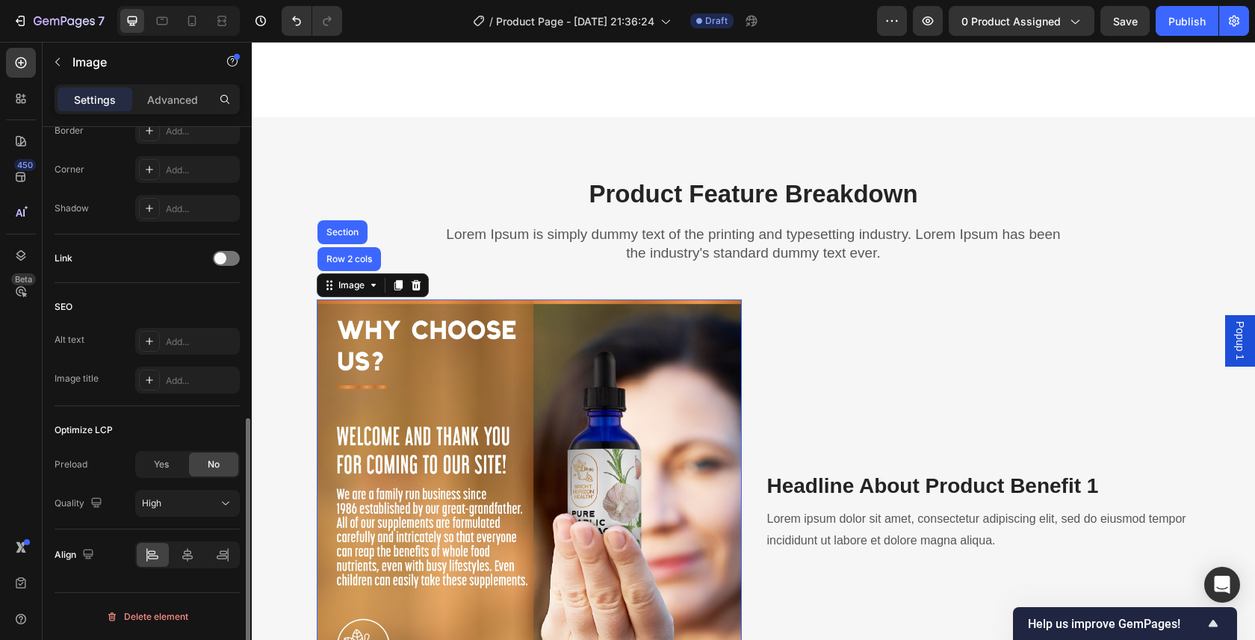
scroll to position [85, 0]
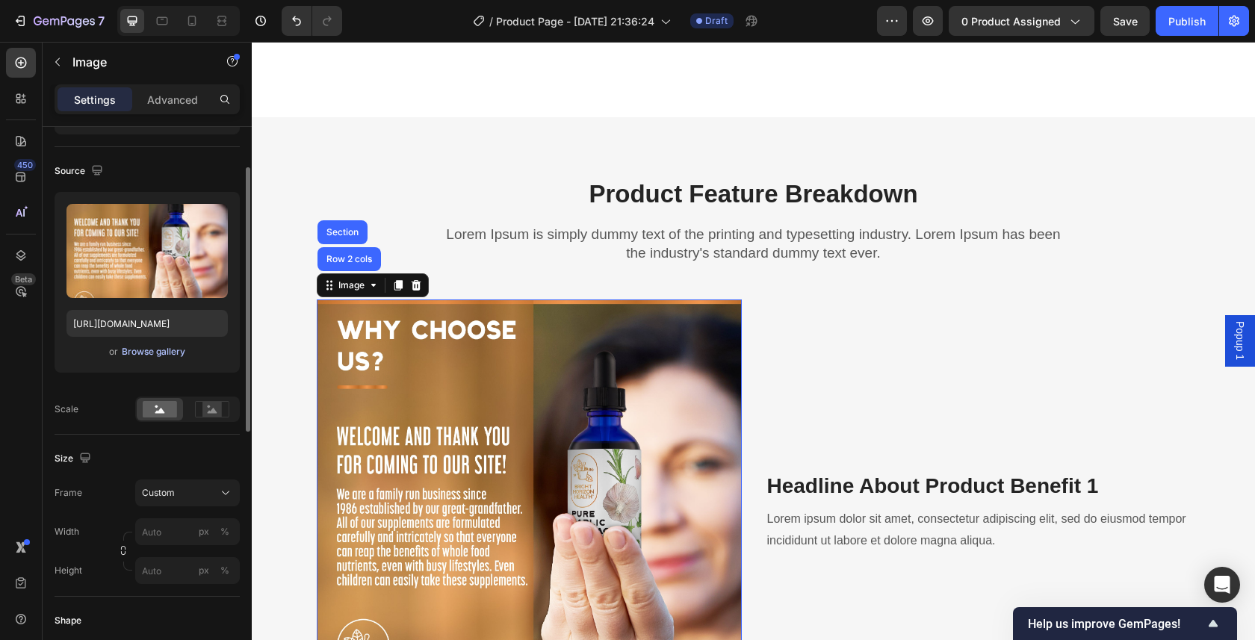
click at [127, 350] on div "Browse gallery" at bounding box center [153, 351] width 63 height 13
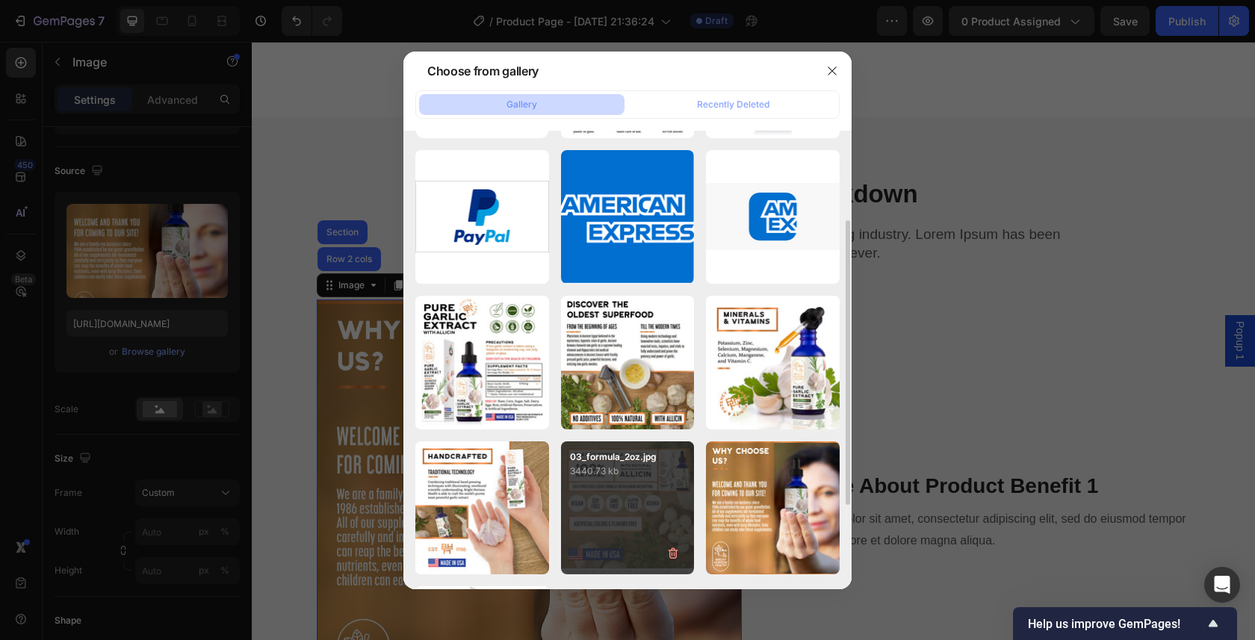
scroll to position [280, 0]
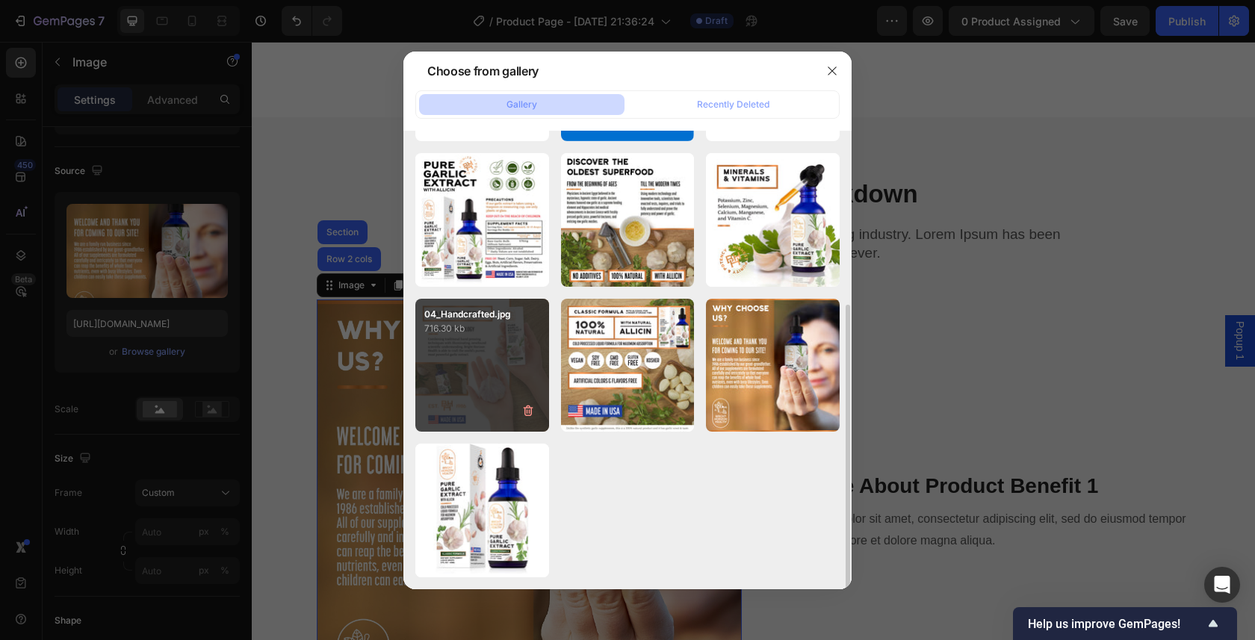
click at [481, 401] on div "04_Handcrafted.jpg 716.30 kb" at bounding box center [482, 366] width 134 height 134
type input "[URL][DOMAIN_NAME]"
type input "5"
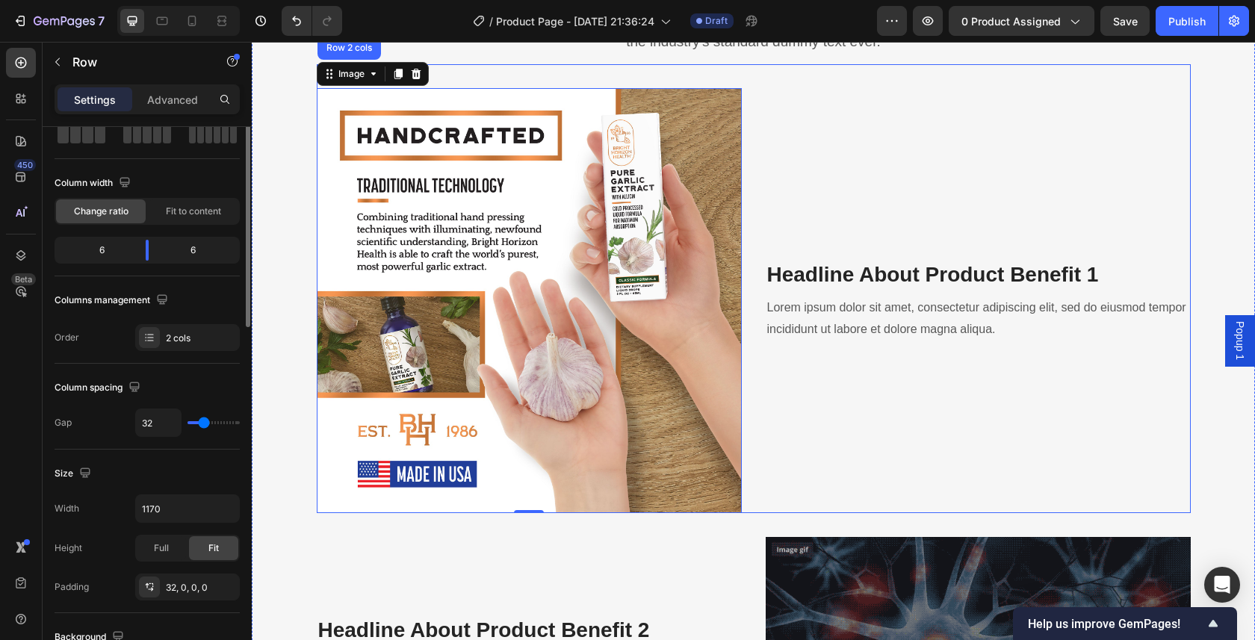
scroll to position [0, 0]
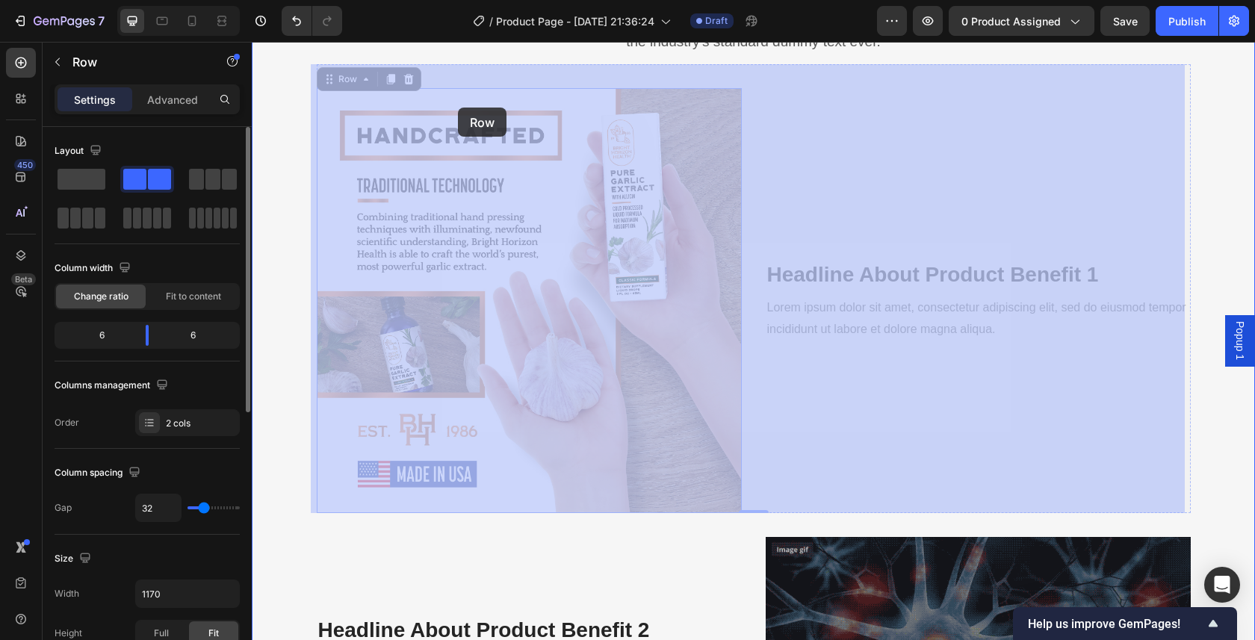
drag, startPoint x: 458, startPoint y: 87, endPoint x: 458, endPoint y: 108, distance: 21.7
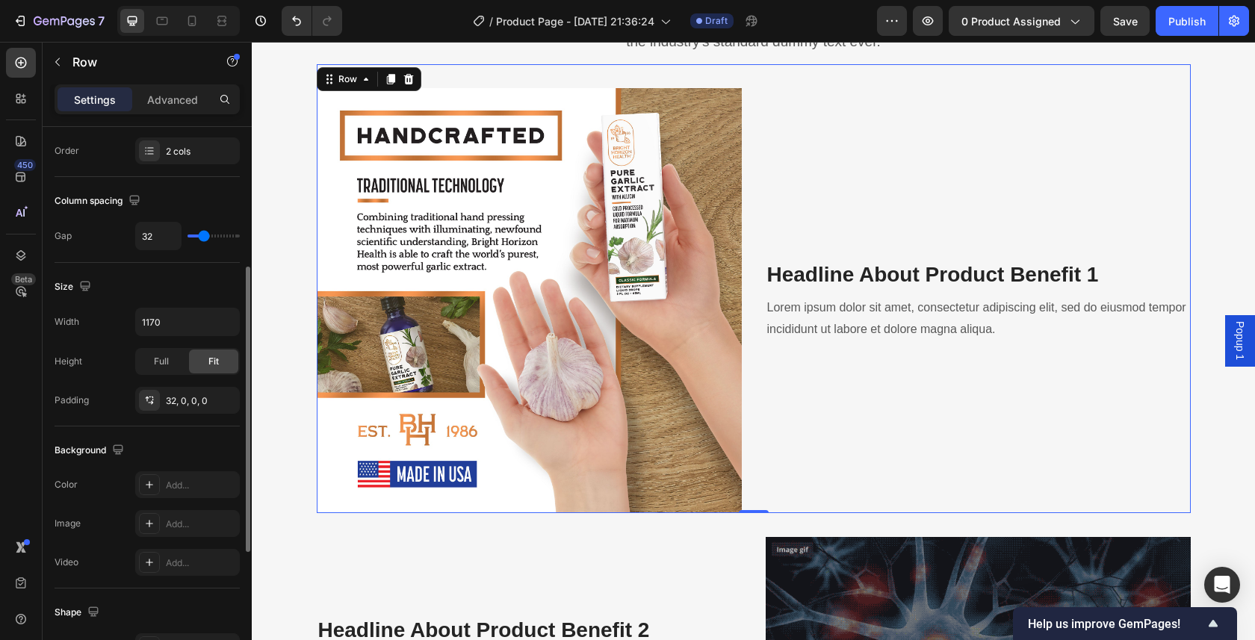
scroll to position [295, 0]
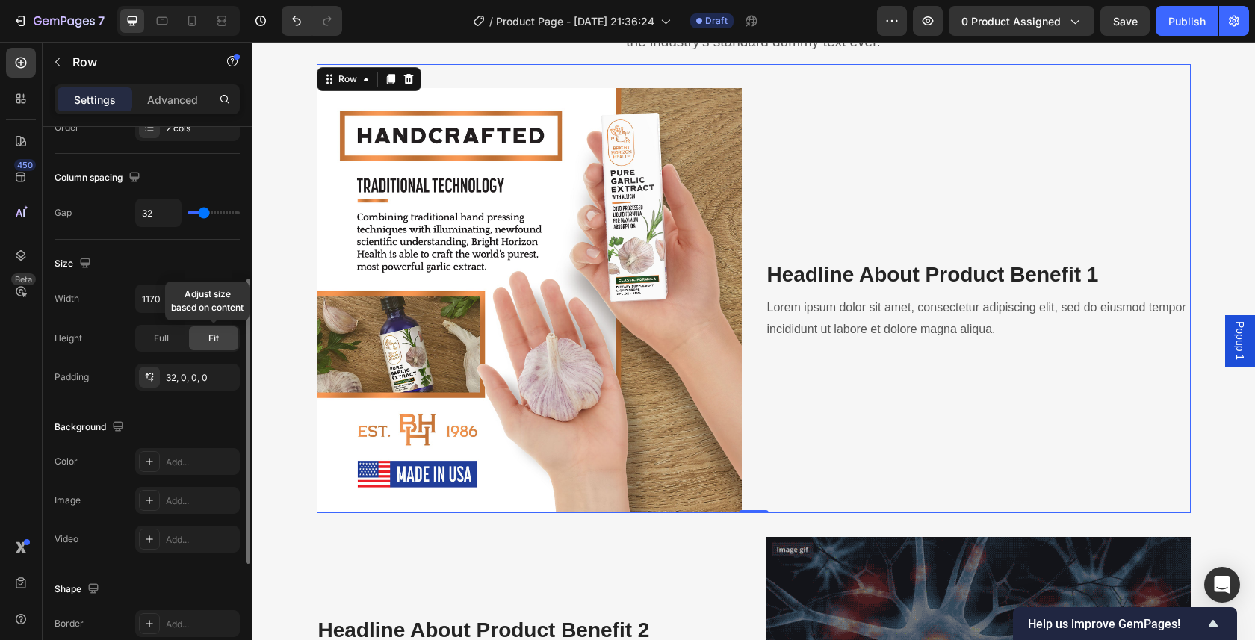
click at [224, 345] on div "Fit" at bounding box center [213, 338] width 49 height 24
click at [172, 344] on div "Full" at bounding box center [161, 338] width 49 height 24
click at [205, 341] on div "Fit" at bounding box center [213, 338] width 49 height 24
click at [172, 298] on input "1170" at bounding box center [187, 298] width 103 height 27
click at [223, 299] on icon "button" at bounding box center [225, 298] width 15 height 15
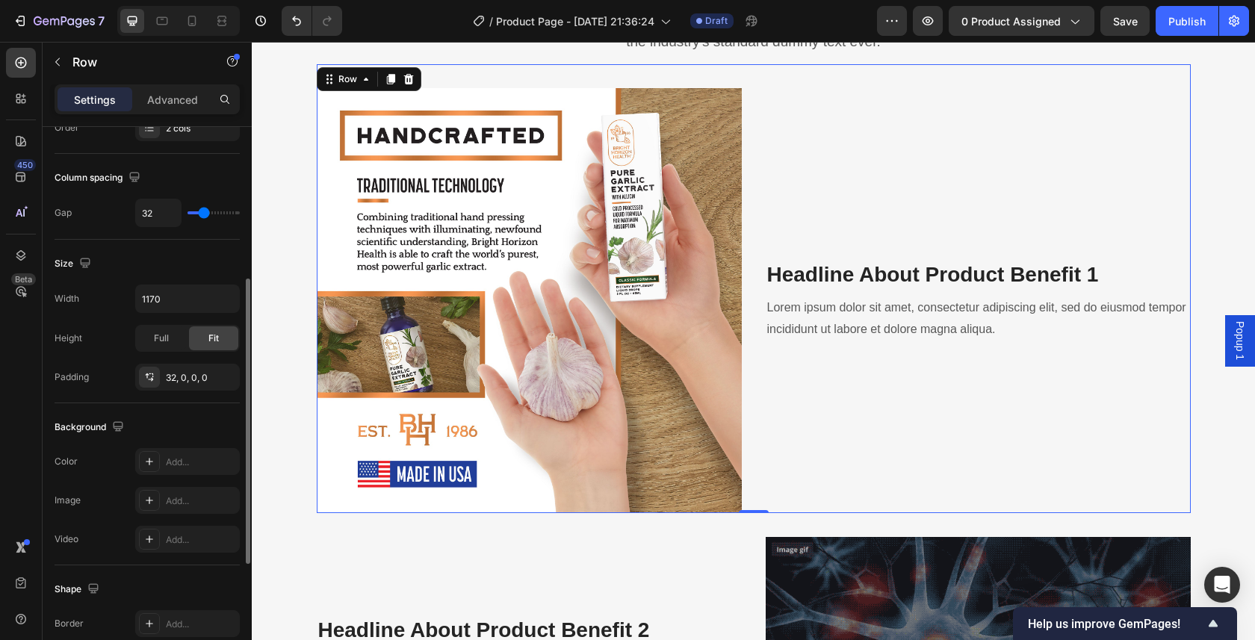
click at [221, 264] on div "Size" at bounding box center [147, 264] width 185 height 24
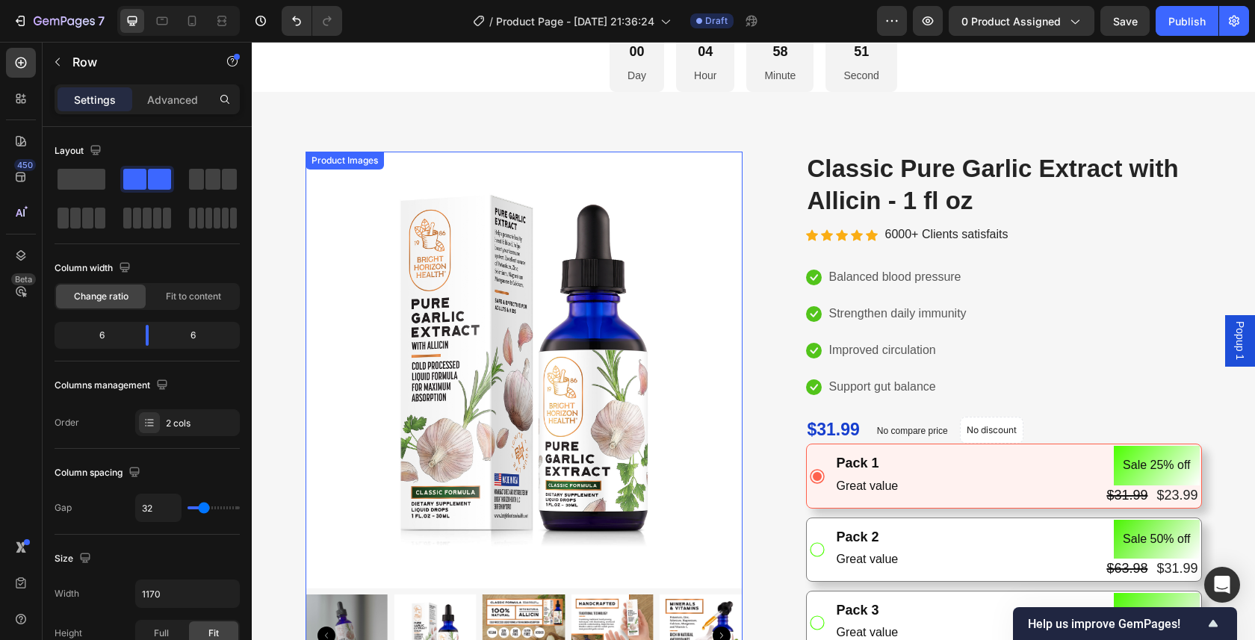
scroll to position [0, 0]
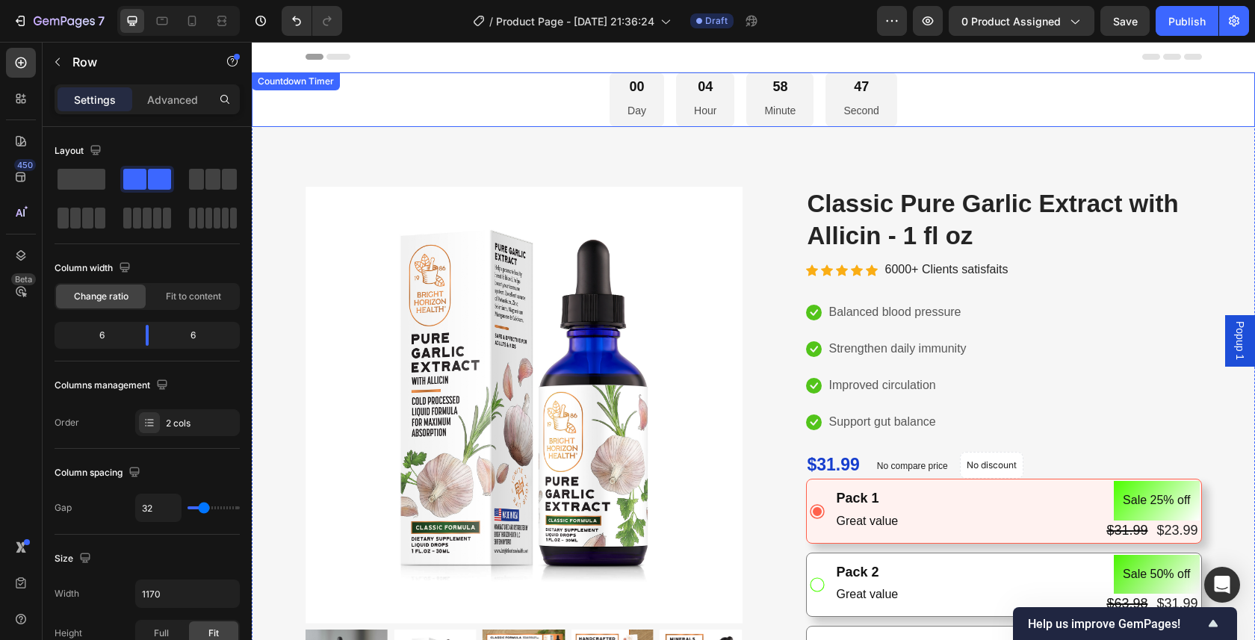
click at [340, 105] on div "00 Day 04 Hour 58 Minute 47 Second" at bounding box center [753, 99] width 1003 height 55
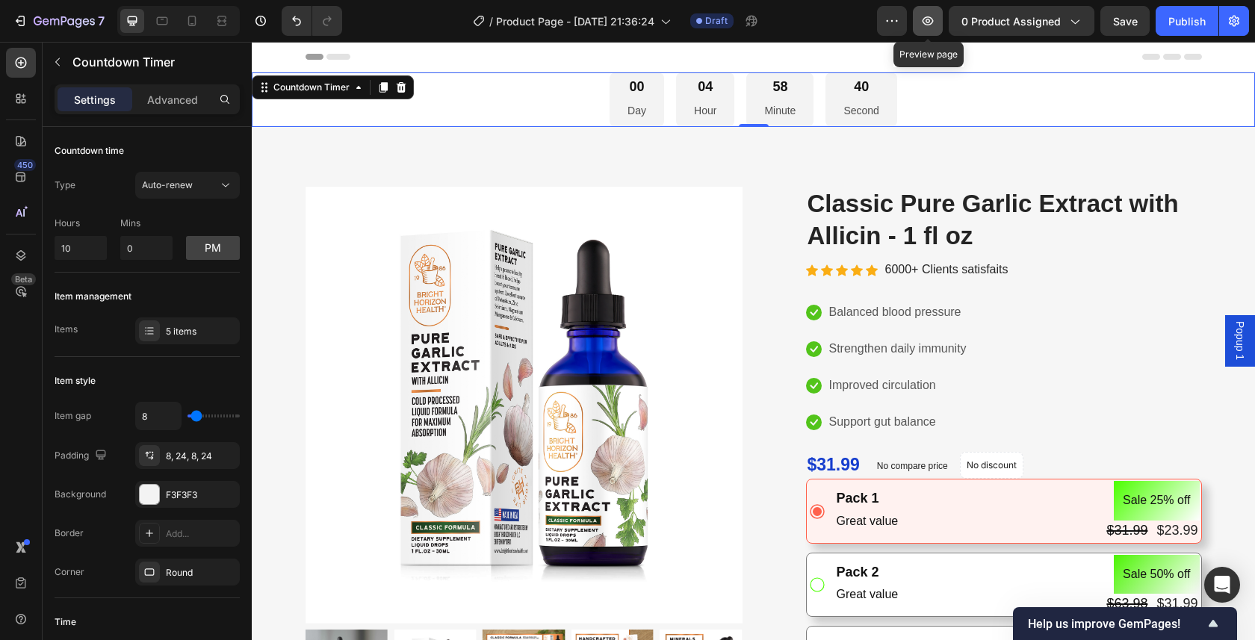
click at [933, 21] on icon "button" at bounding box center [927, 20] width 15 height 15
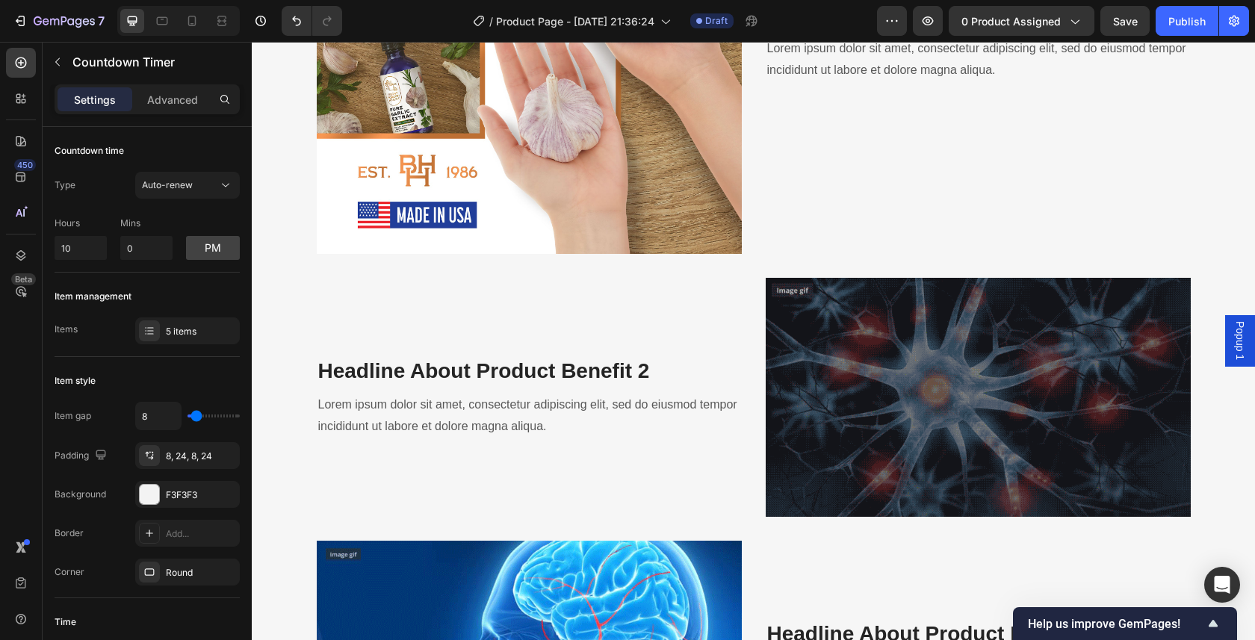
scroll to position [1655, 0]
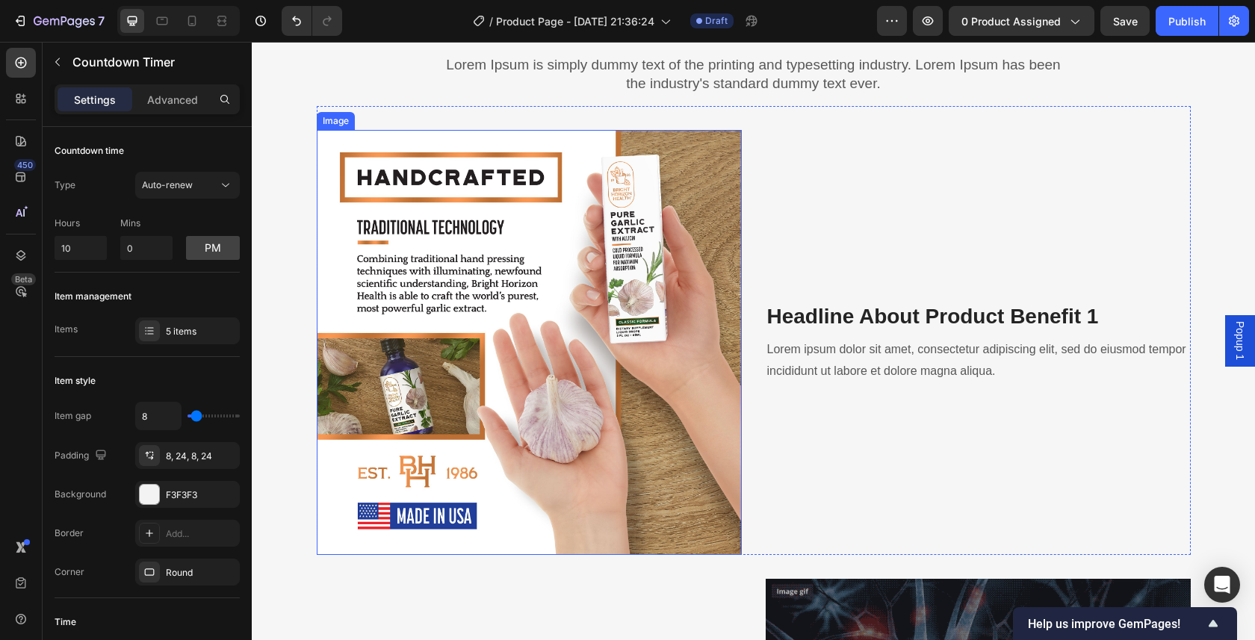
click at [606, 318] on img at bounding box center [529, 342] width 425 height 425
